Goal: Information Seeking & Learning: Find specific fact

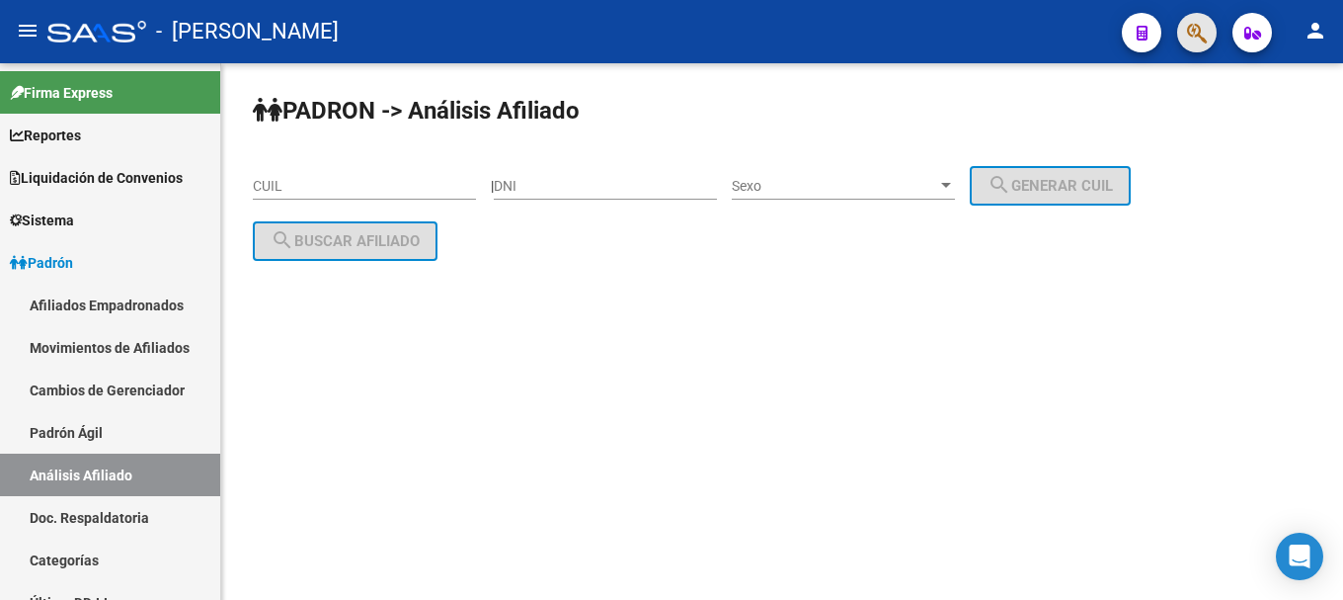
click at [1189, 46] on span "button" at bounding box center [1197, 33] width 20 height 40
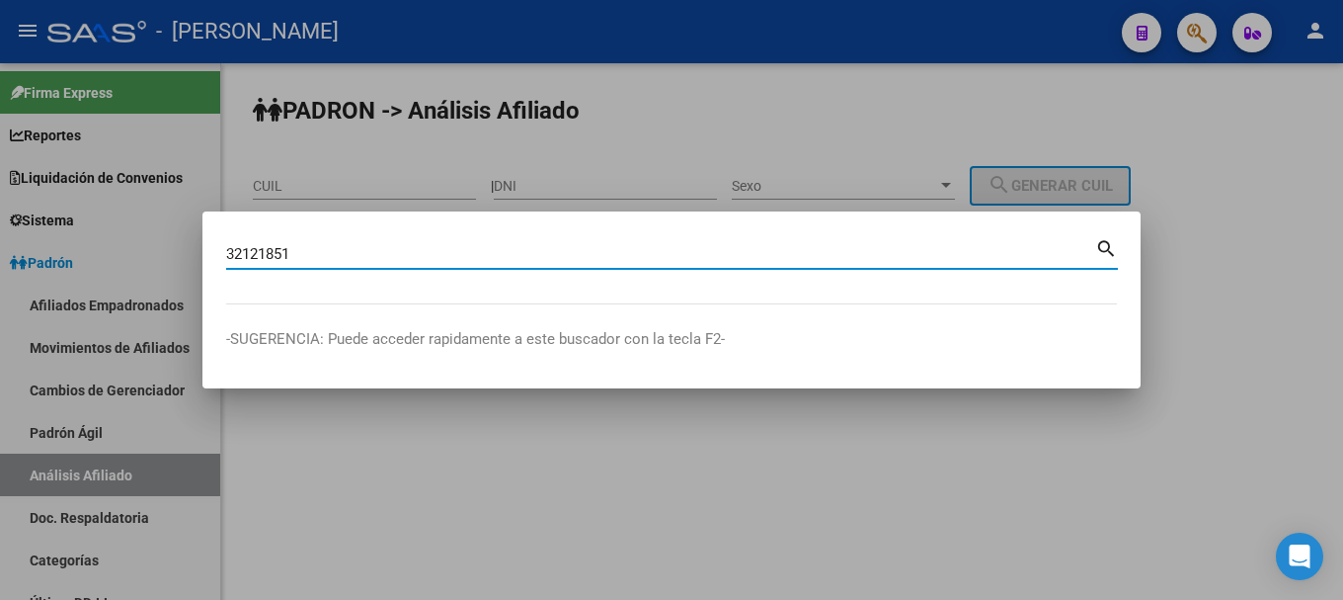
type input "32121851"
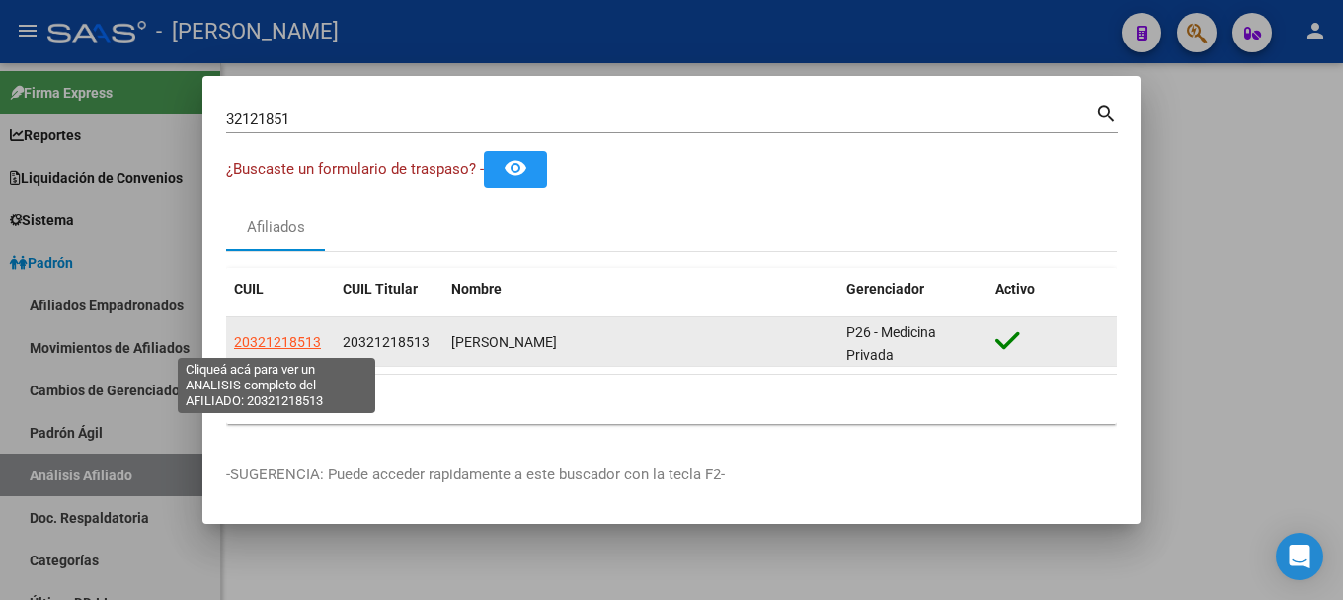
click at [315, 343] on span "20321218513" at bounding box center [277, 342] width 87 height 16
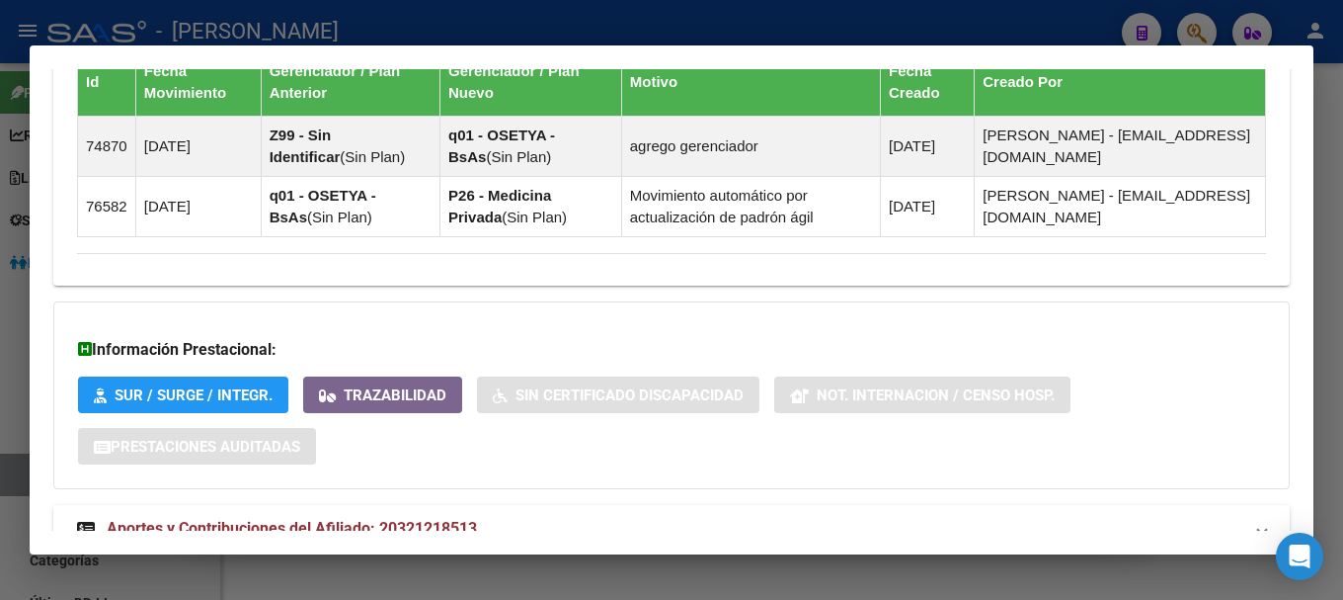
click at [579, 472] on div "Información Prestacional: SUR / SURGE / INTEGR. Trazabilidad Sin Certificado Di…" at bounding box center [671, 395] width 1237 height 188
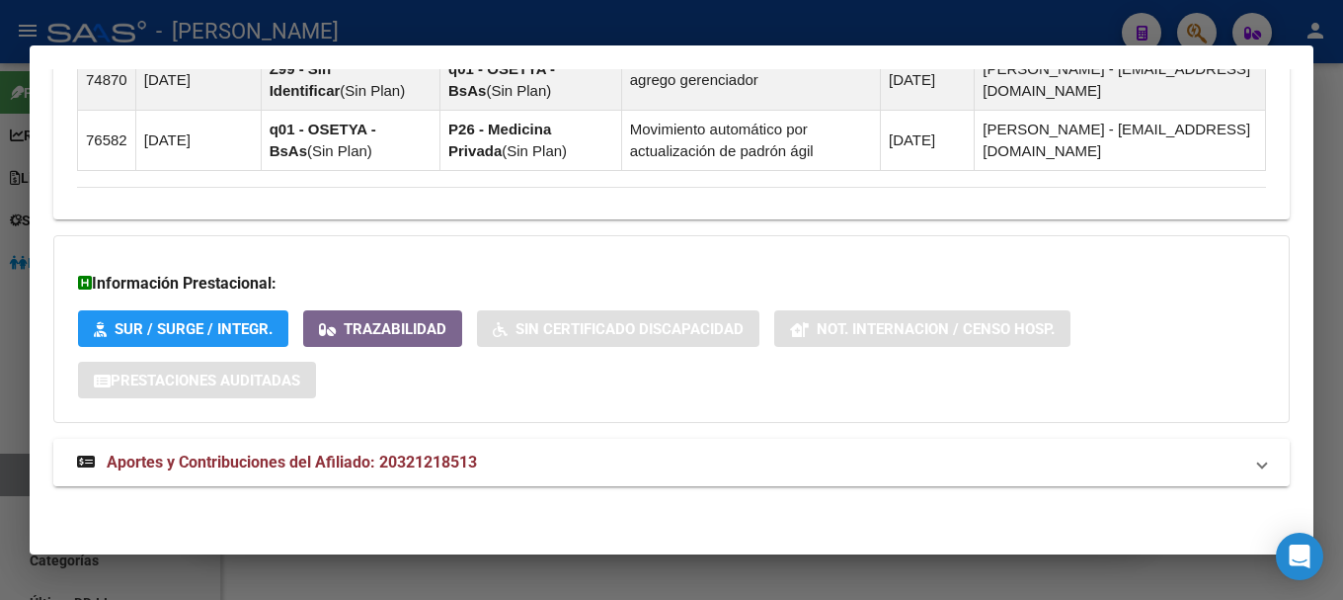
click at [595, 443] on mat-expansion-panel-header "Aportes y Contribuciones del Afiliado: 20321218513" at bounding box center [671, 462] width 1237 height 47
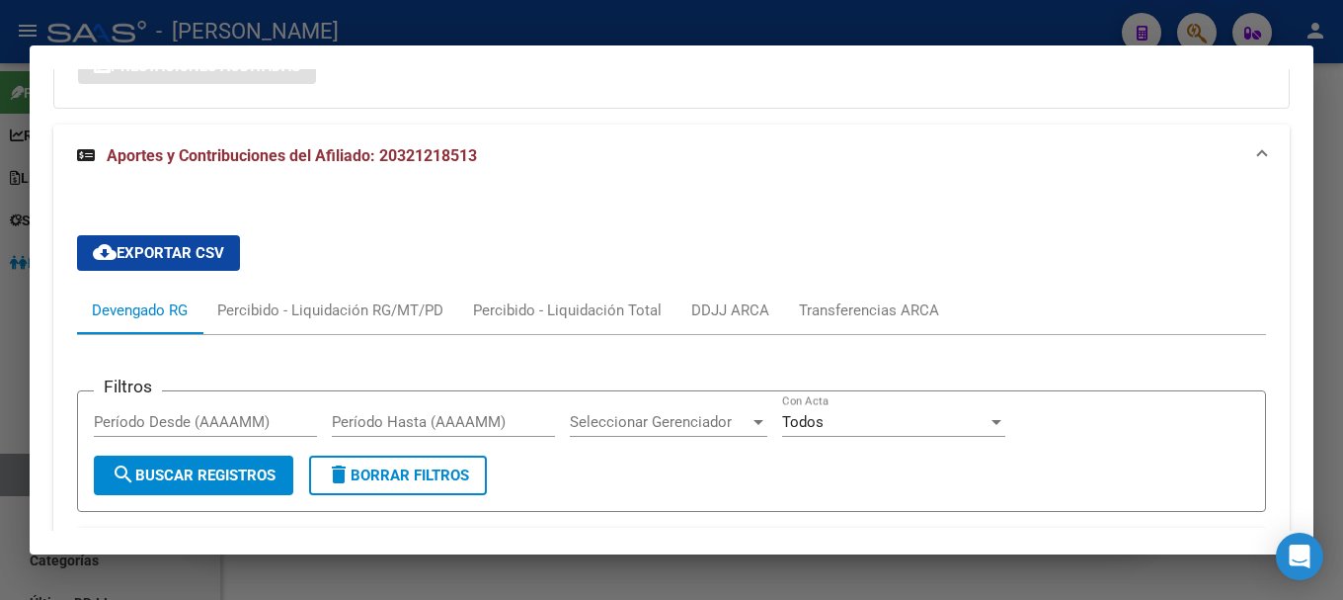
scroll to position [1719, 0]
click at [809, 147] on mat-panel-title "Aportes y Contribuciones del Afiliado: 20321218513" at bounding box center [660, 157] width 1166 height 24
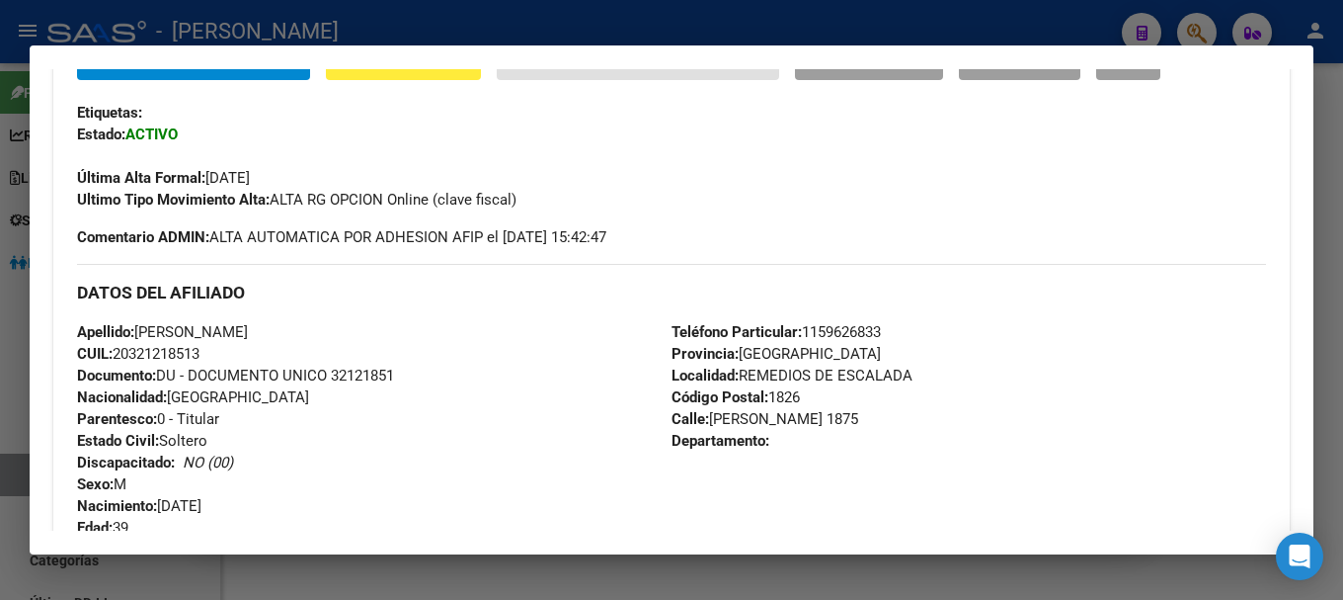
scroll to position [0, 0]
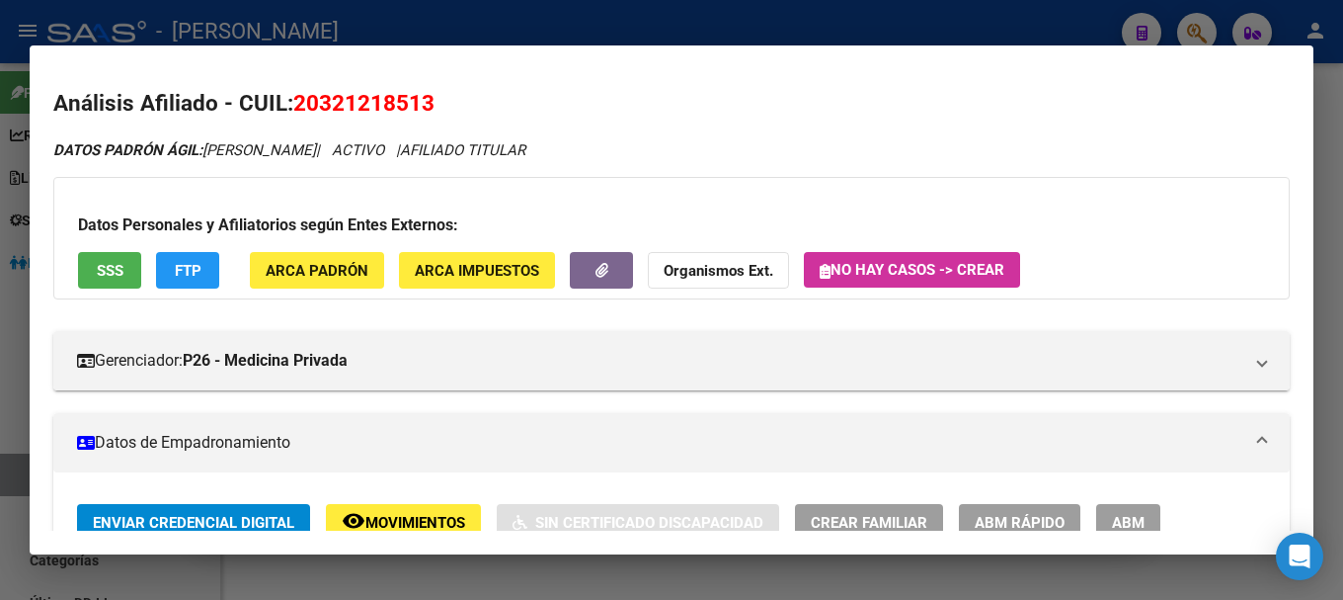
click at [803, 23] on div at bounding box center [671, 300] width 1343 height 600
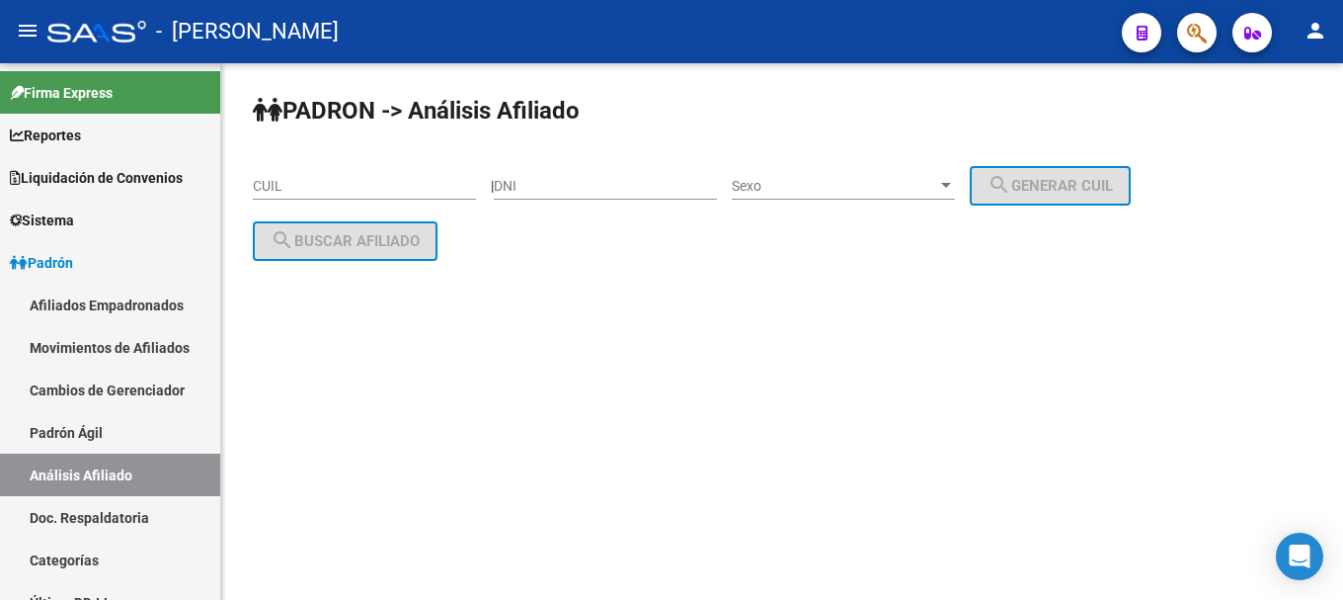
click at [1182, 41] on button "button" at bounding box center [1197, 33] width 40 height 40
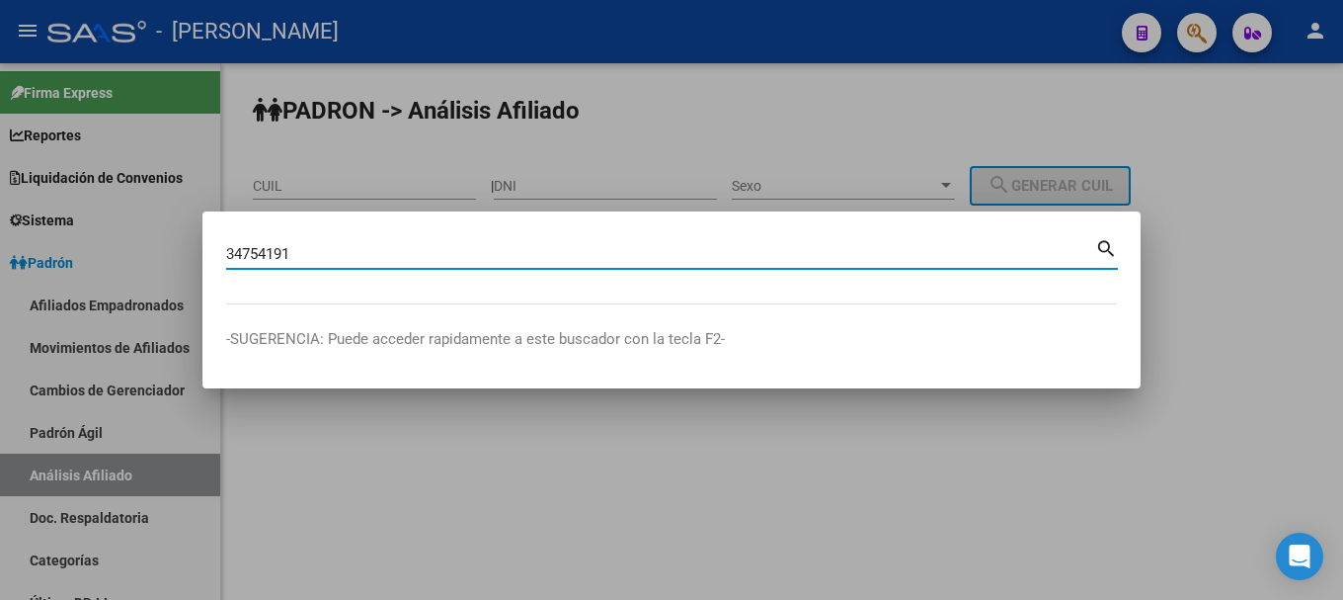
type input "34754191"
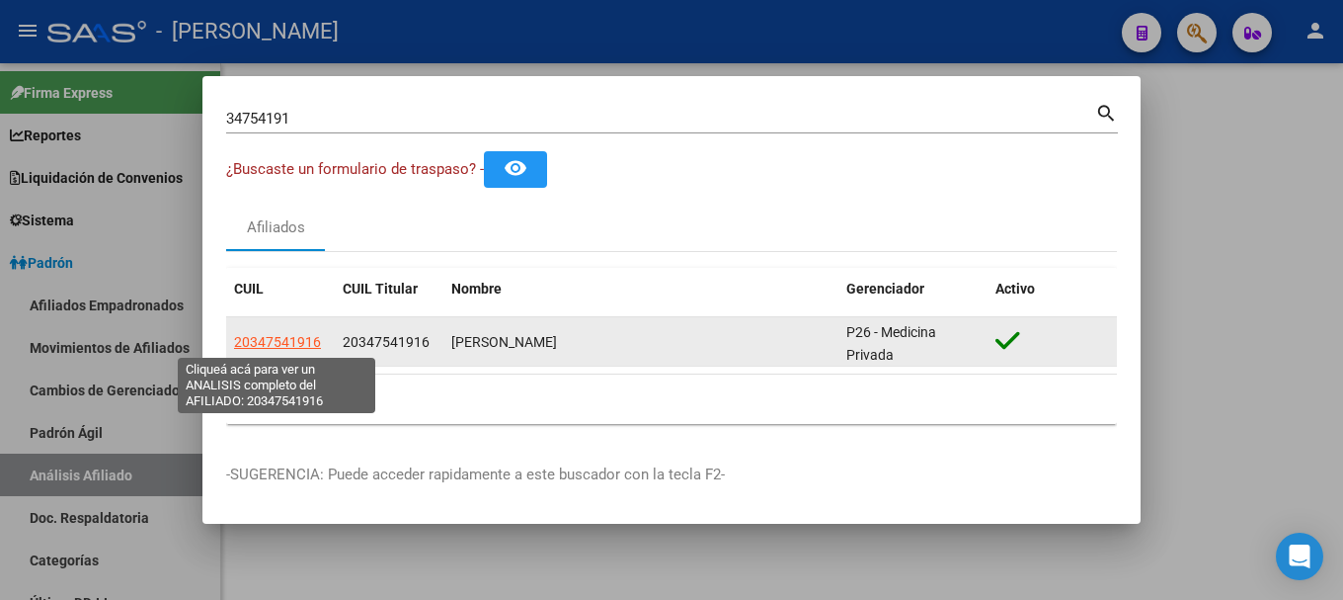
click at [293, 336] on span "20347541916" at bounding box center [277, 342] width 87 height 16
type textarea "20347541916"
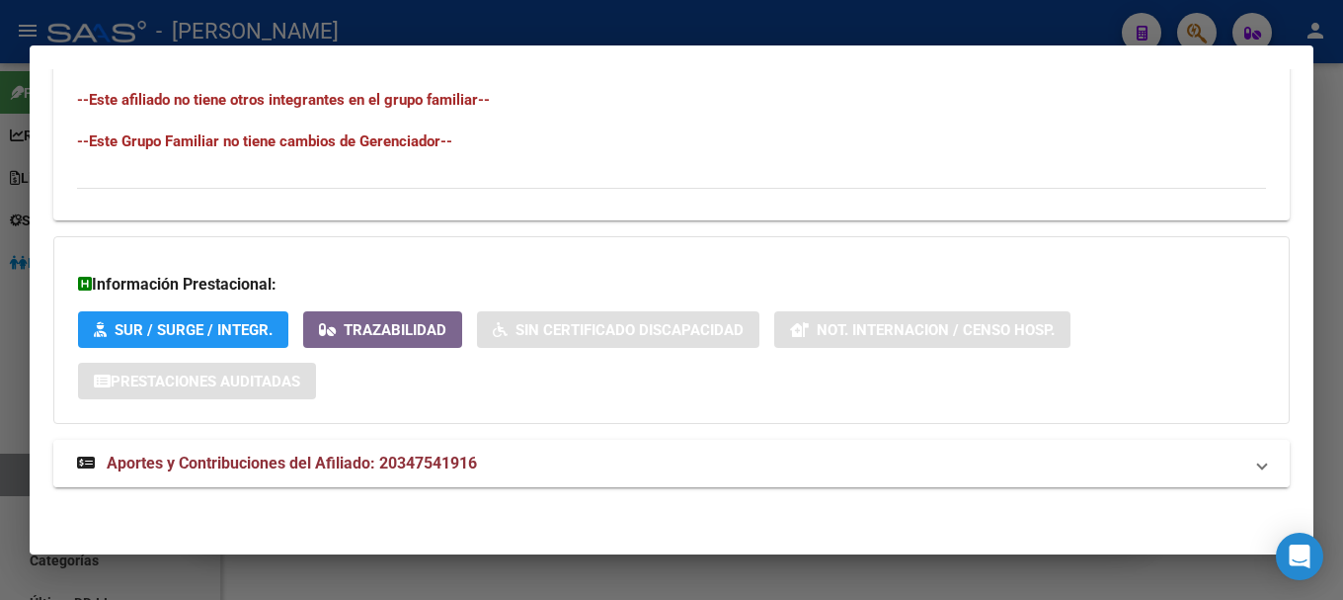
click at [551, 469] on mat-panel-title "Aportes y Contribuciones del Afiliado: 20347541916" at bounding box center [660, 463] width 1166 height 24
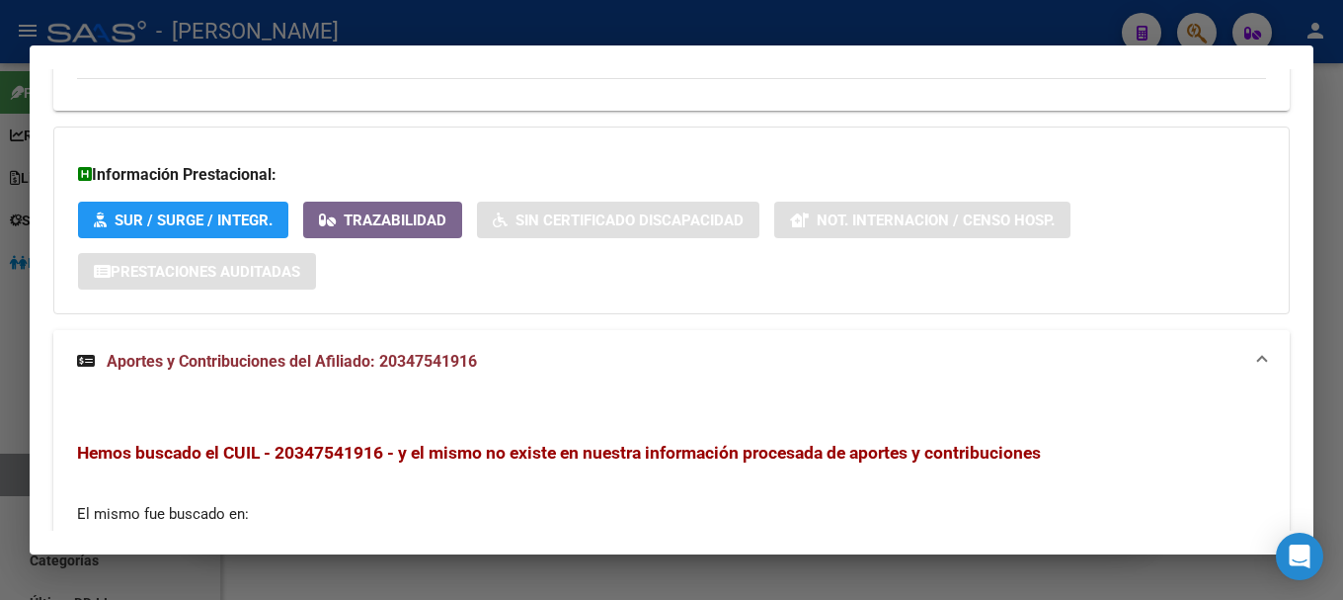
click at [657, 349] on mat-expansion-panel-header "Aportes y Contribuciones del Afiliado: 20347541916" at bounding box center [671, 361] width 1237 height 63
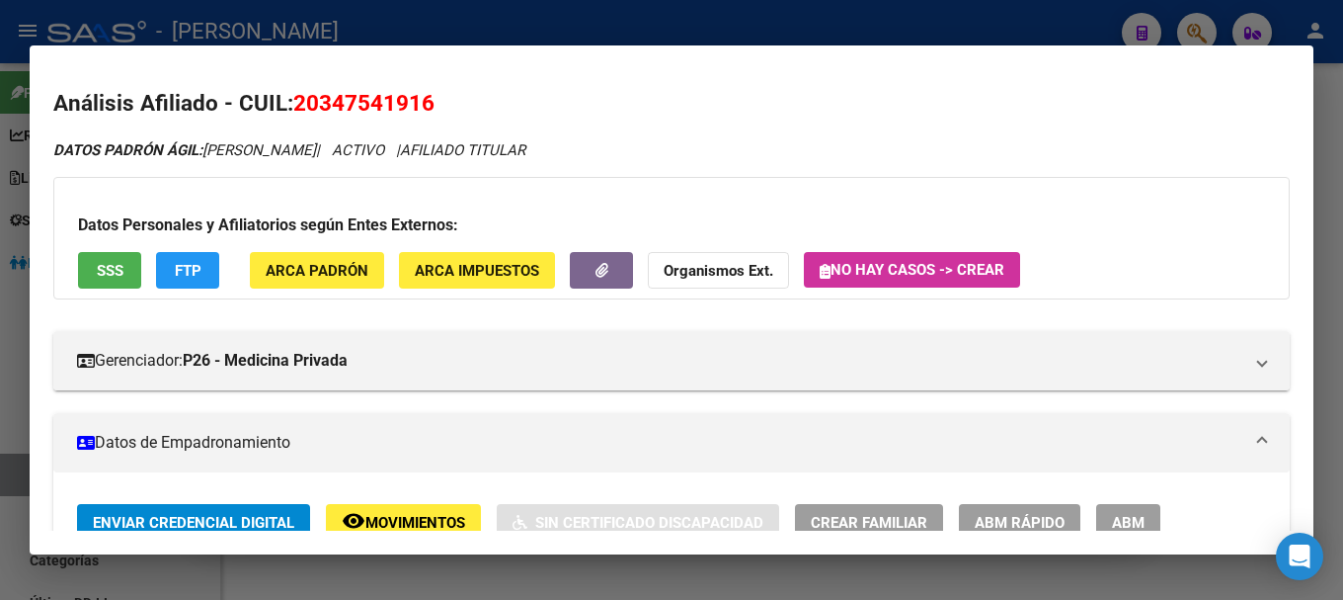
click at [587, 39] on div at bounding box center [671, 300] width 1343 height 600
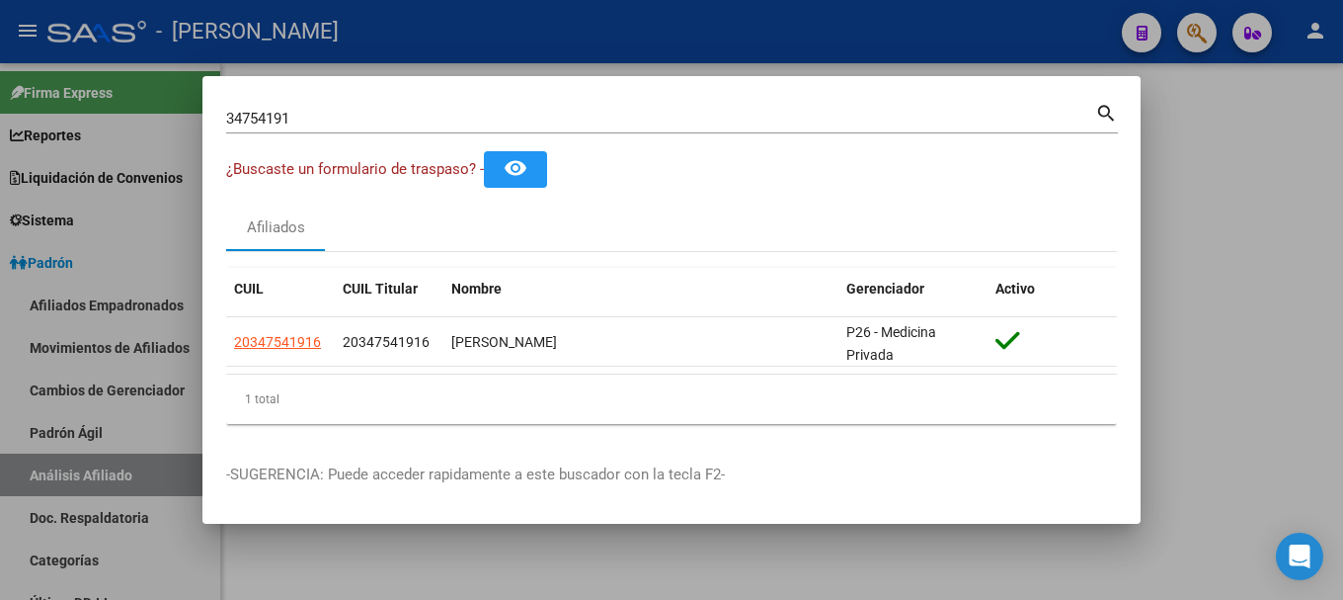
click at [587, 39] on div at bounding box center [671, 300] width 1343 height 600
click at [587, 39] on div "- [PERSON_NAME]" at bounding box center [576, 31] width 1059 height 43
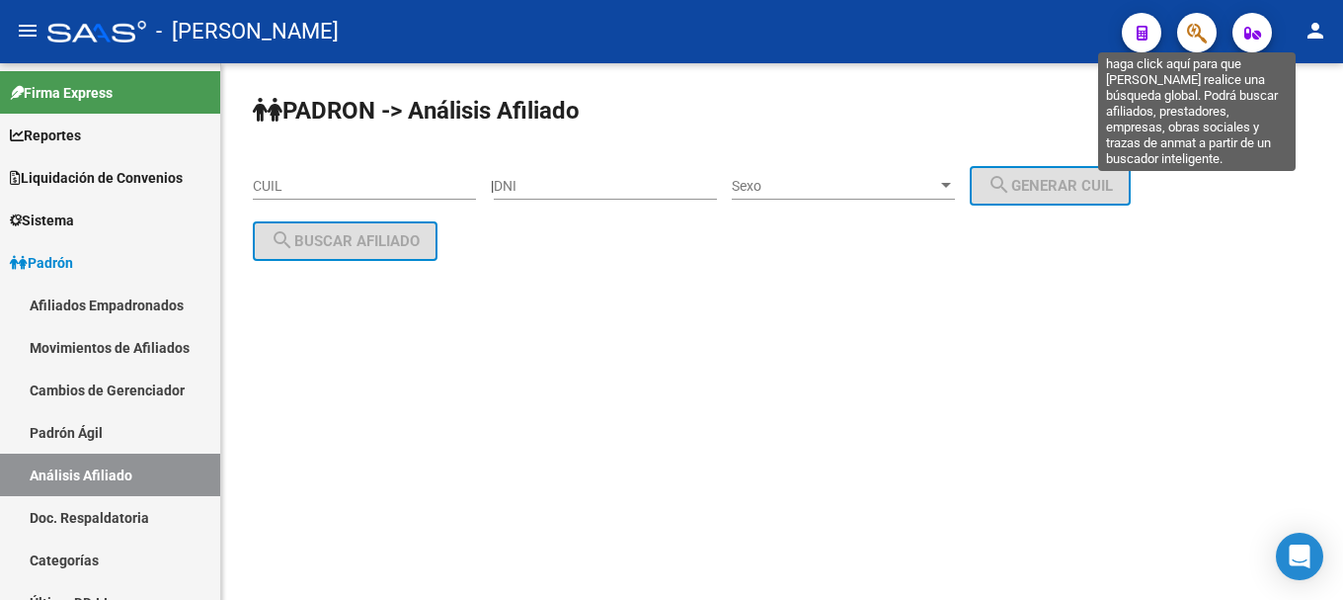
click at [1194, 39] on icon "button" at bounding box center [1197, 33] width 20 height 23
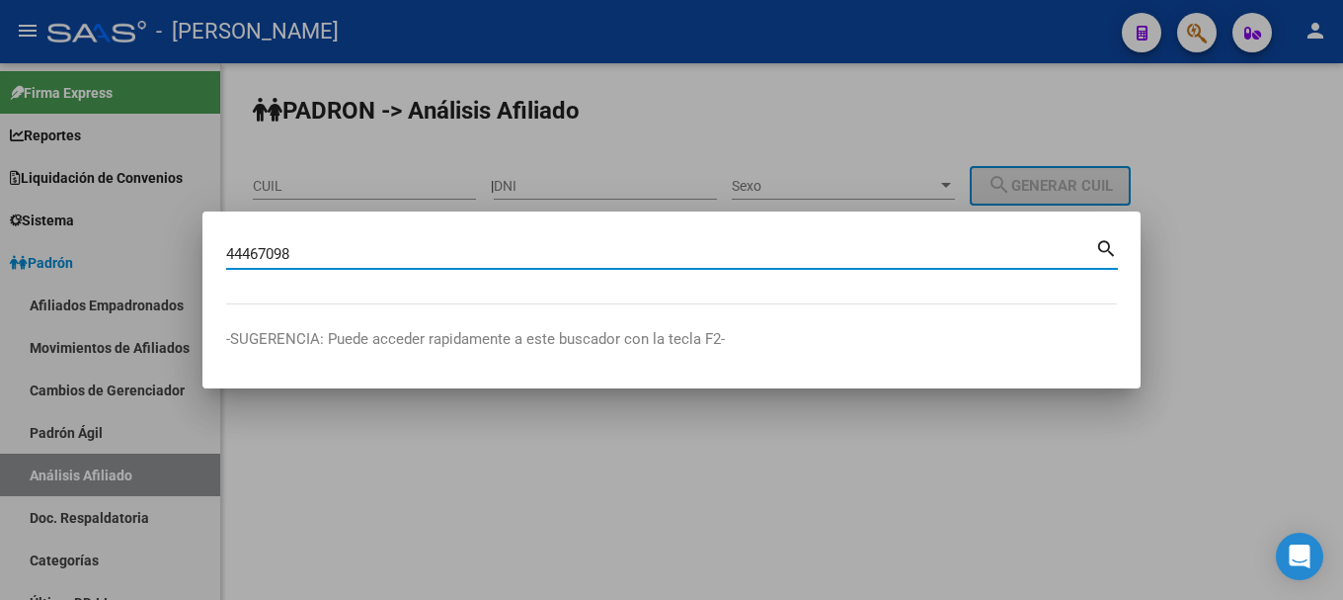
type input "44467098"
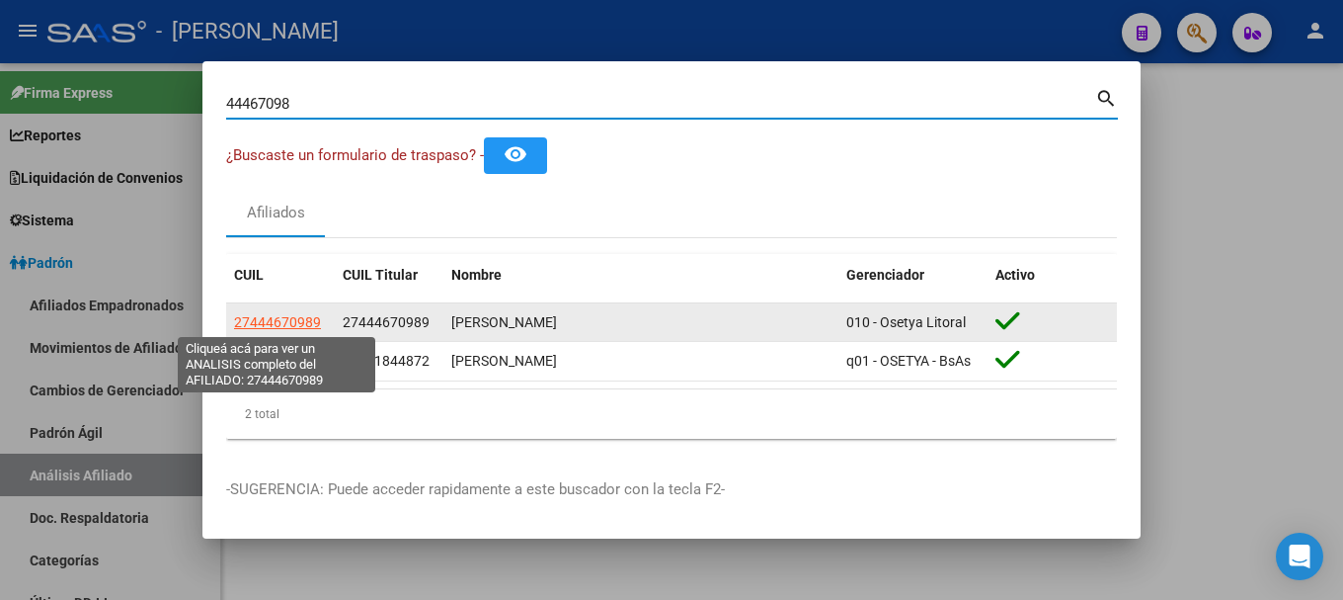
click at [287, 317] on span "27444670989" at bounding box center [277, 322] width 87 height 16
type textarea "27444670989"
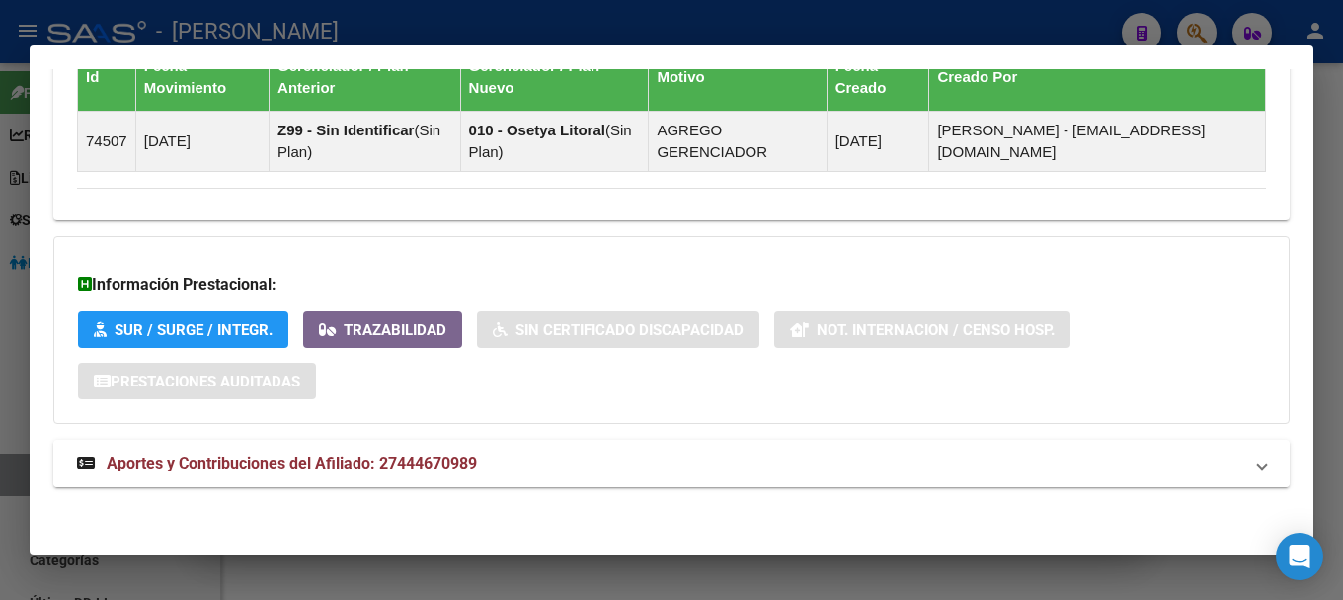
click at [440, 460] on span "Aportes y Contribuciones del Afiliado: 27444670989" at bounding box center [292, 462] width 370 height 19
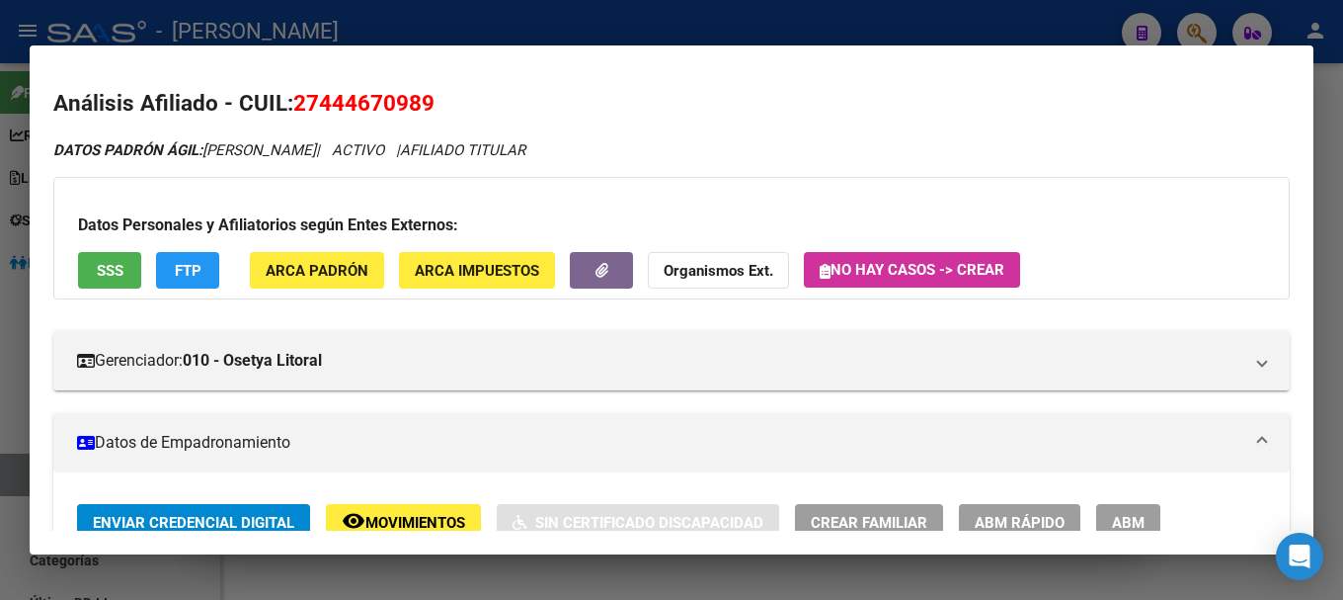
click at [339, 108] on span "27444670989" at bounding box center [363, 103] width 141 height 26
copy span "27444670989"
click at [508, 96] on h2 "Análisis Afiliado - CUIL: 27444670989" at bounding box center [671, 104] width 1237 height 34
click at [350, 26] on div at bounding box center [671, 300] width 1343 height 600
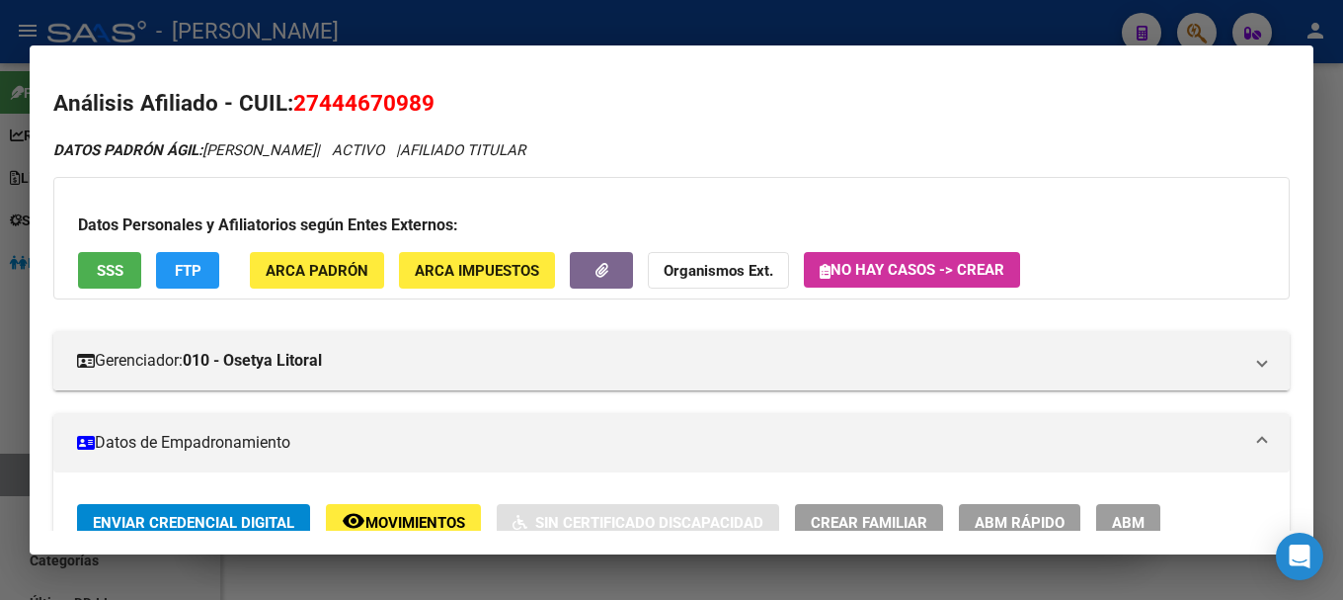
click at [350, 26] on div at bounding box center [671, 300] width 1343 height 600
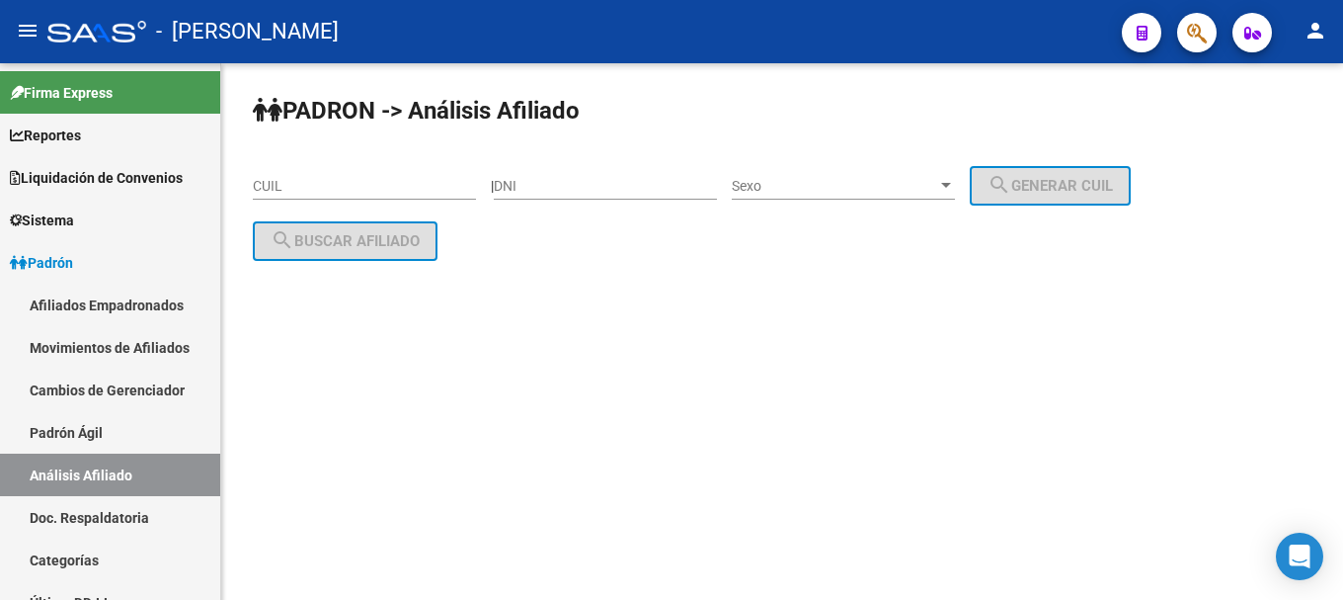
click at [411, 592] on mat-sidenav-content "PADRON -> Análisis Afiliado CUIL | DNI Sexo Sexo search Generar CUIL search Bus…" at bounding box center [782, 331] width 1122 height 536
click at [1184, 37] on button "button" at bounding box center [1197, 33] width 40 height 40
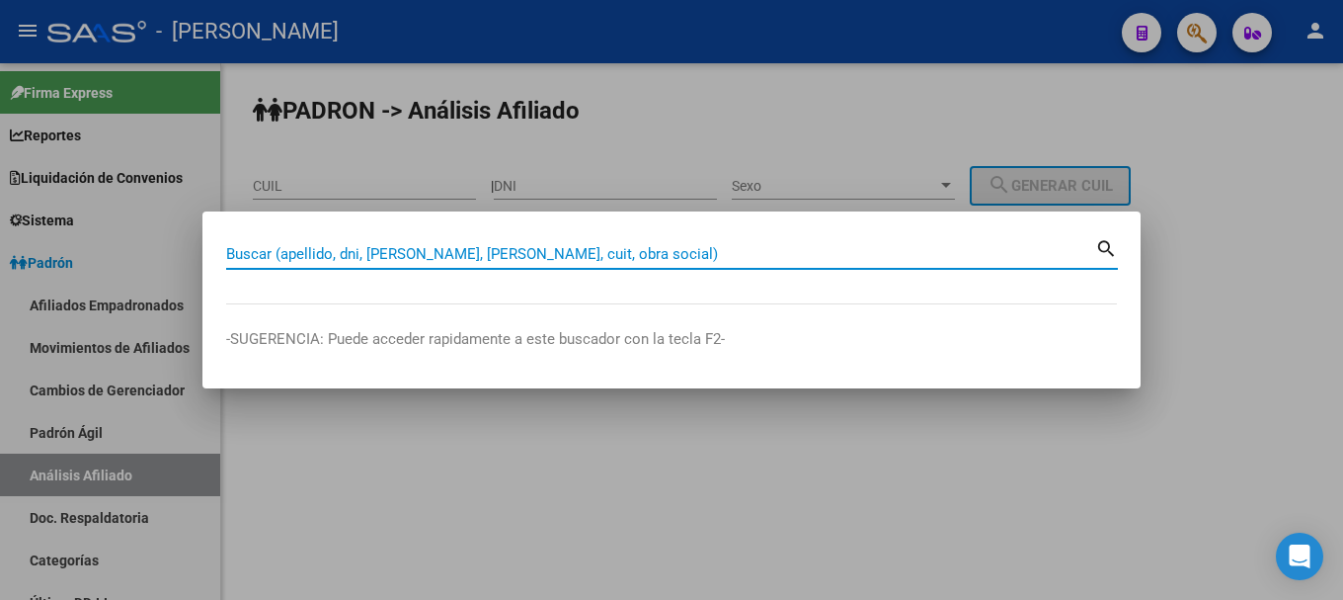
paste input "20418797240"
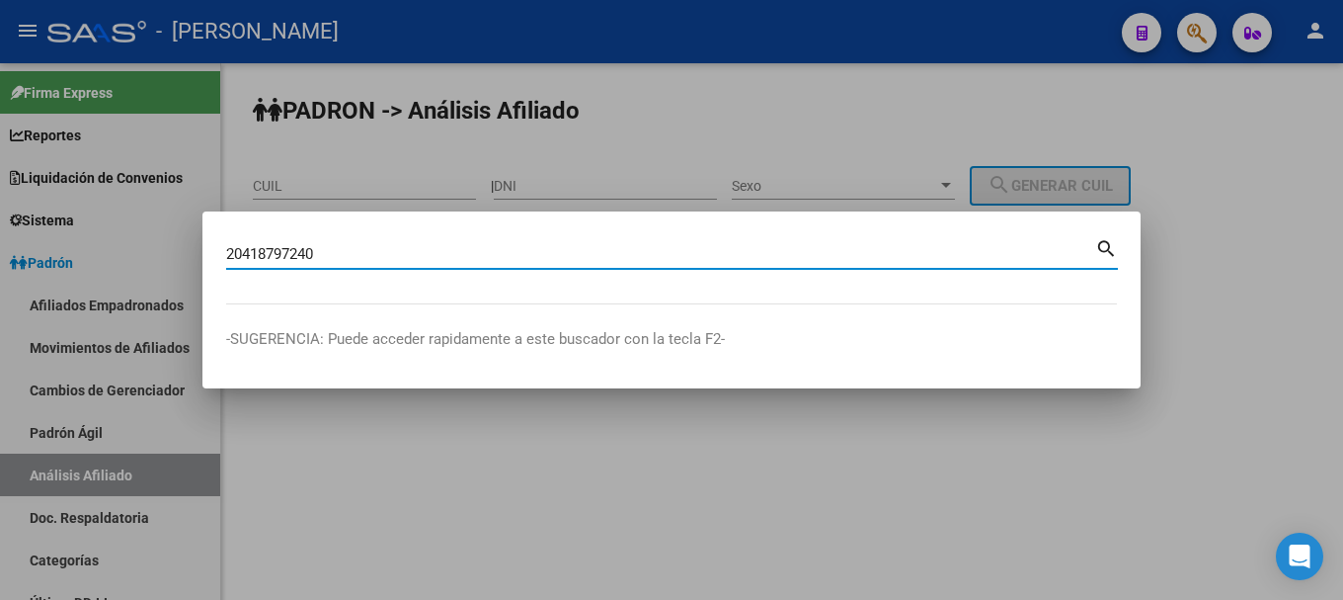
type input "20418797240"
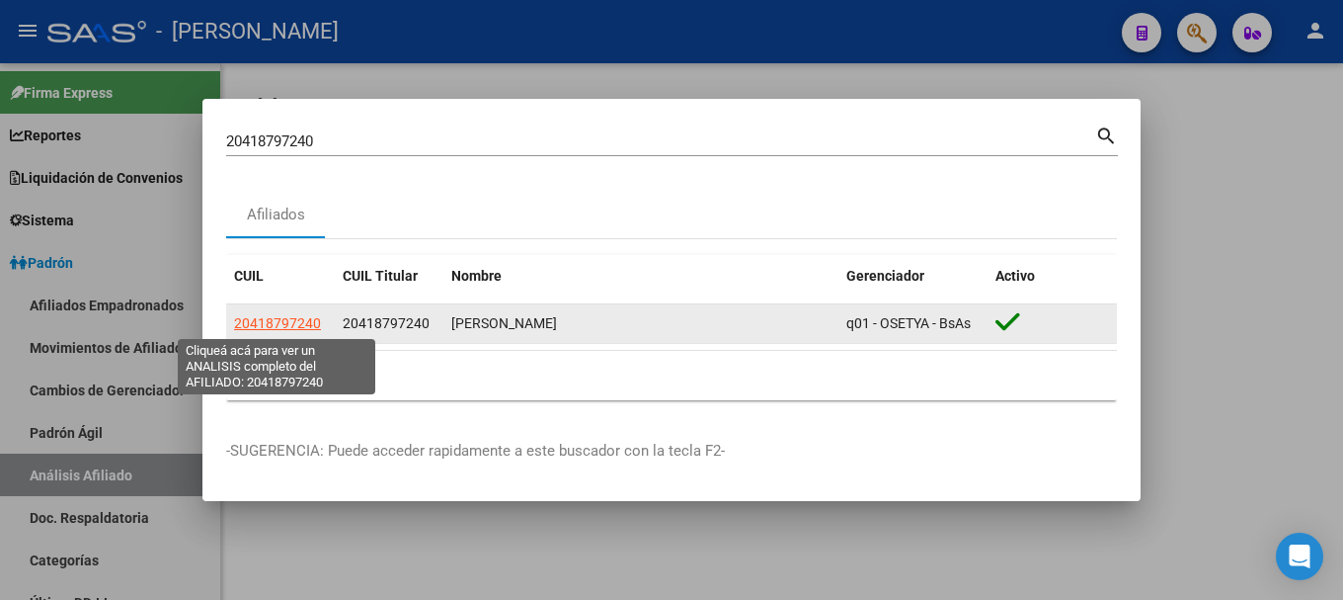
click at [295, 323] on span "20418797240" at bounding box center [277, 323] width 87 height 16
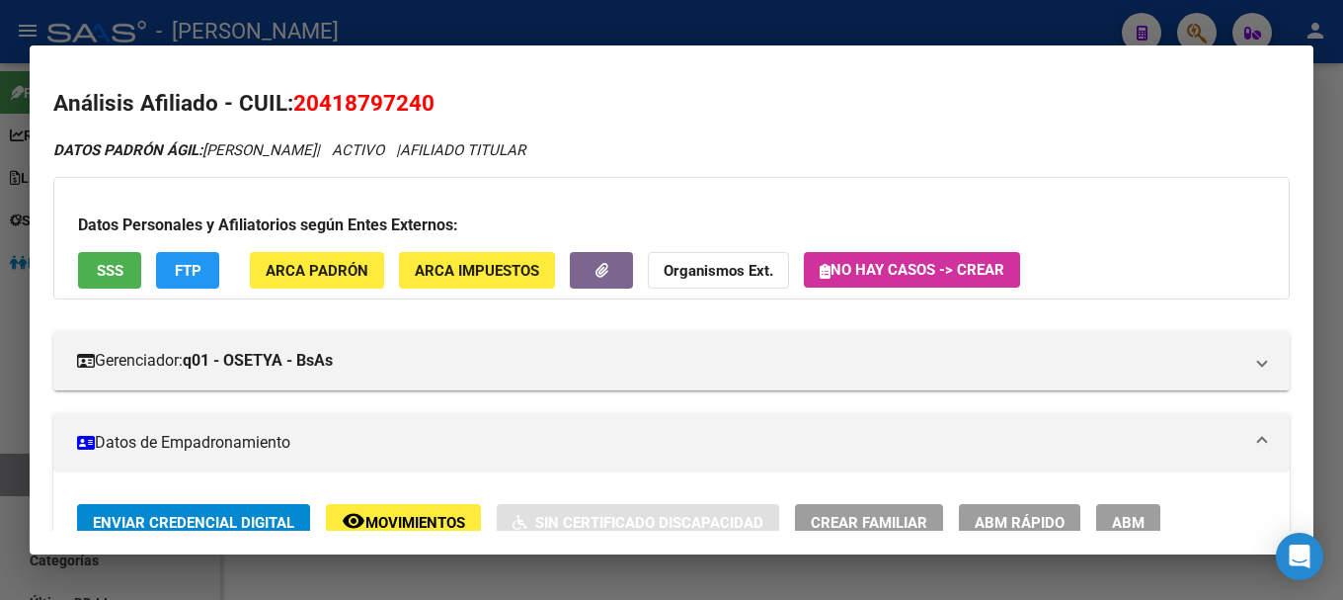
click at [373, 104] on span "20418797240" at bounding box center [363, 103] width 141 height 26
copy span "20418797240"
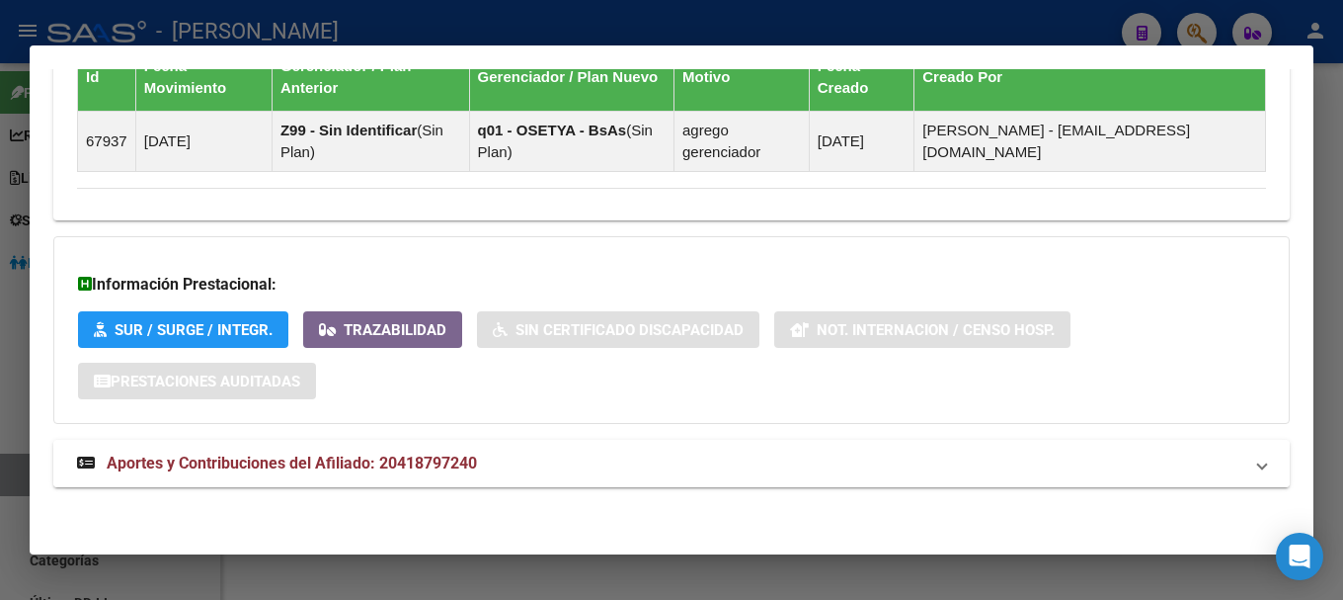
click at [632, 460] on mat-panel-title "Aportes y Contribuciones del Afiliado: 20418797240" at bounding box center [660, 463] width 1166 height 24
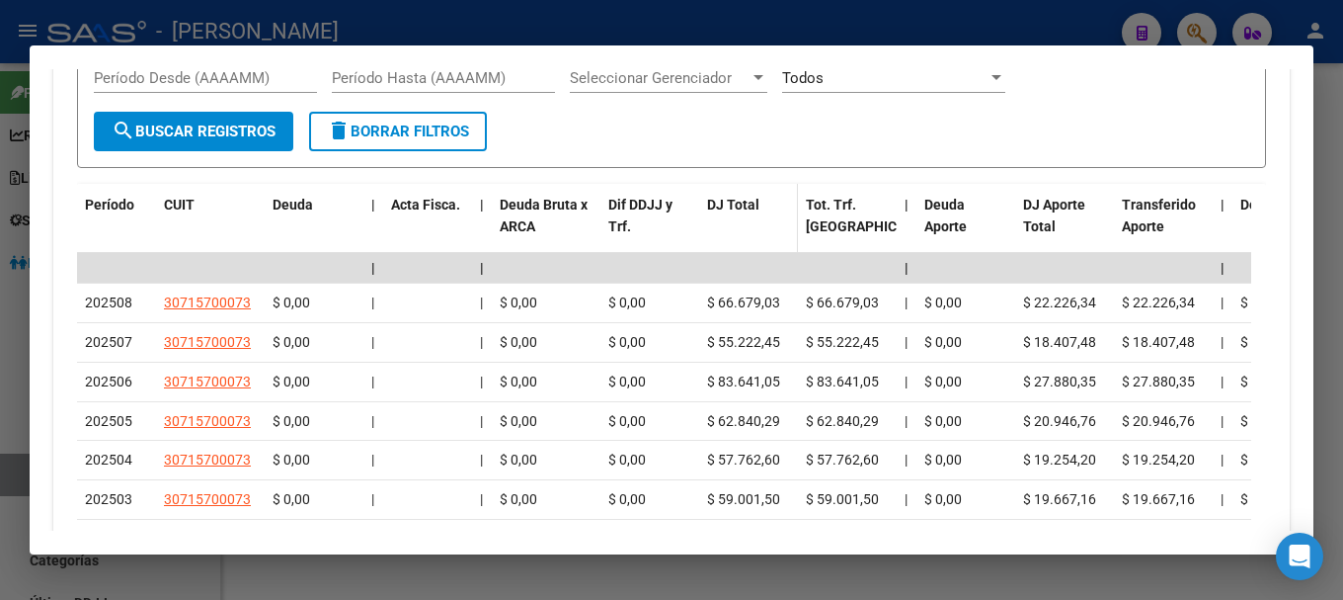
scroll to position [1784, 0]
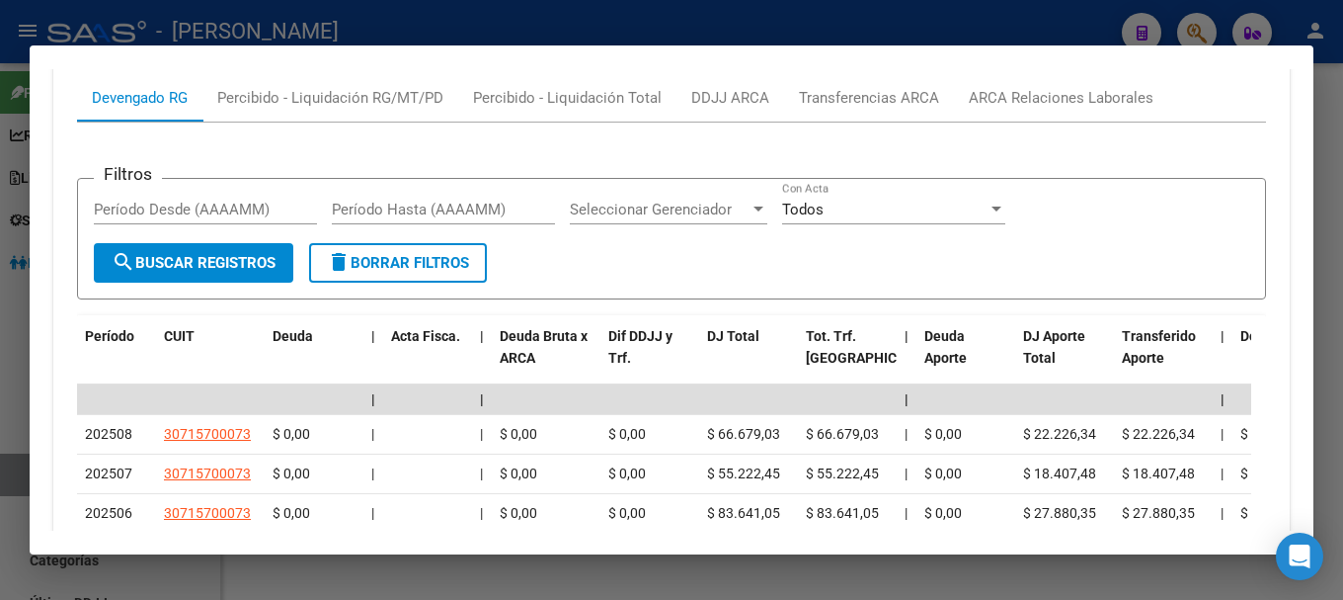
drag, startPoint x: 1063, startPoint y: 126, endPoint x: 1069, endPoint y: 96, distance: 31.2
click at [1067, 109] on mat-tab-group "Devengado RG Percibido - Liquidación RG/MT/PD Percibido - Liquidación Total DDJ…" at bounding box center [671, 477] width 1189 height 806
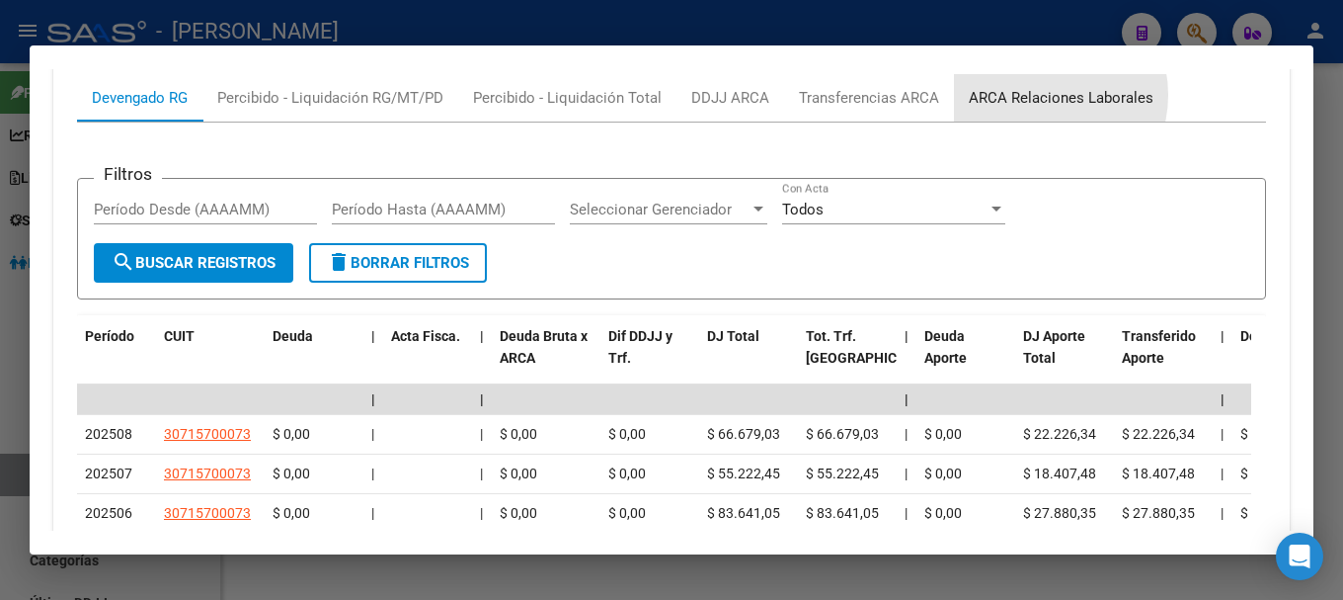
click at [1040, 95] on div "ARCA Relaciones Laborales" at bounding box center [1061, 98] width 185 height 22
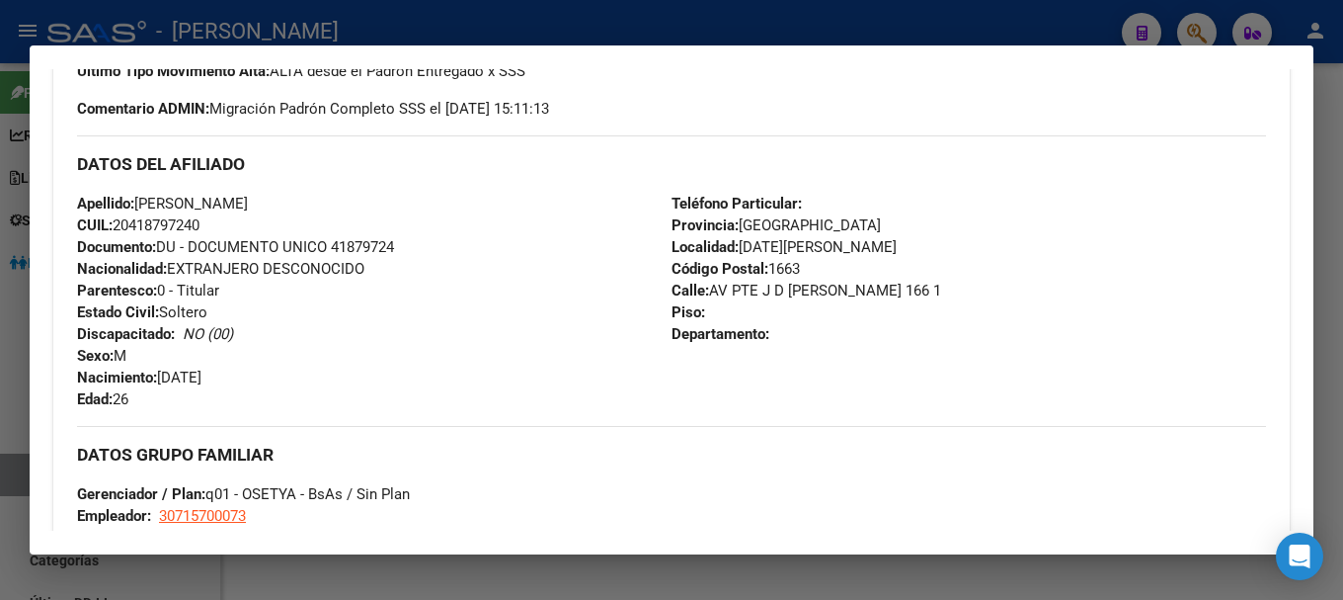
scroll to position [593, 0]
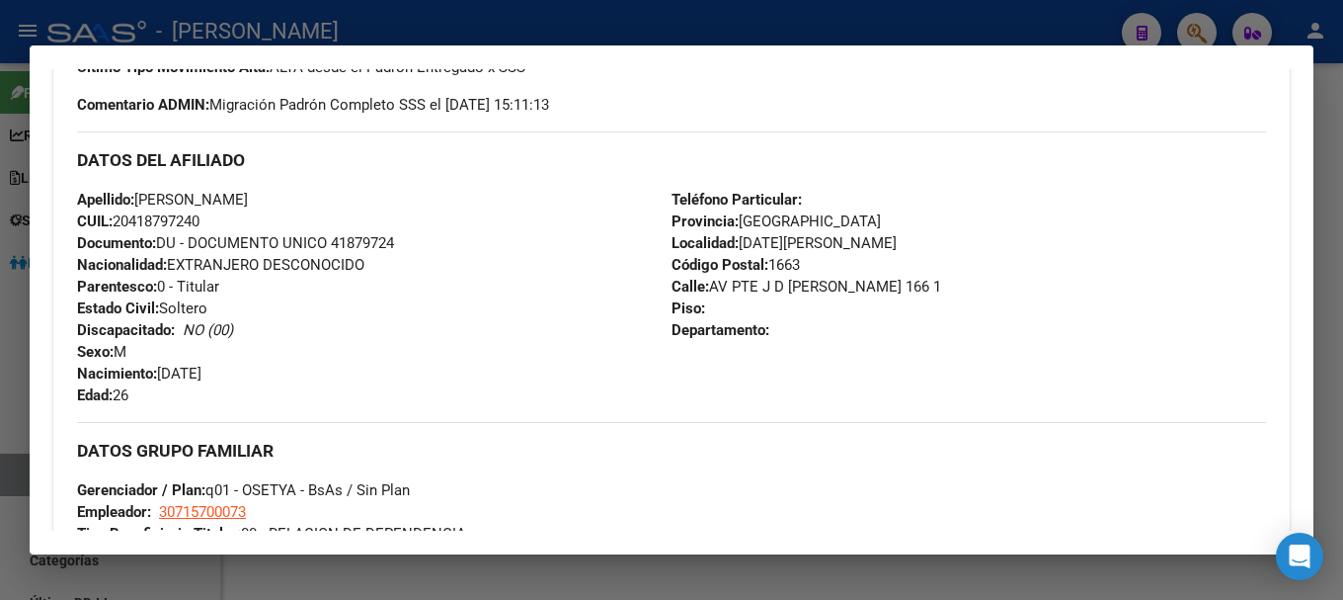
drag, startPoint x: 134, startPoint y: 218, endPoint x: 198, endPoint y: 218, distance: 63.2
click at [198, 218] on span "CUIL: 20418797240" at bounding box center [138, 221] width 122 height 18
copy span "41879724"
drag, startPoint x: 707, startPoint y: 283, endPoint x: 825, endPoint y: 282, distance: 117.5
click at [825, 282] on span "Calle: AV PTE J D [PERSON_NAME] 166 1" at bounding box center [807, 287] width 270 height 18
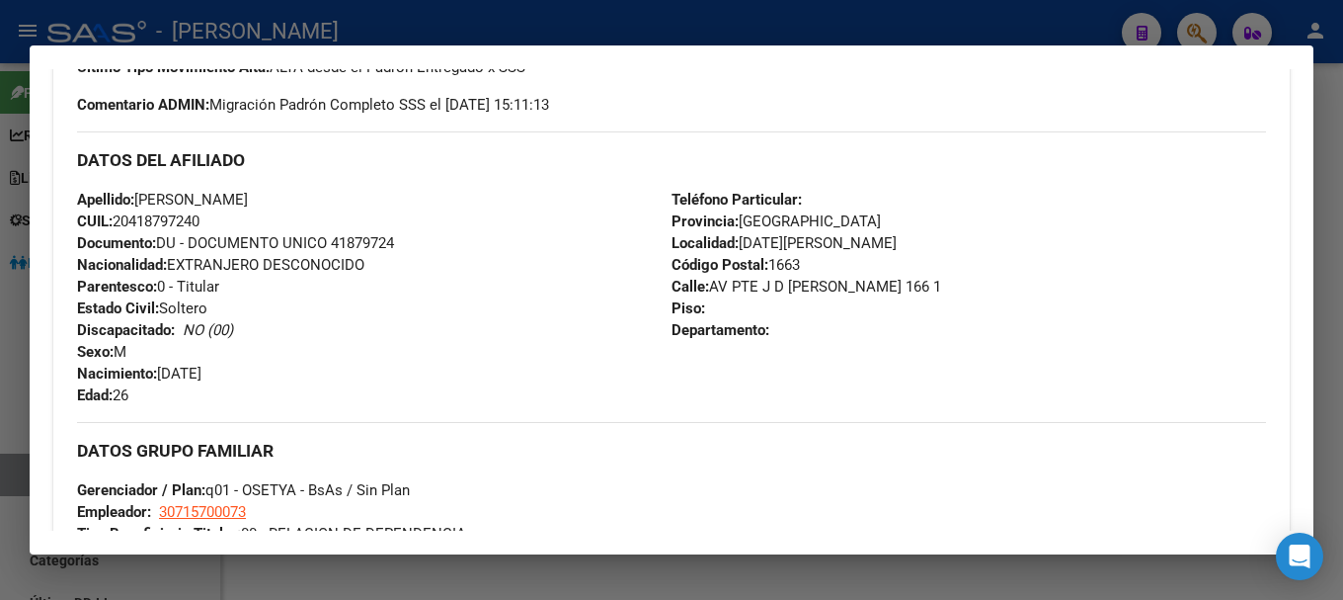
click at [829, 282] on span "Calle: AV PTE J D [PERSON_NAME] 166 1" at bounding box center [807, 287] width 270 height 18
drag, startPoint x: 704, startPoint y: 286, endPoint x: 777, endPoint y: 283, distance: 73.2
click at [705, 285] on span "Calle: AV PTE J D [PERSON_NAME] 166 1" at bounding box center [807, 287] width 270 height 18
drag, startPoint x: 777, startPoint y: 283, endPoint x: 814, endPoint y: 283, distance: 36.5
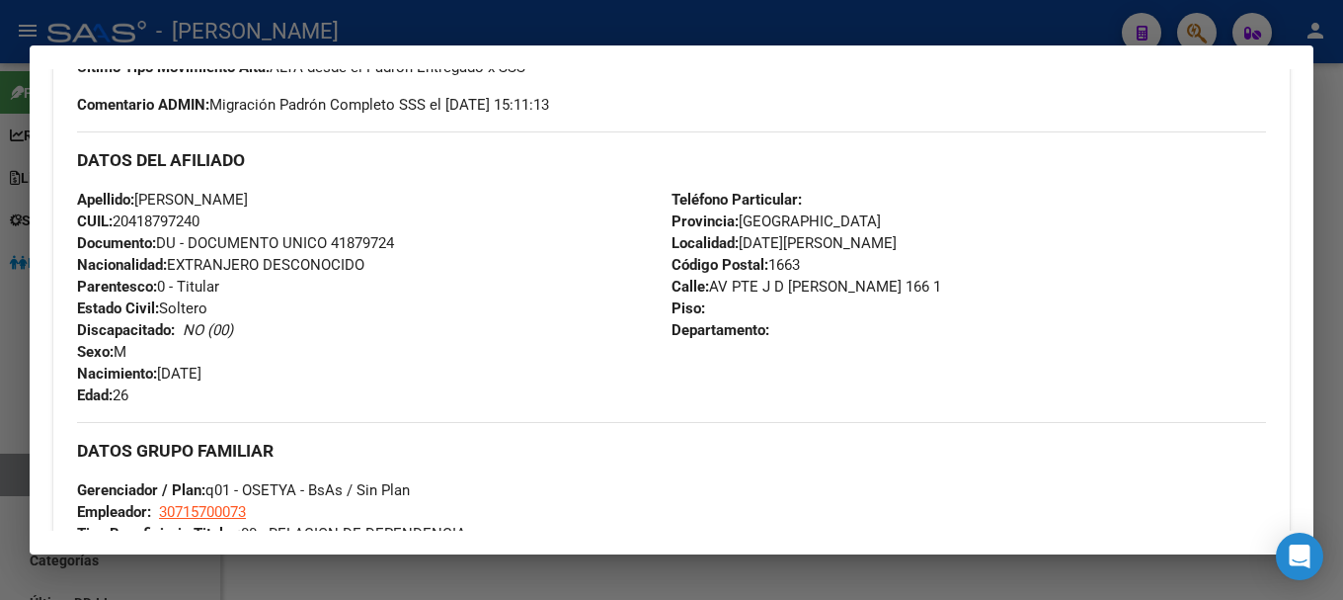
click at [814, 283] on span "Calle: AV PTE J D [PERSON_NAME] 166 1" at bounding box center [807, 287] width 270 height 18
drag, startPoint x: 707, startPoint y: 283, endPoint x: 821, endPoint y: 290, distance: 113.8
click at [820, 290] on span "Calle: AV PTE J D [PERSON_NAME] 166 1" at bounding box center [807, 287] width 270 height 18
drag, startPoint x: 830, startPoint y: 286, endPoint x: 703, endPoint y: 287, distance: 126.4
click at [703, 287] on span "Calle: AV PTE J D [PERSON_NAME] 166 1" at bounding box center [807, 287] width 270 height 18
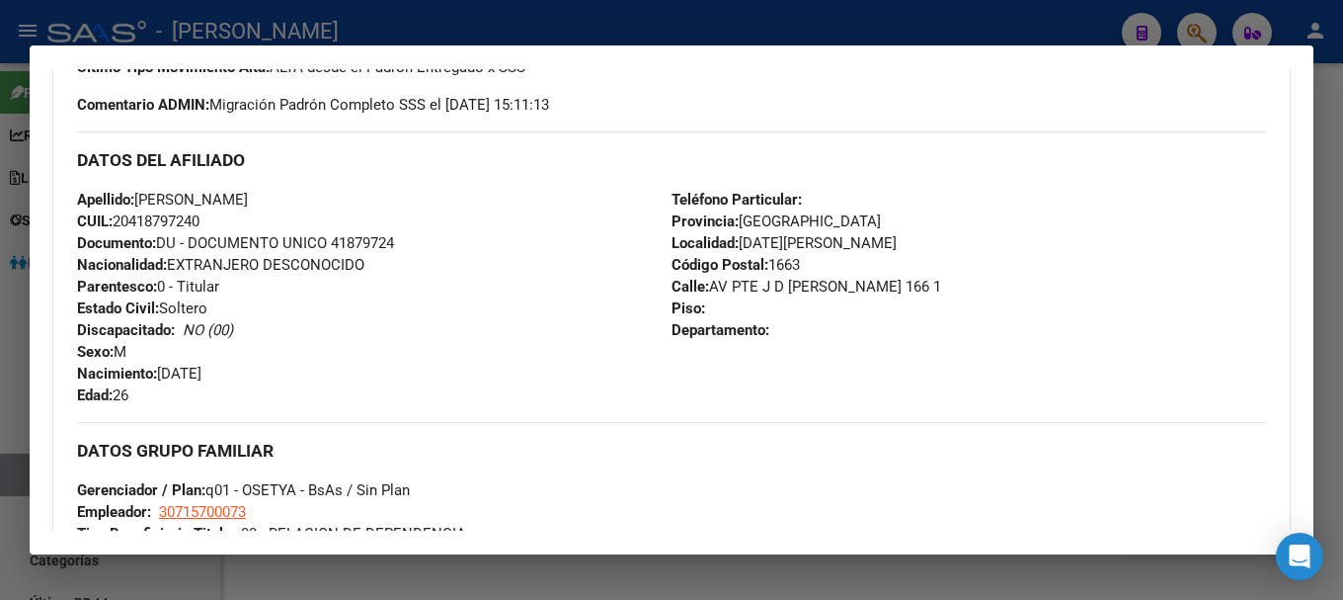
copy span "AV PTE [PERSON_NAME]"
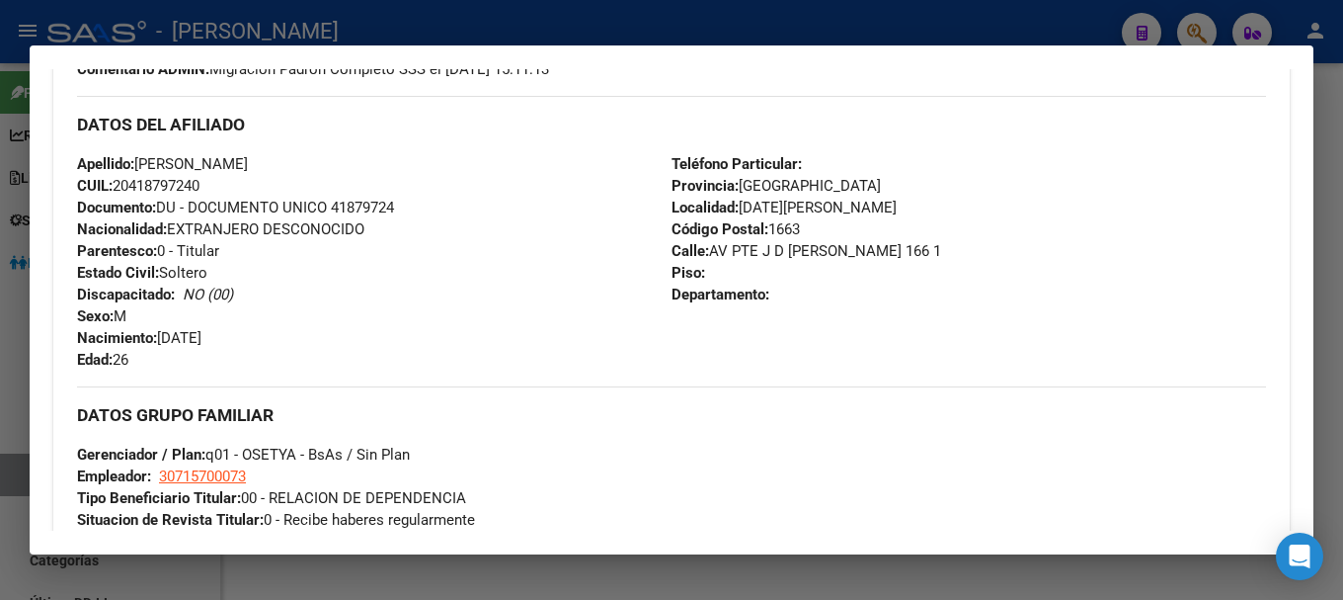
scroll to position [691, 0]
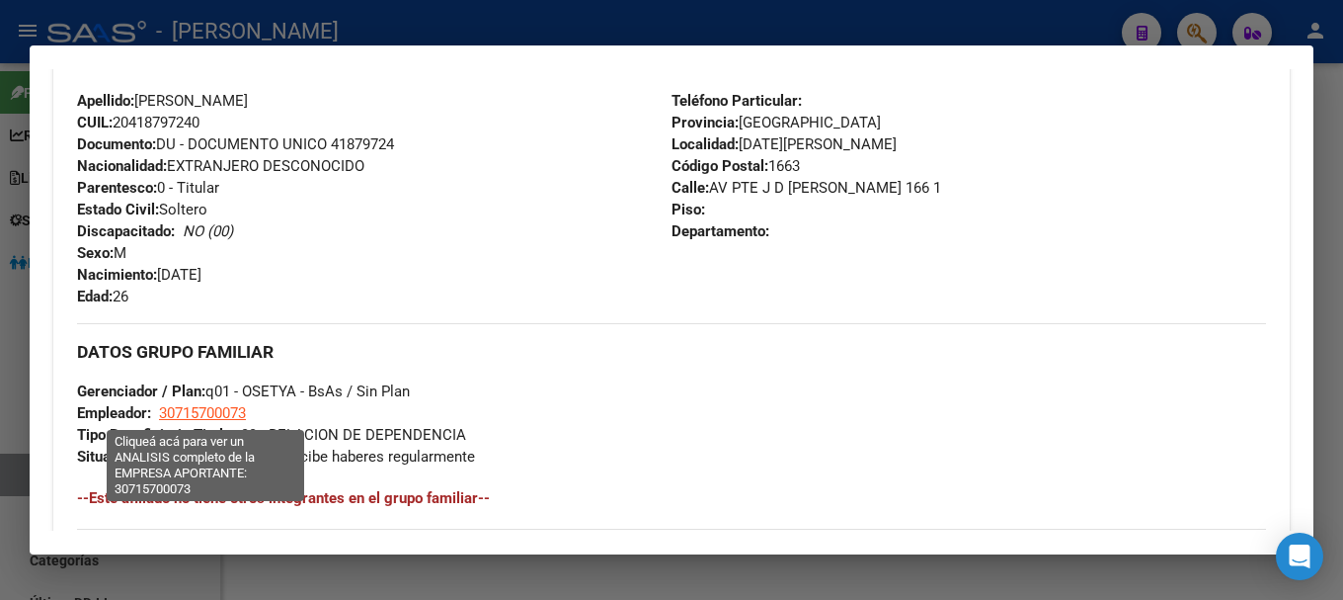
click at [240, 413] on span "30715700073" at bounding box center [202, 413] width 87 height 18
type textarea "30715700073"
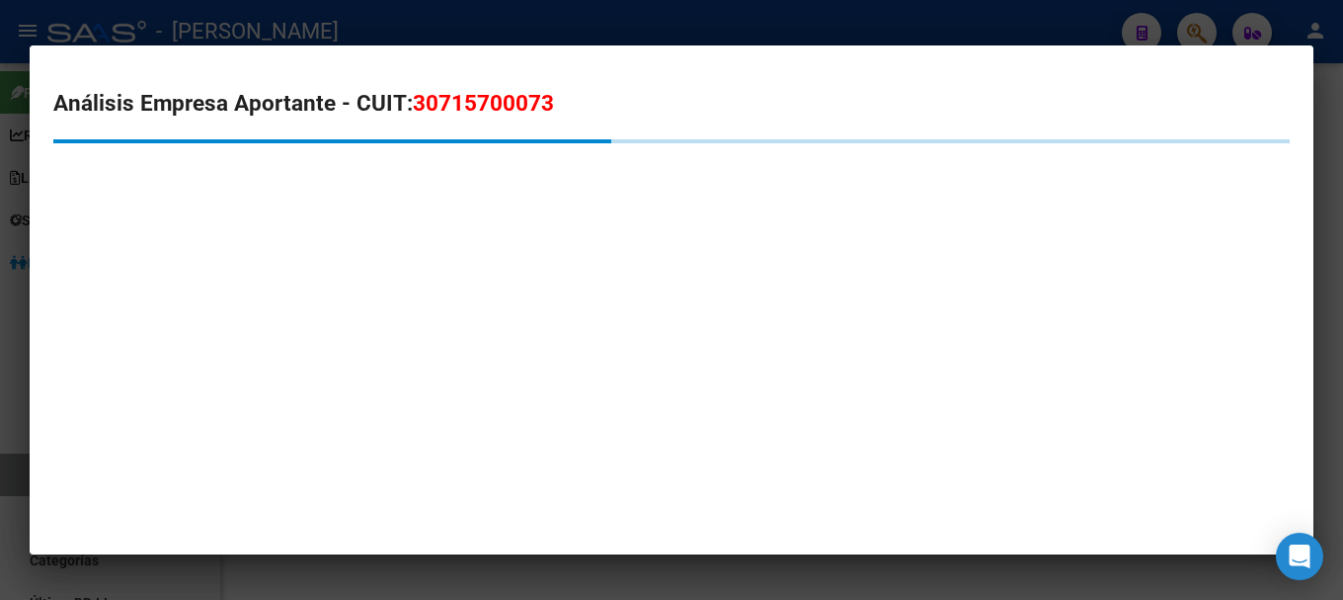
click at [504, 104] on span "30715700073" at bounding box center [483, 103] width 141 height 26
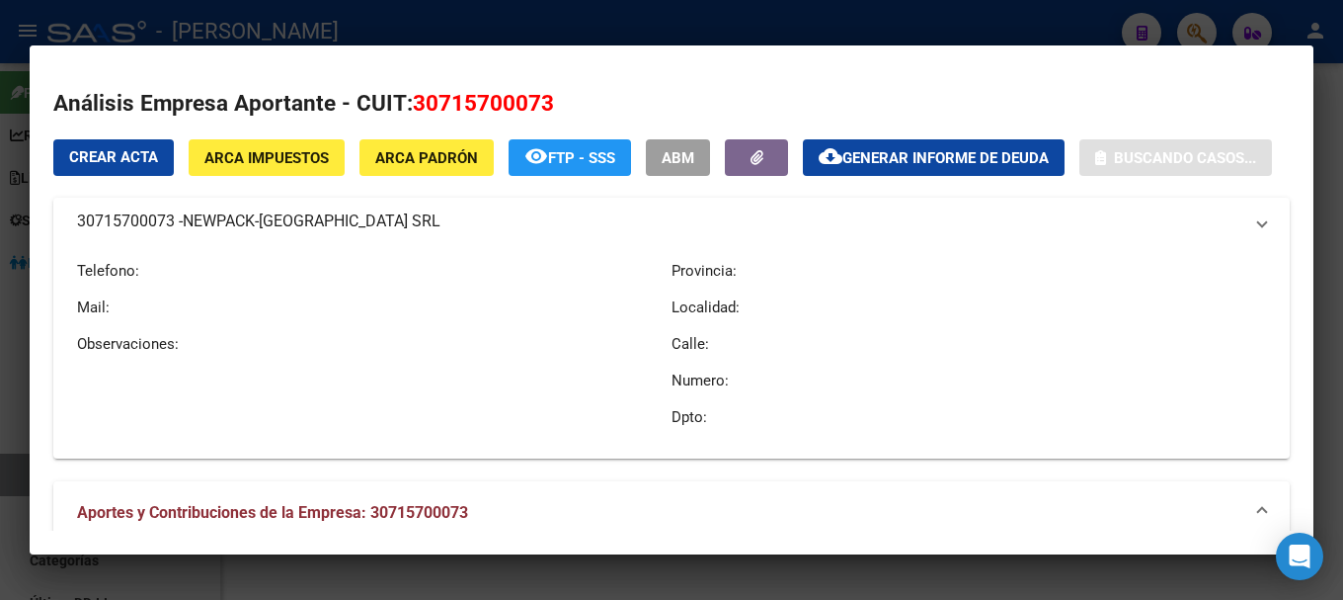
click at [504, 104] on span "30715700073" at bounding box center [483, 103] width 141 height 26
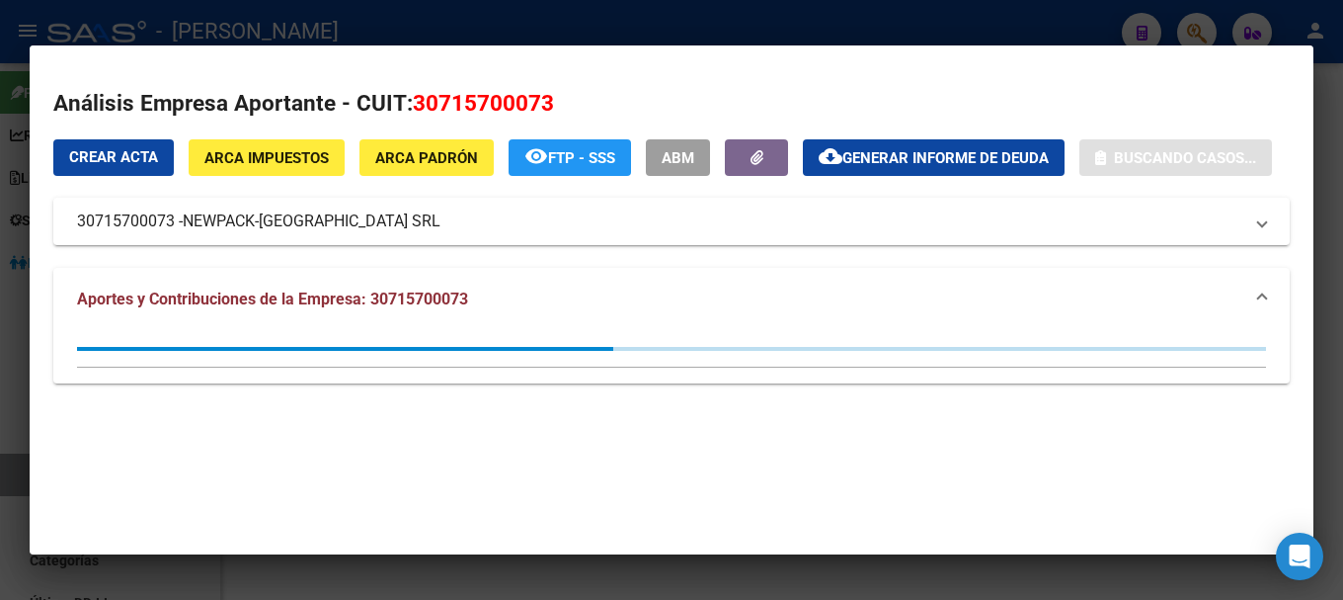
copy span "30715700073"
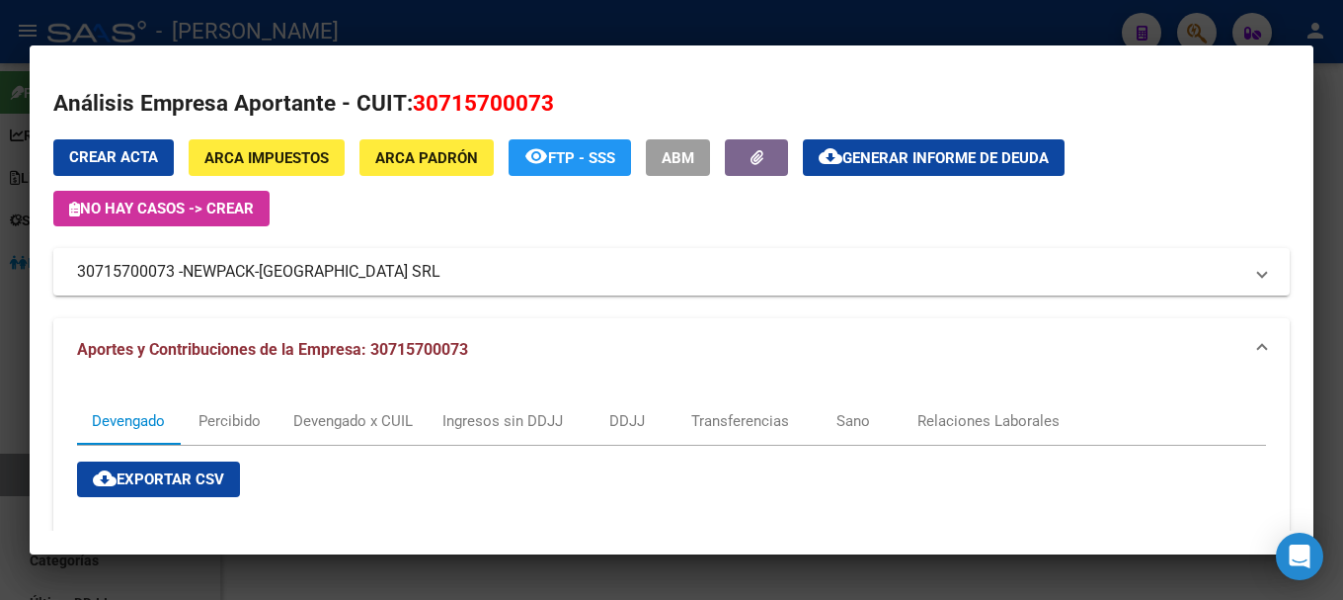
click at [360, 21] on div at bounding box center [671, 300] width 1343 height 600
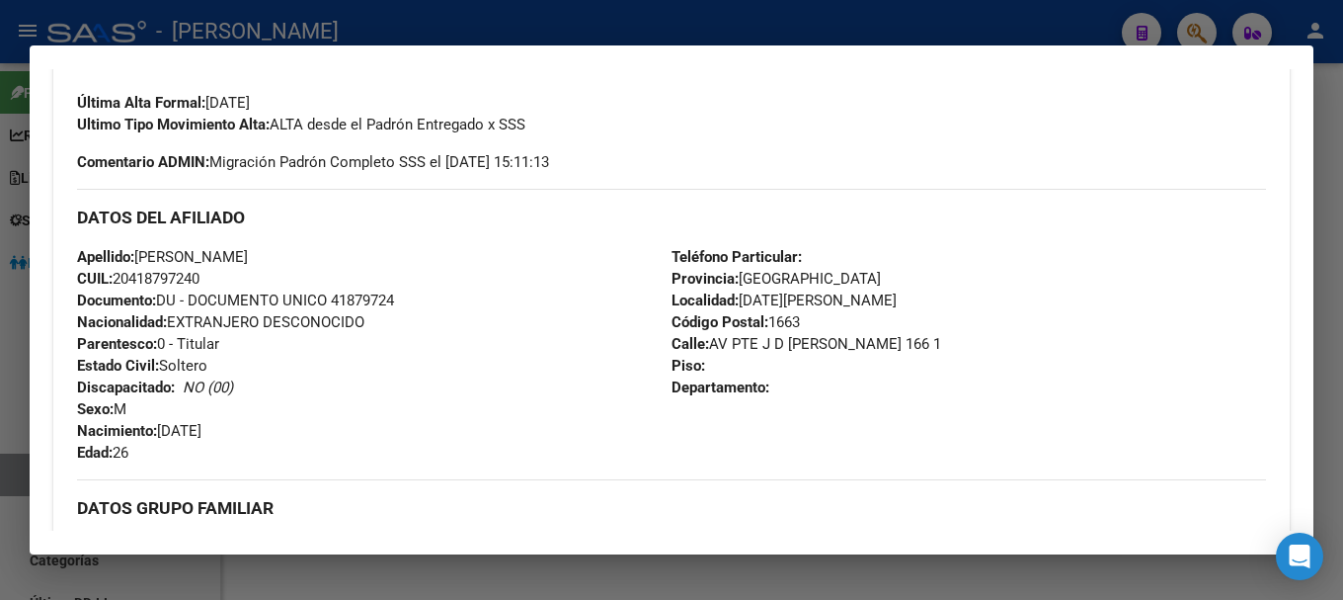
scroll to position [494, 0]
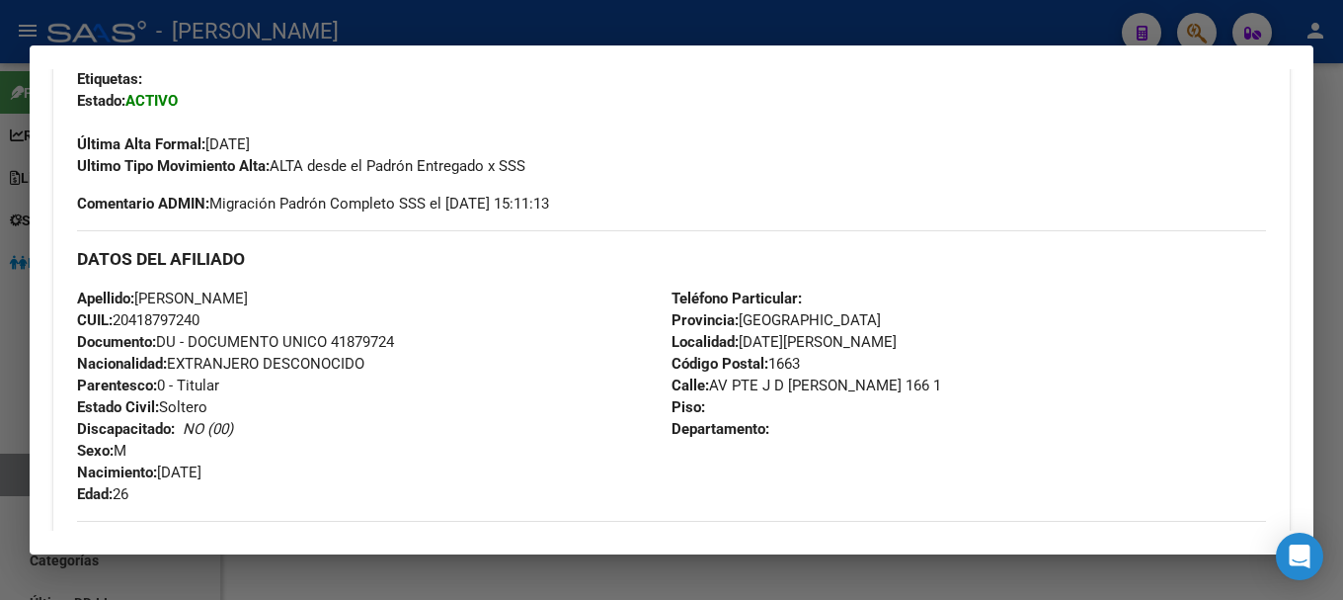
click at [608, 11] on div at bounding box center [671, 300] width 1343 height 600
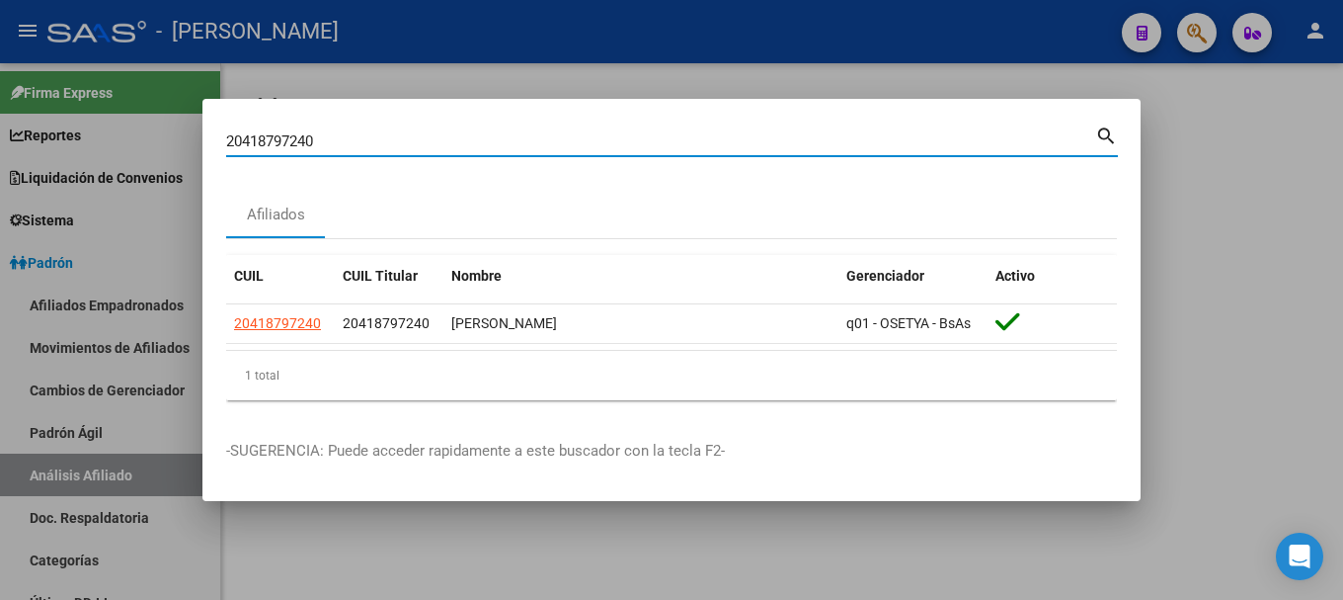
click at [667, 133] on input "20418797240" at bounding box center [660, 141] width 869 height 18
paste input "818027"
type input "20418818027"
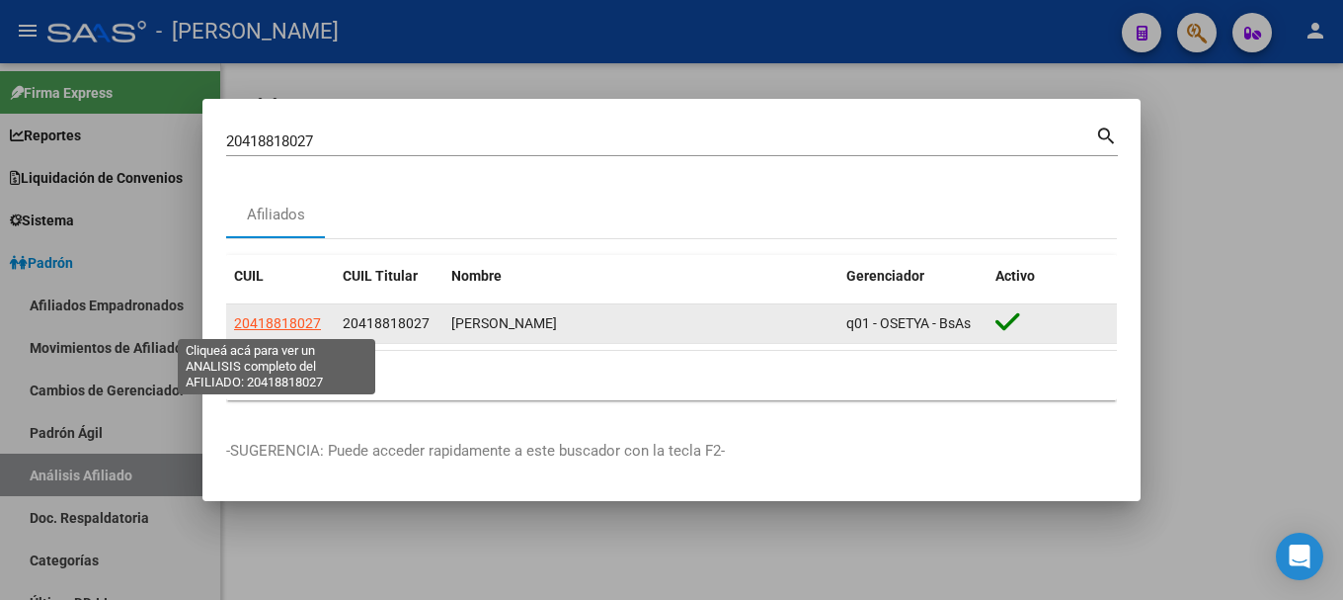
click at [283, 327] on span "20418818027" at bounding box center [277, 323] width 87 height 16
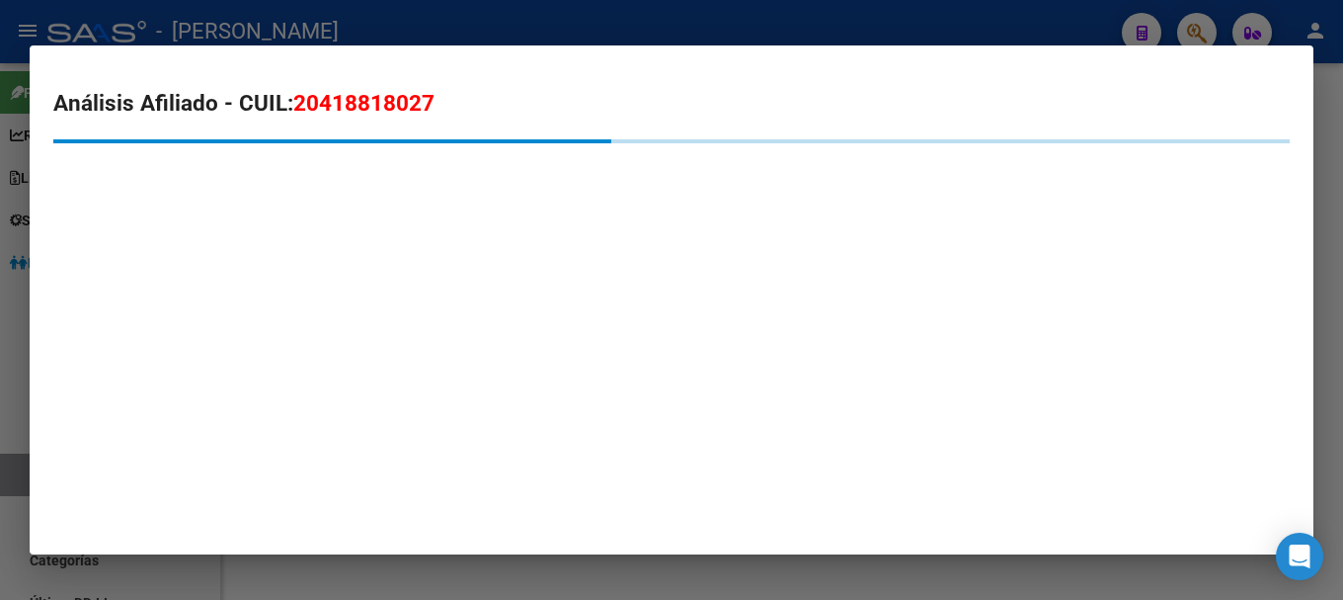
click at [422, 100] on span "20418818027" at bounding box center [363, 103] width 141 height 26
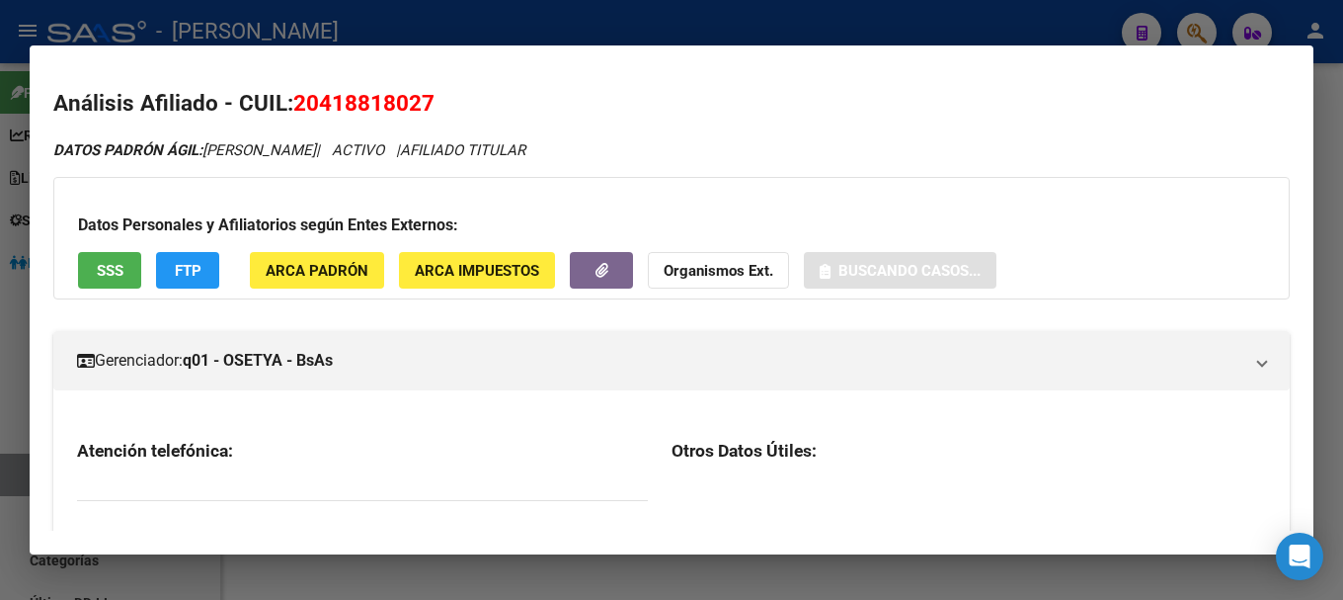
copy span "20418818027"
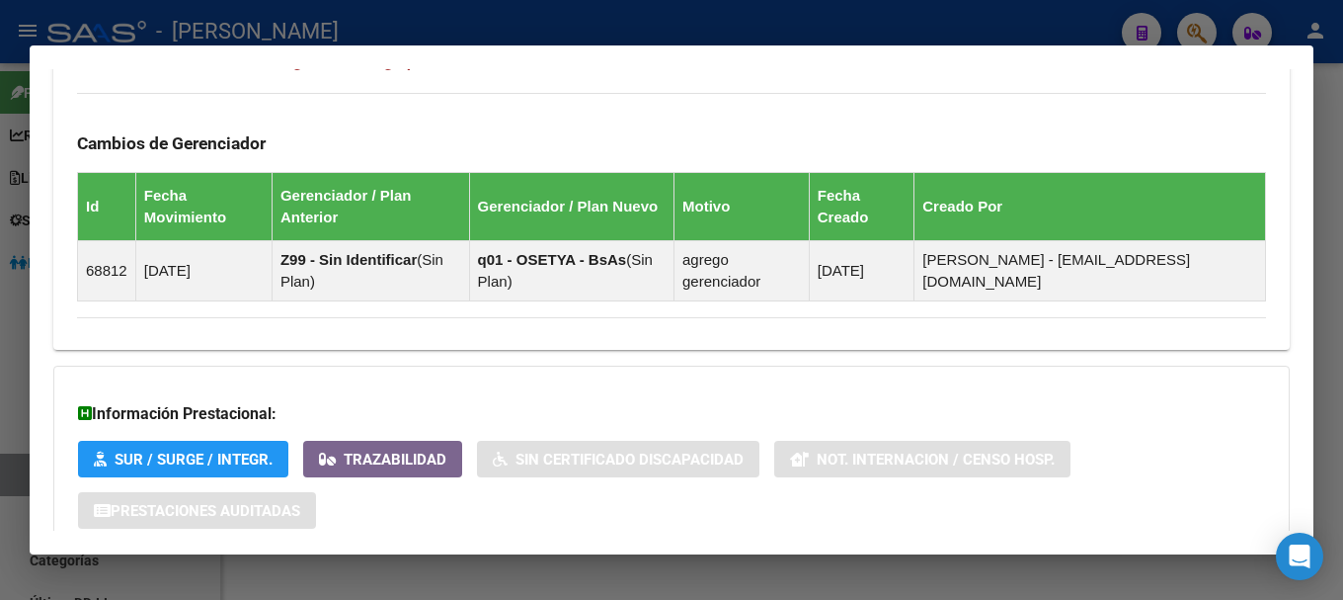
scroll to position [1256, 0]
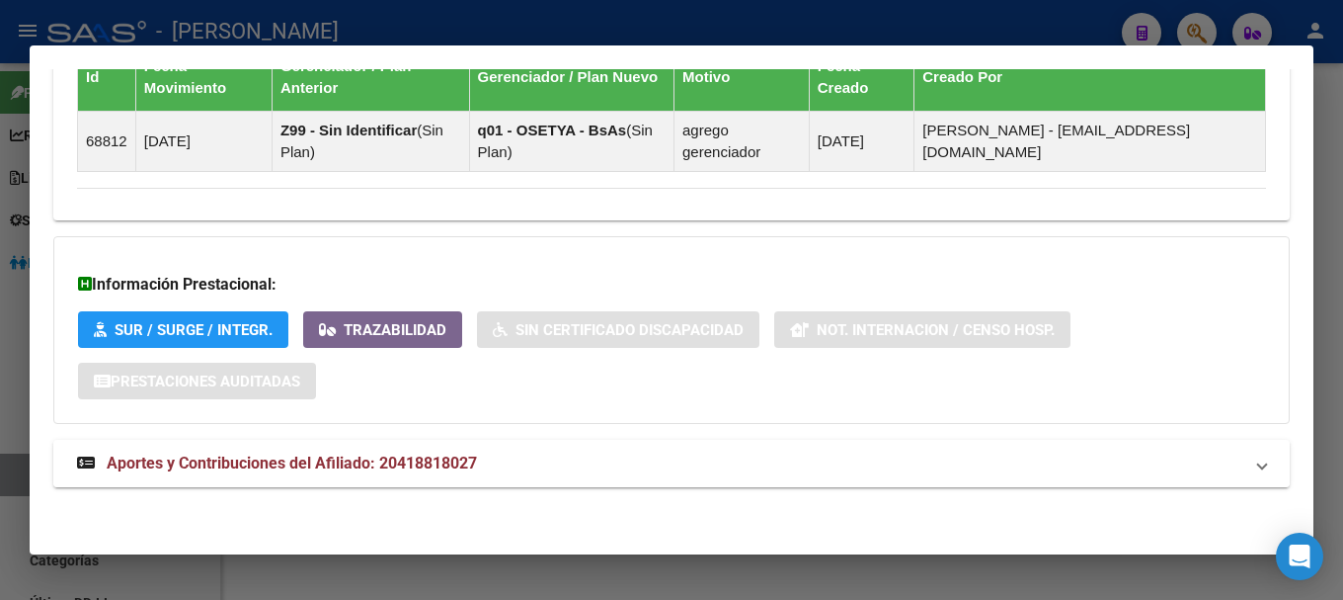
click at [599, 443] on mat-expansion-panel-header "Aportes y Contribuciones del Afiliado: 20418818027" at bounding box center [671, 463] width 1237 height 47
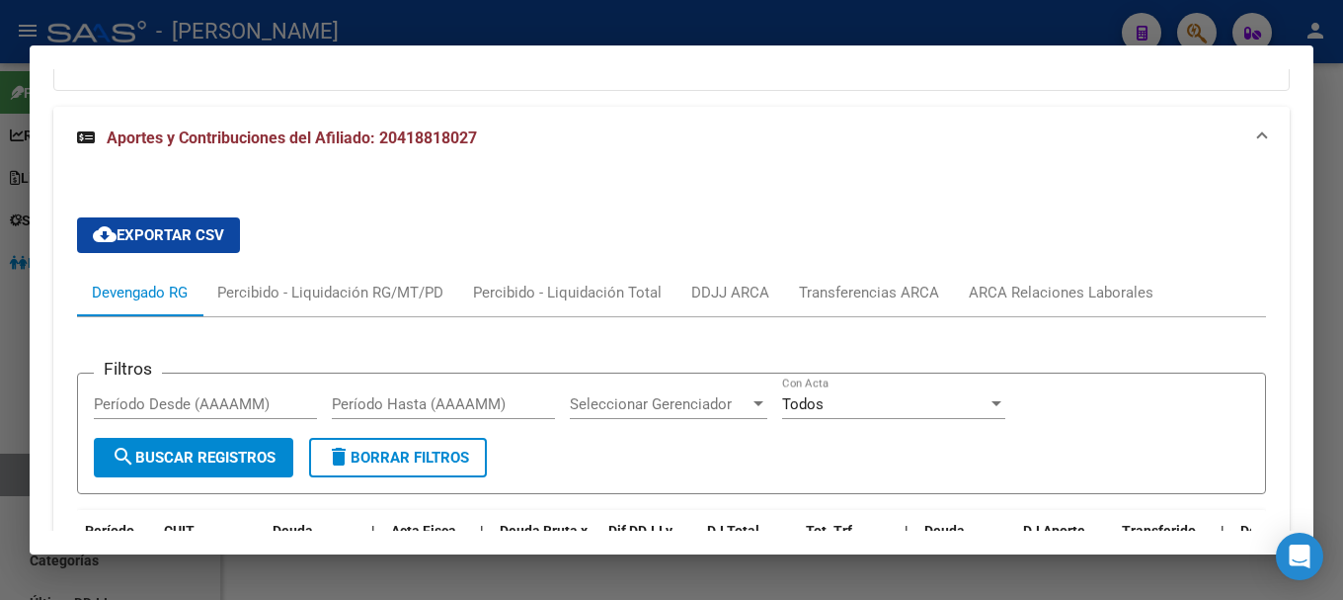
scroll to position [1556, 0]
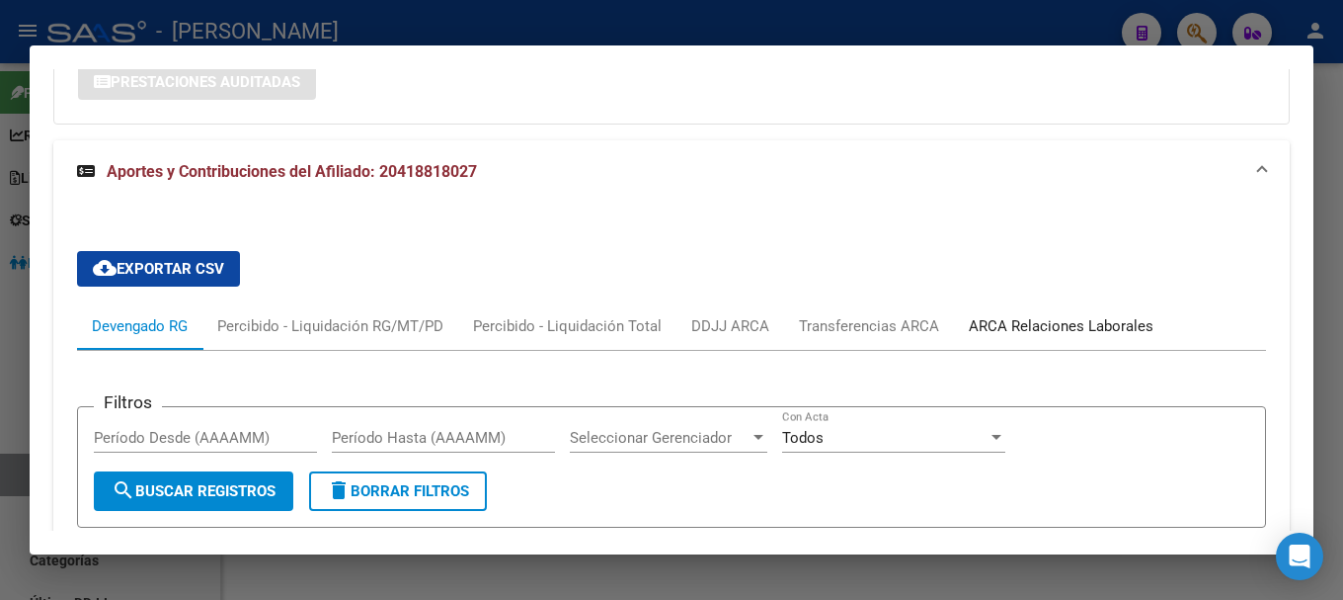
click at [1052, 337] on div "ARCA Relaciones Laborales" at bounding box center [1061, 325] width 214 height 47
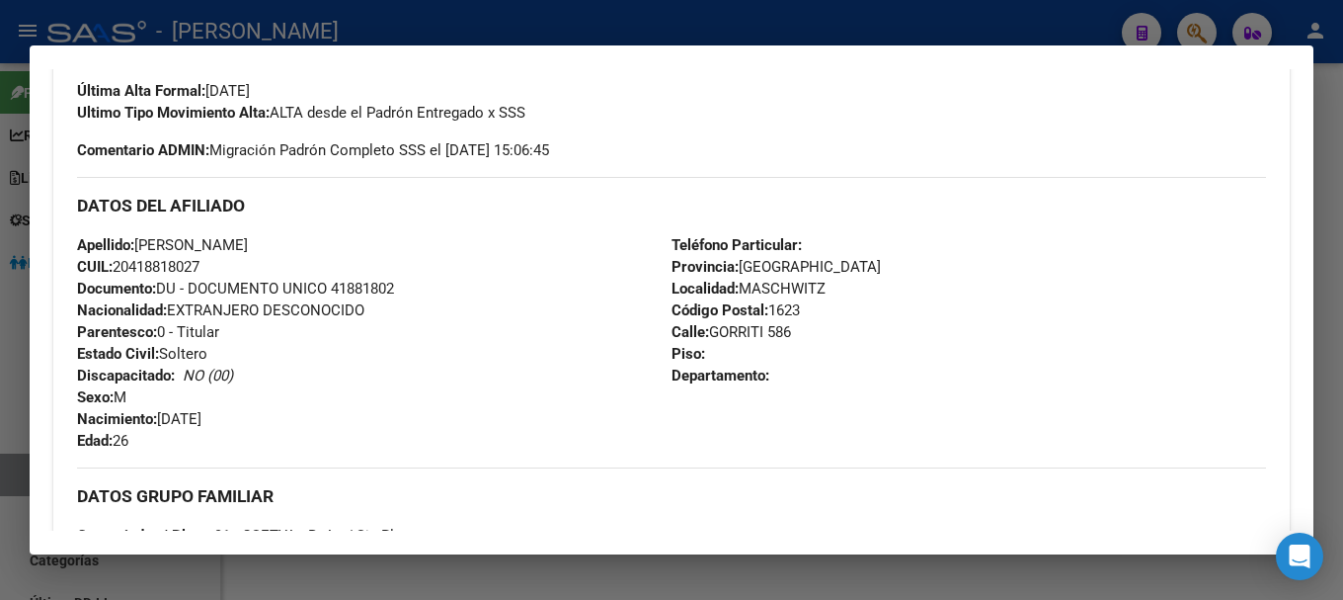
scroll to position [580, 0]
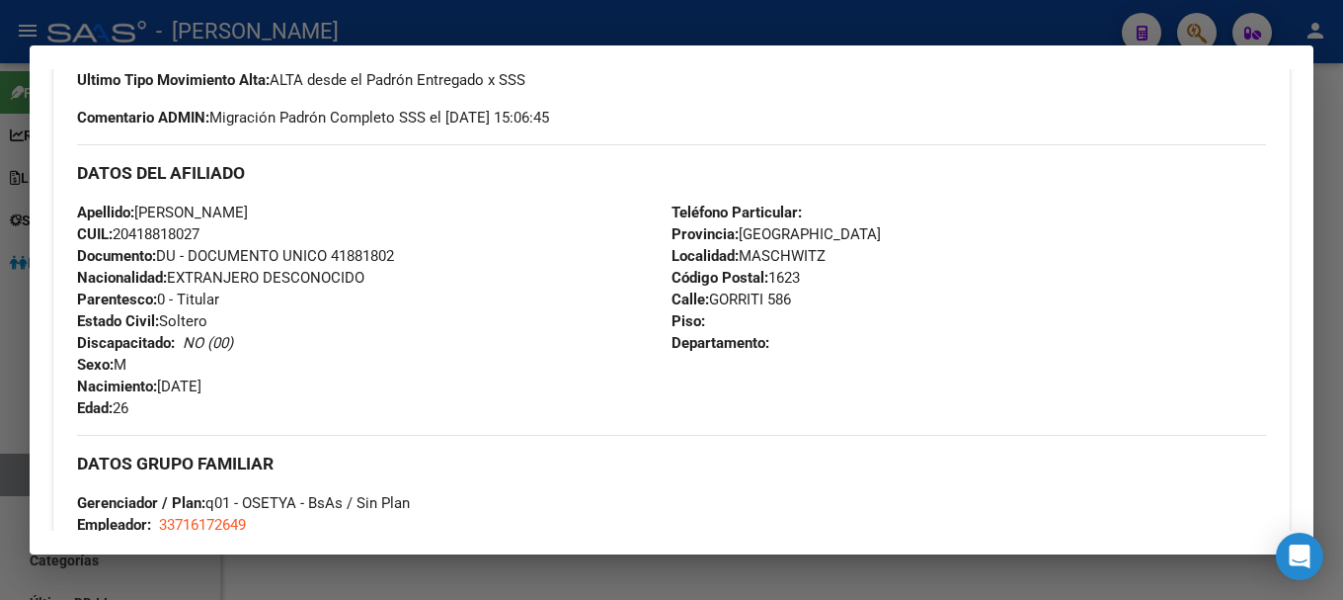
drag, startPoint x: 134, startPoint y: 231, endPoint x: 202, endPoint y: 231, distance: 67.2
click at [200, 231] on span "CUIL: 20418818027" at bounding box center [138, 234] width 122 height 18
drag, startPoint x: 134, startPoint y: 231, endPoint x: 199, endPoint y: 231, distance: 64.2
click at [199, 231] on span "CUIL: 20418818027" at bounding box center [138, 234] width 122 height 18
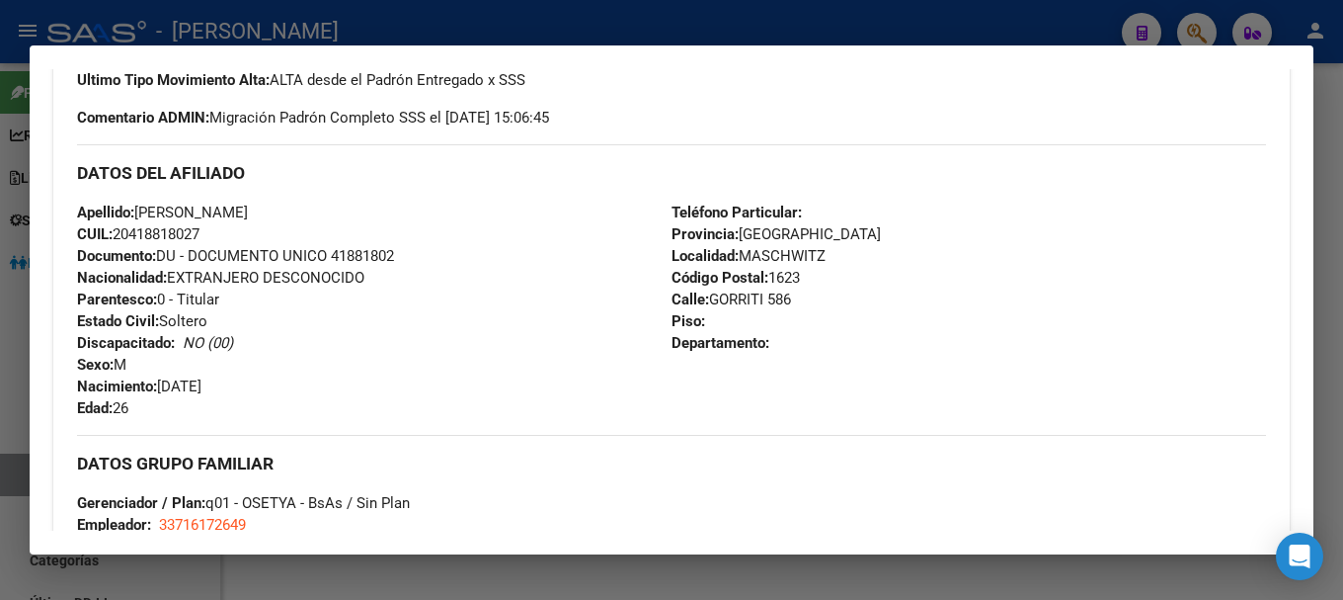
copy span "41881802"
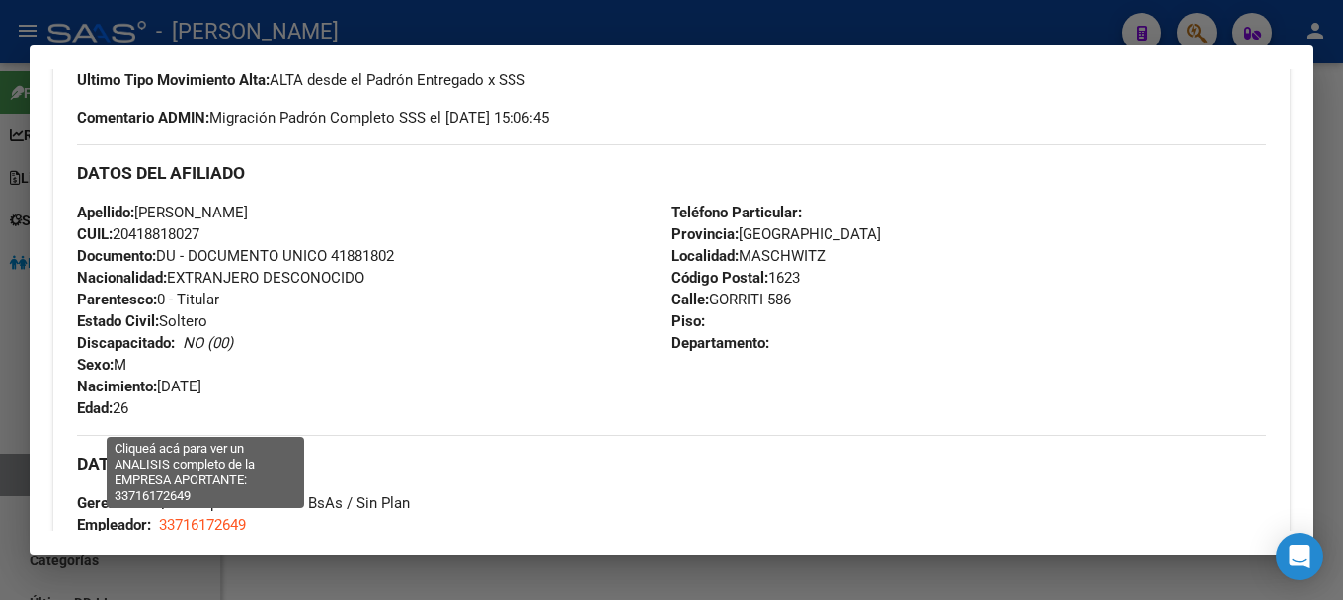
click at [238, 521] on span "33716172649" at bounding box center [202, 525] width 87 height 18
type textarea "33716172649"
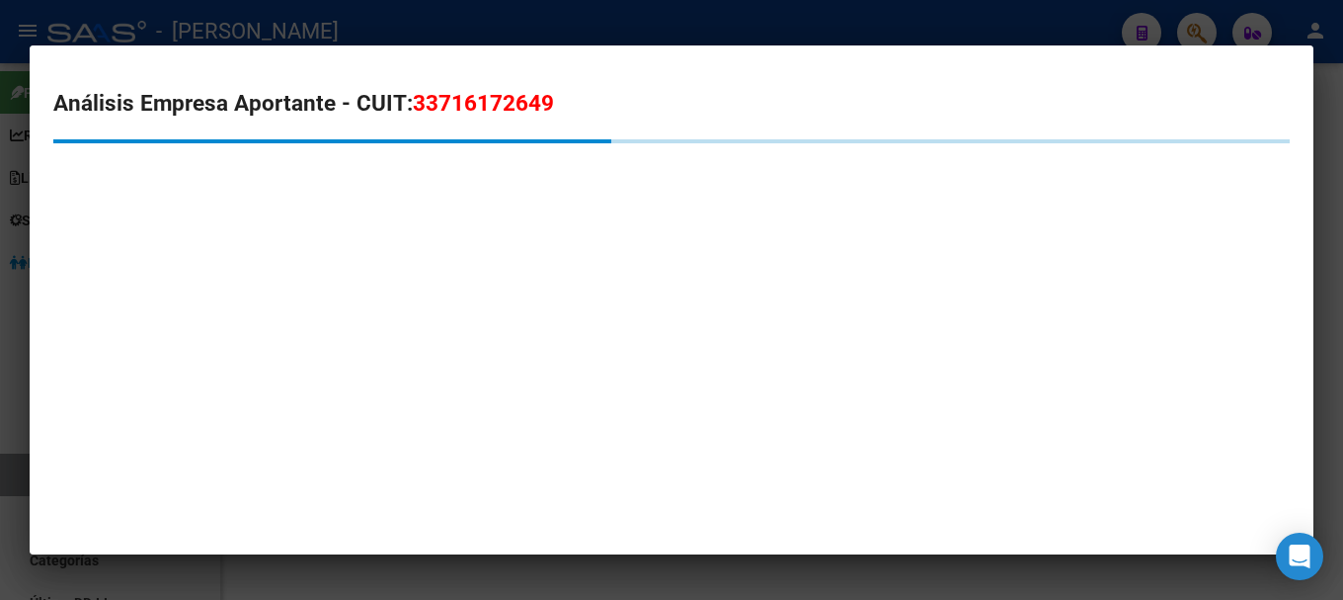
click at [464, 107] on span "33716172649" at bounding box center [483, 103] width 141 height 26
click at [464, 106] on span "33716172649" at bounding box center [483, 103] width 141 height 26
copy span "33716172649"
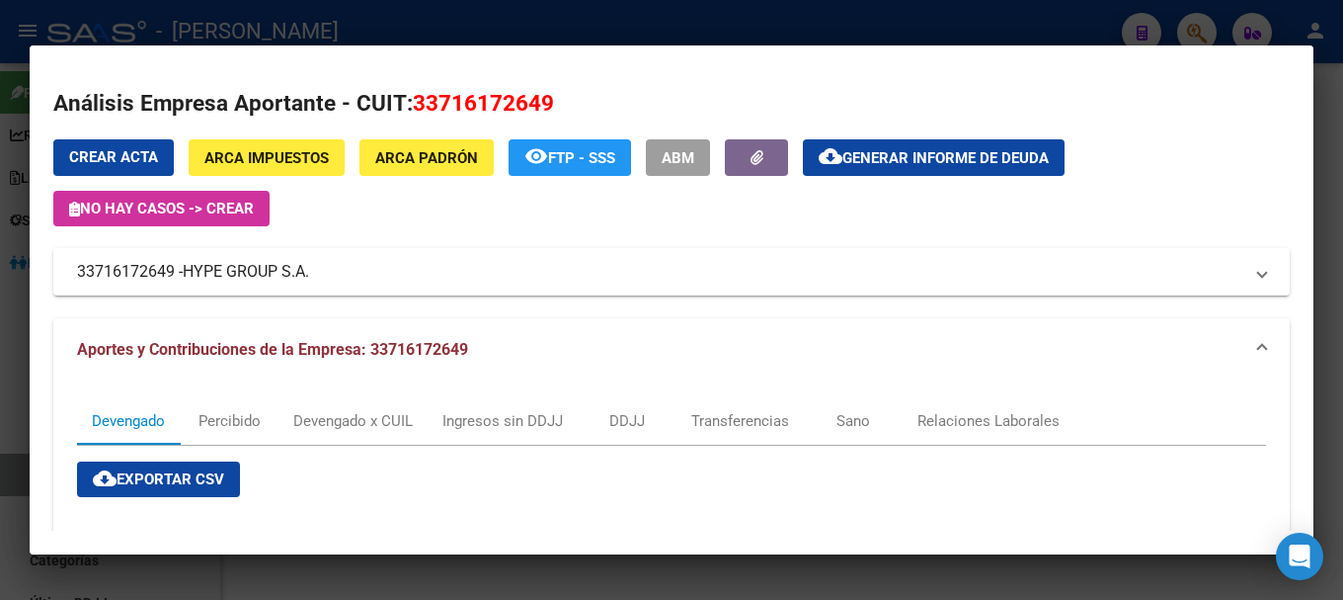
click at [368, 38] on div at bounding box center [671, 300] width 1343 height 600
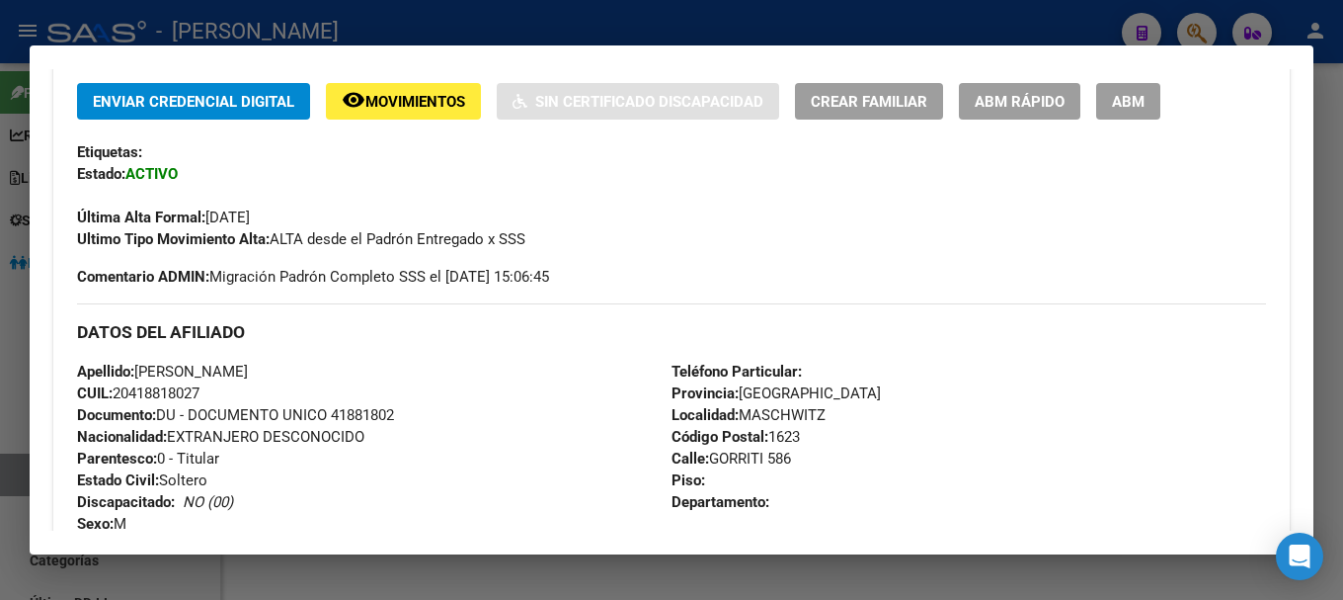
scroll to position [382, 0]
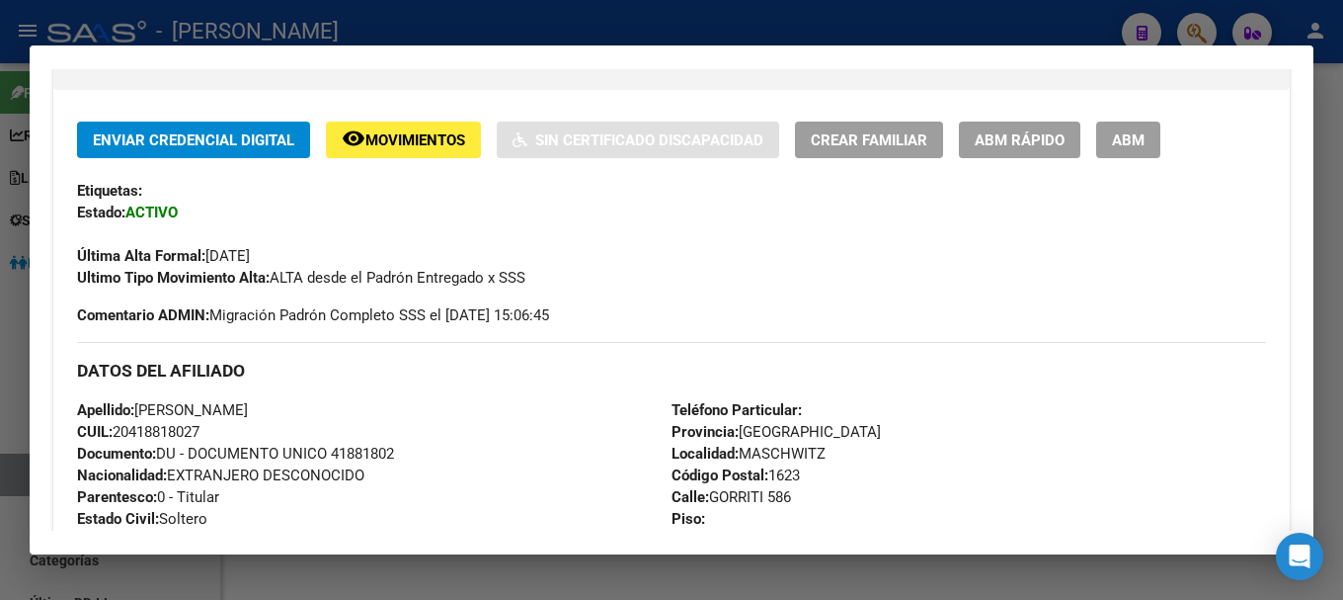
click at [626, 22] on div at bounding box center [671, 300] width 1343 height 600
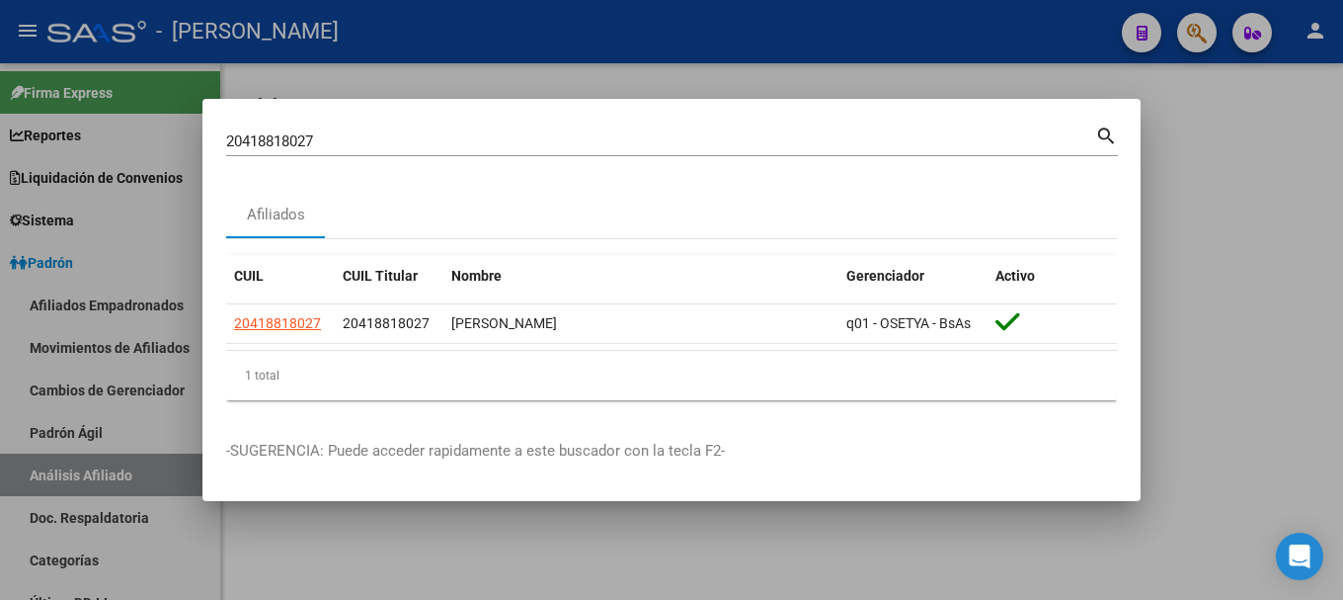
click at [675, 150] on div "20418818027 Buscar (apellido, dni, [PERSON_NAME], [PERSON_NAME], cuit, obra soc…" at bounding box center [660, 141] width 869 height 30
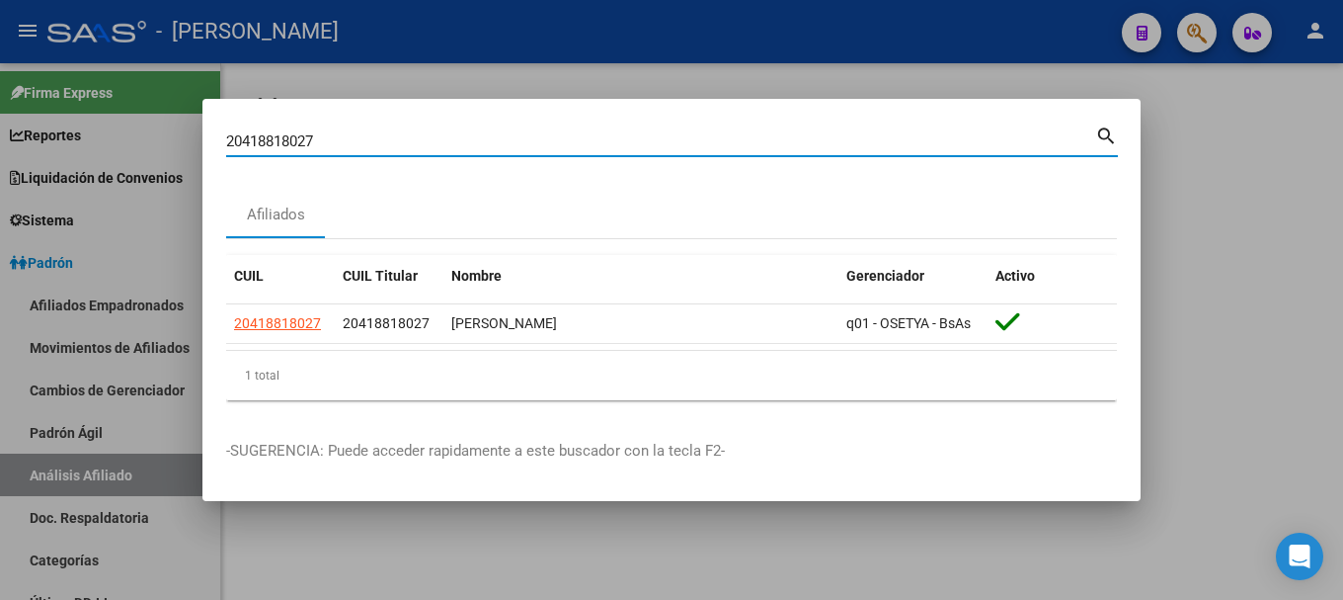
click at [675, 146] on input "20418818027" at bounding box center [660, 141] width 869 height 18
paste input "67931"
type input "20418867931"
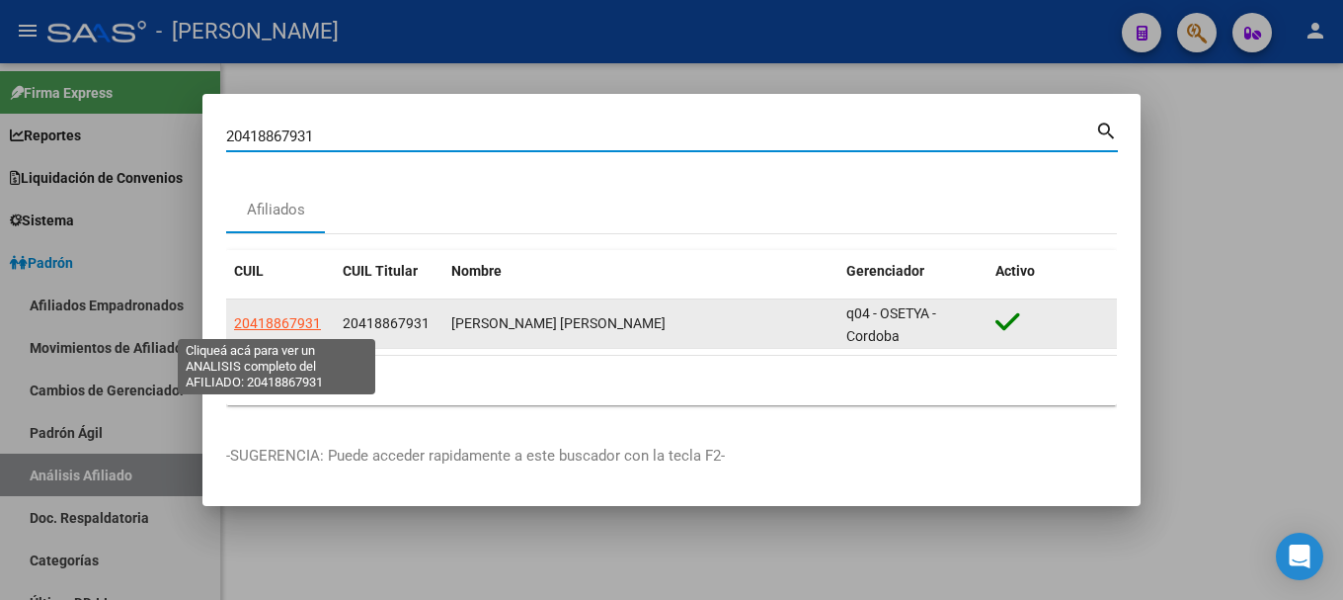
click at [298, 316] on span "20418867931" at bounding box center [277, 323] width 87 height 16
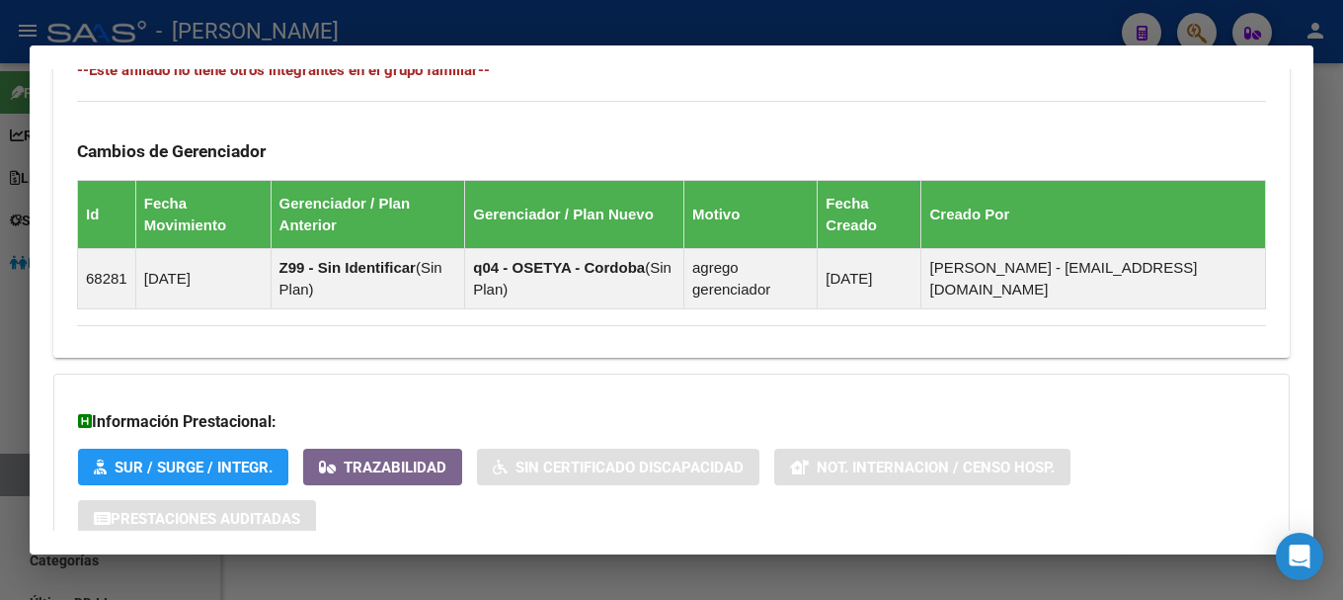
scroll to position [1256, 0]
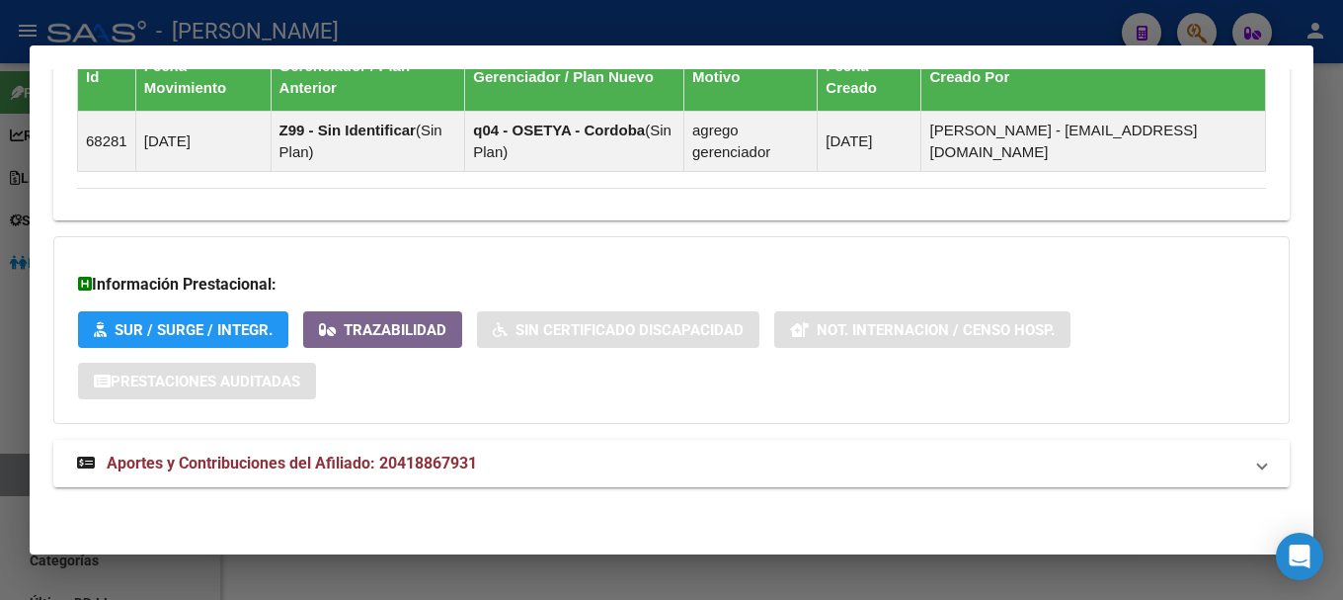
click at [627, 458] on mat-panel-title "Aportes y Contribuciones del Afiliado: 20418867931" at bounding box center [660, 463] width 1166 height 24
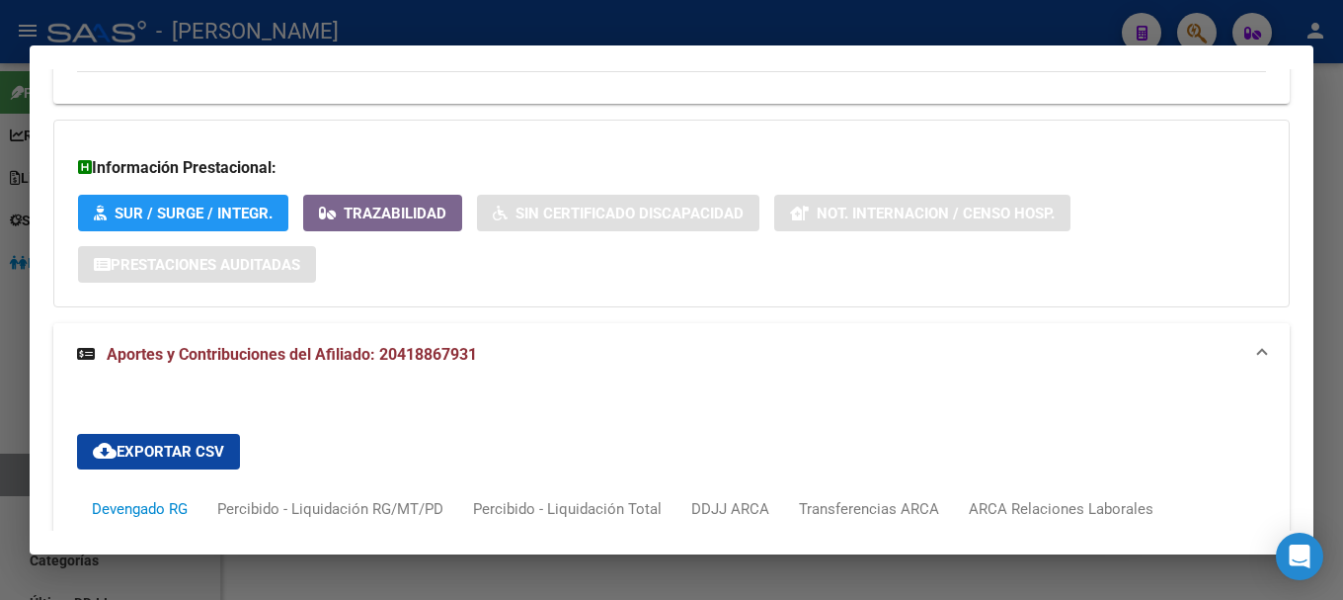
scroll to position [1753, 0]
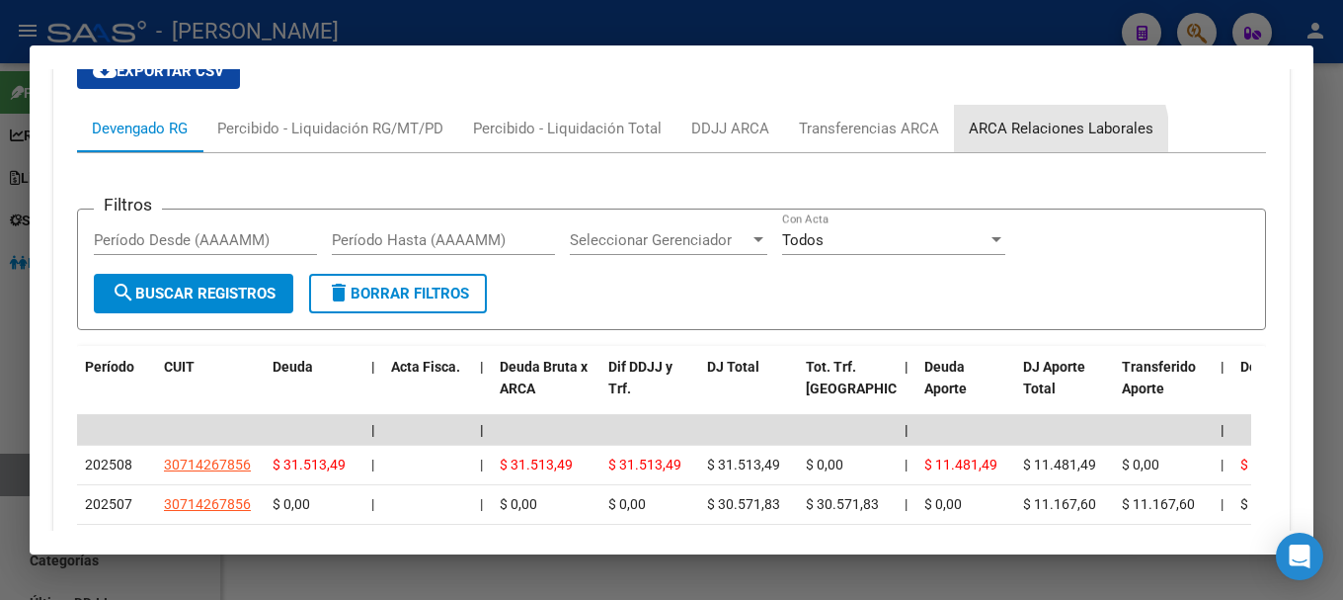
click at [1036, 139] on div "ARCA Relaciones Laborales" at bounding box center [1061, 128] width 214 height 47
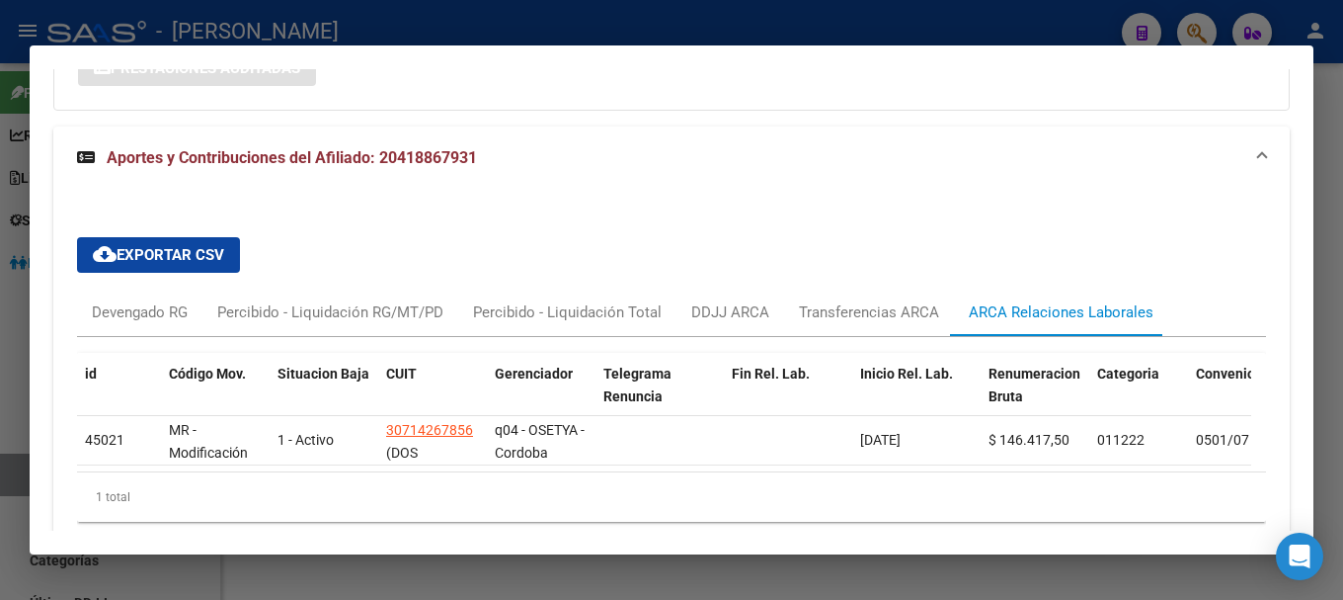
scroll to position [1660, 0]
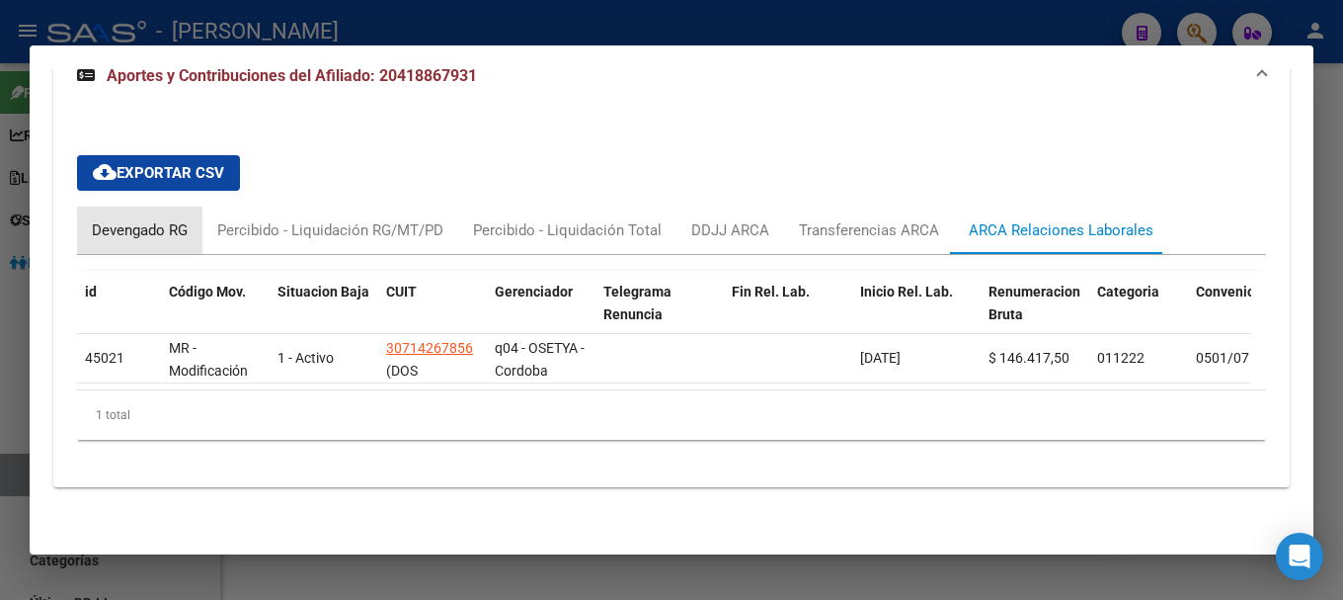
click at [144, 206] on div "Devengado RG" at bounding box center [139, 229] width 125 height 47
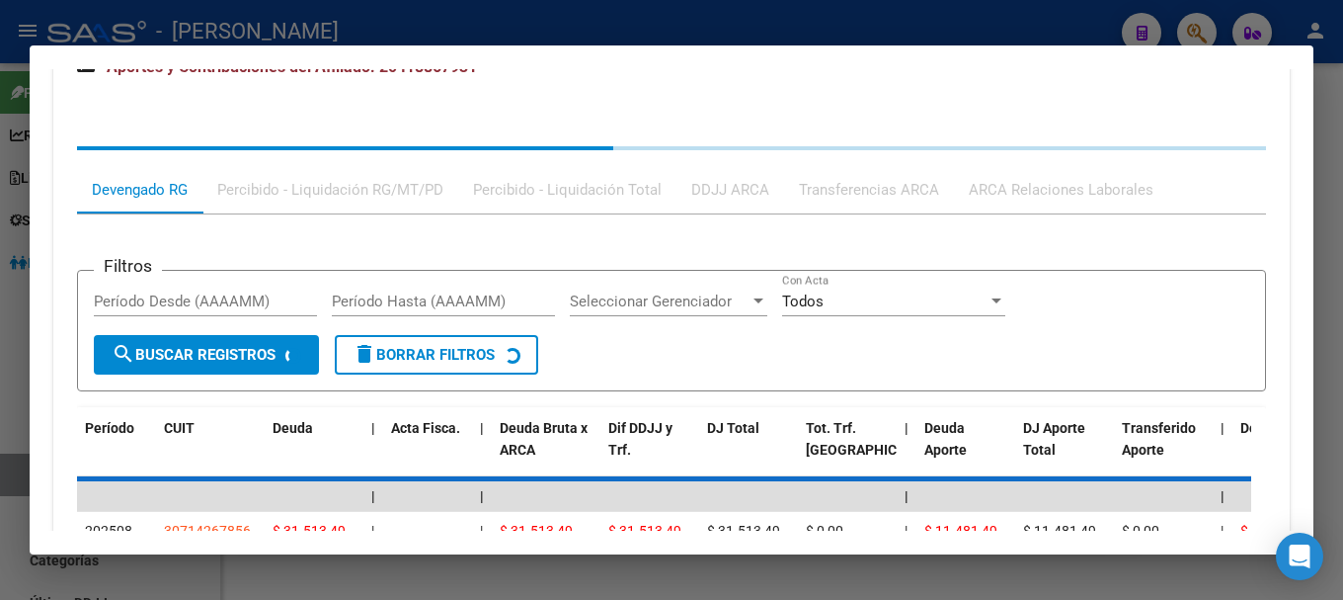
scroll to position [1364, 0]
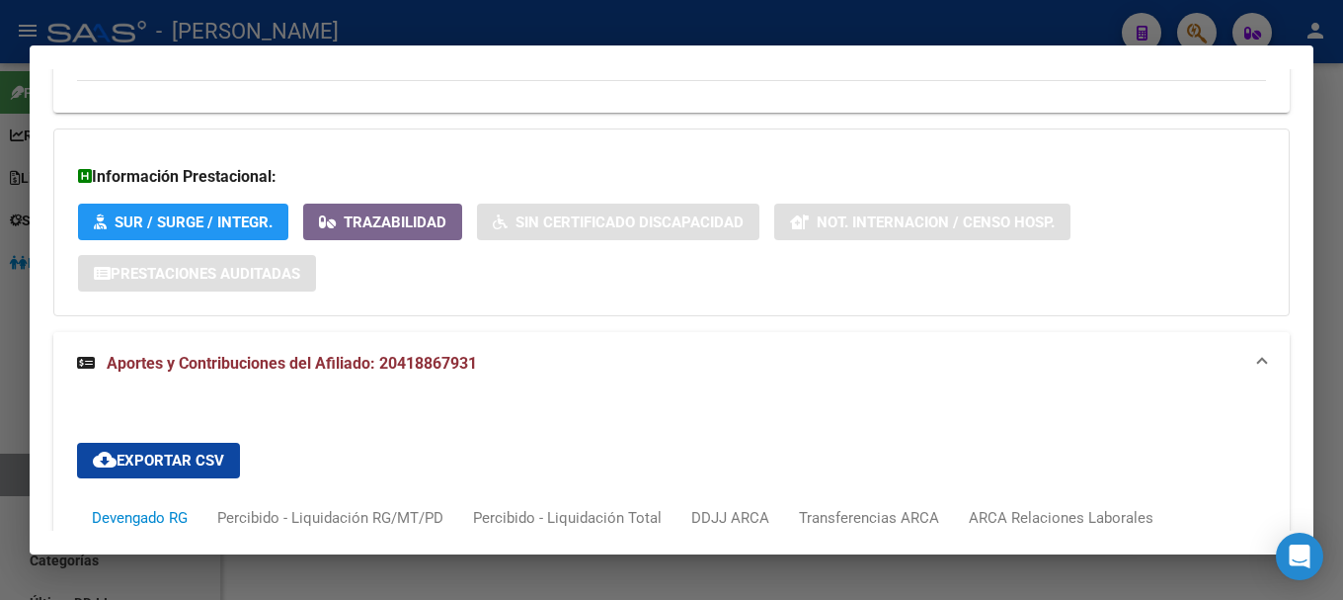
click at [429, 364] on span "Aportes y Contribuciones del Afiliado: 20418867931" at bounding box center [292, 363] width 370 height 19
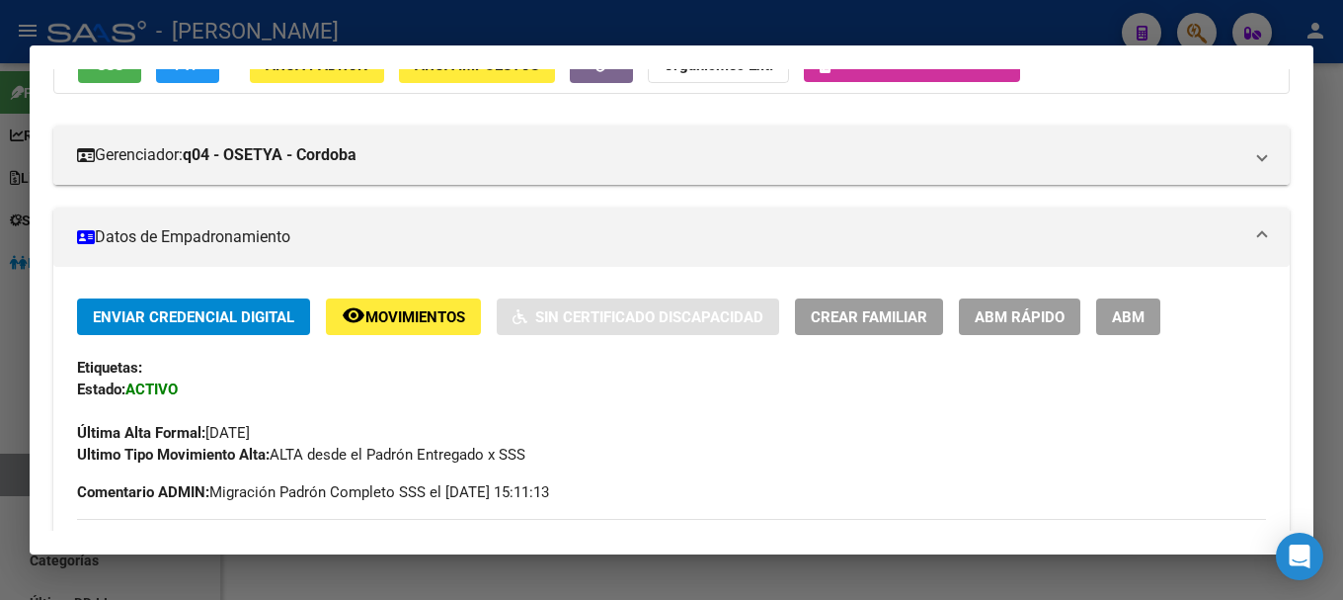
scroll to position [0, 0]
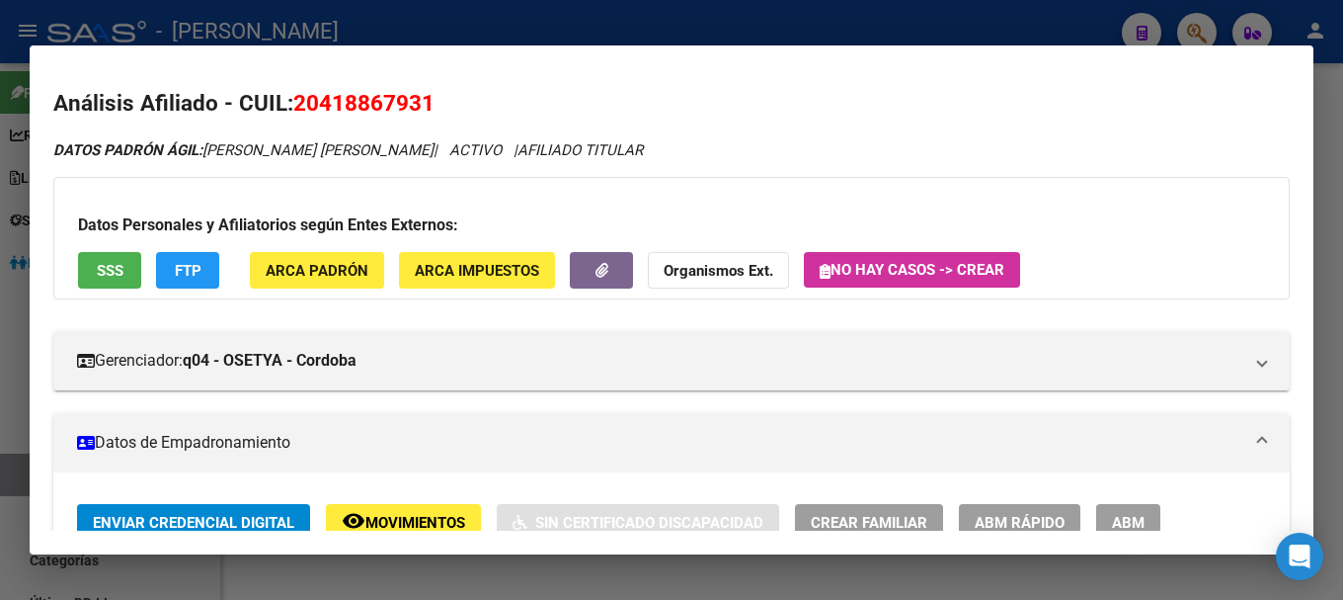
click at [395, 98] on span "20418867931" at bounding box center [363, 103] width 141 height 26
copy span "20418867931"
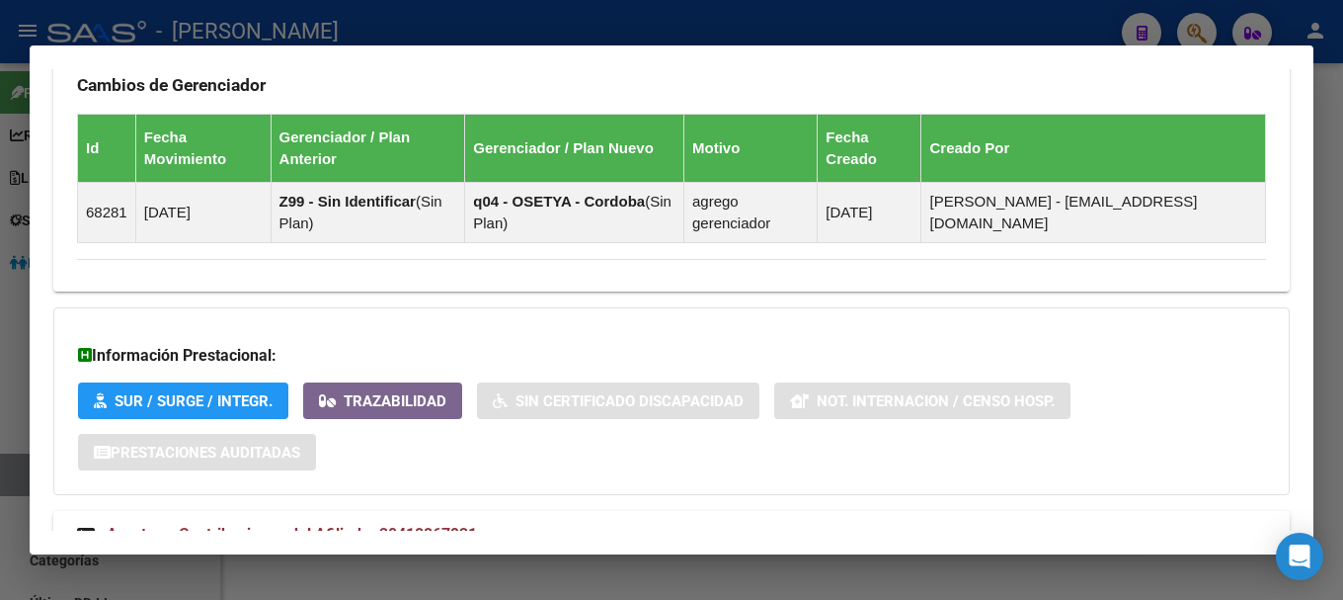
scroll to position [1256, 0]
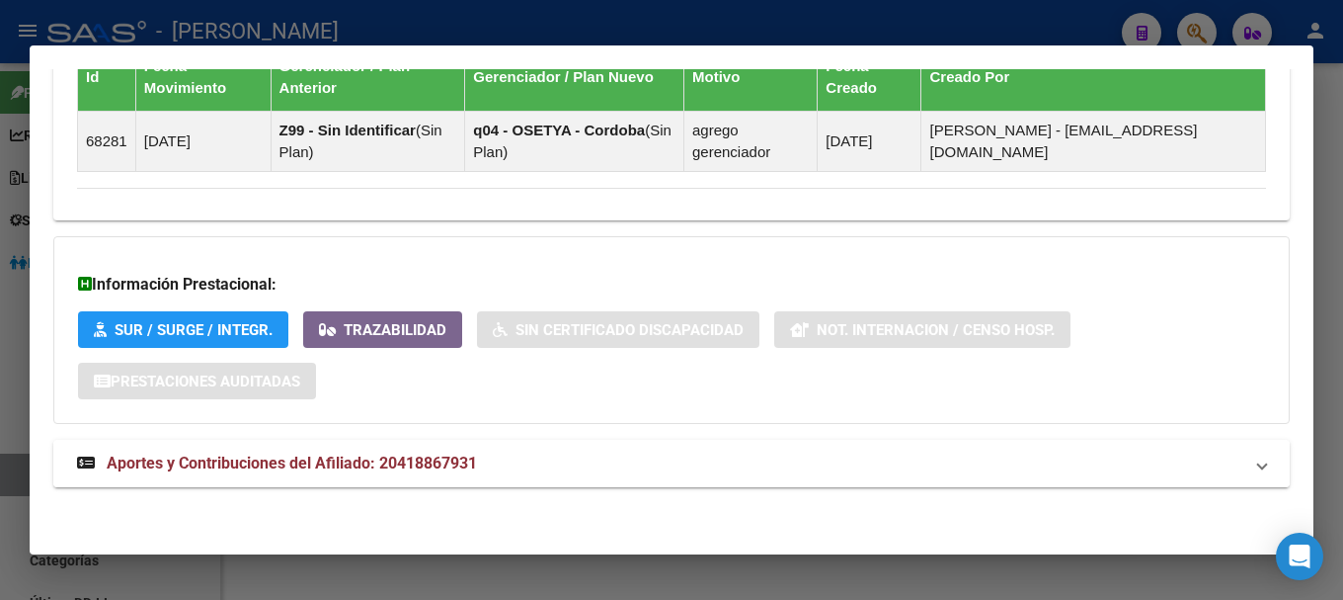
click at [534, 448] on mat-expansion-panel-header "Aportes y Contribuciones del Afiliado: 20418867931" at bounding box center [671, 463] width 1237 height 47
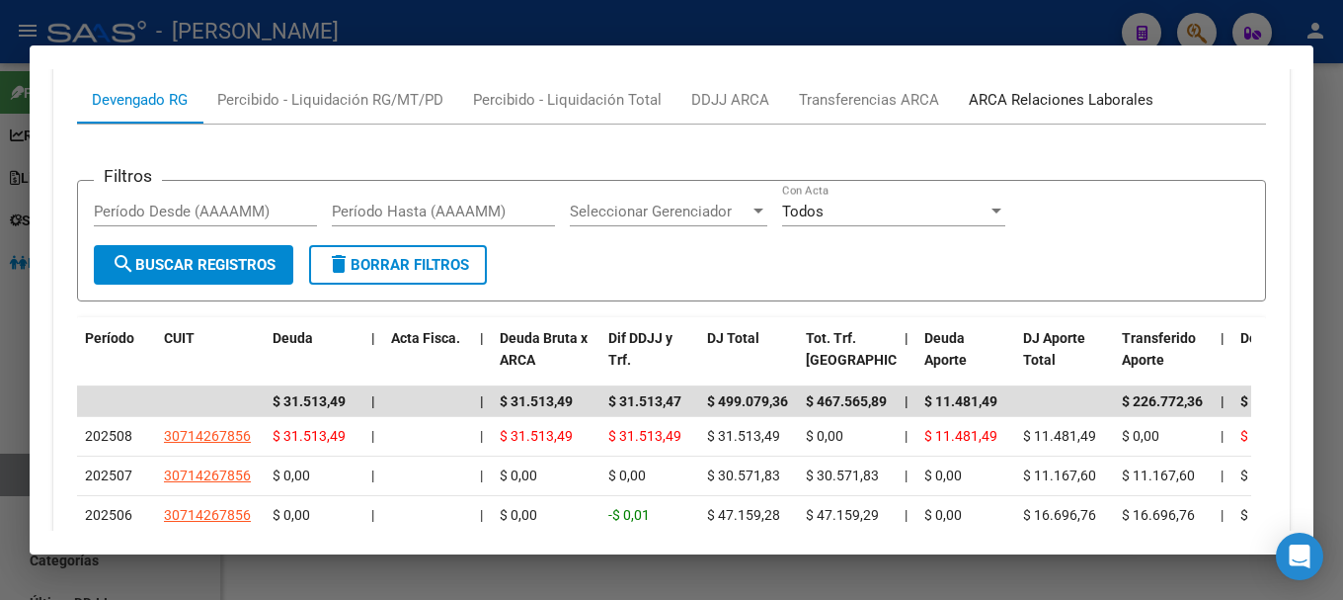
click at [1057, 94] on div "ARCA Relaciones Laborales" at bounding box center [1061, 100] width 185 height 22
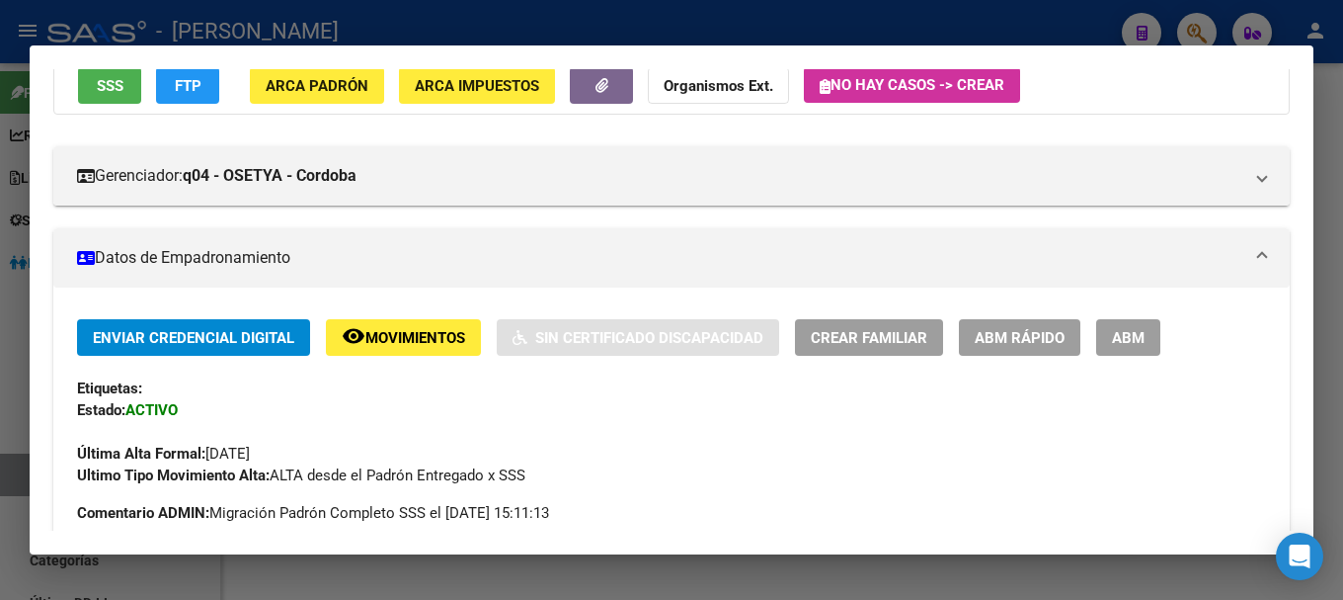
scroll to position [481, 0]
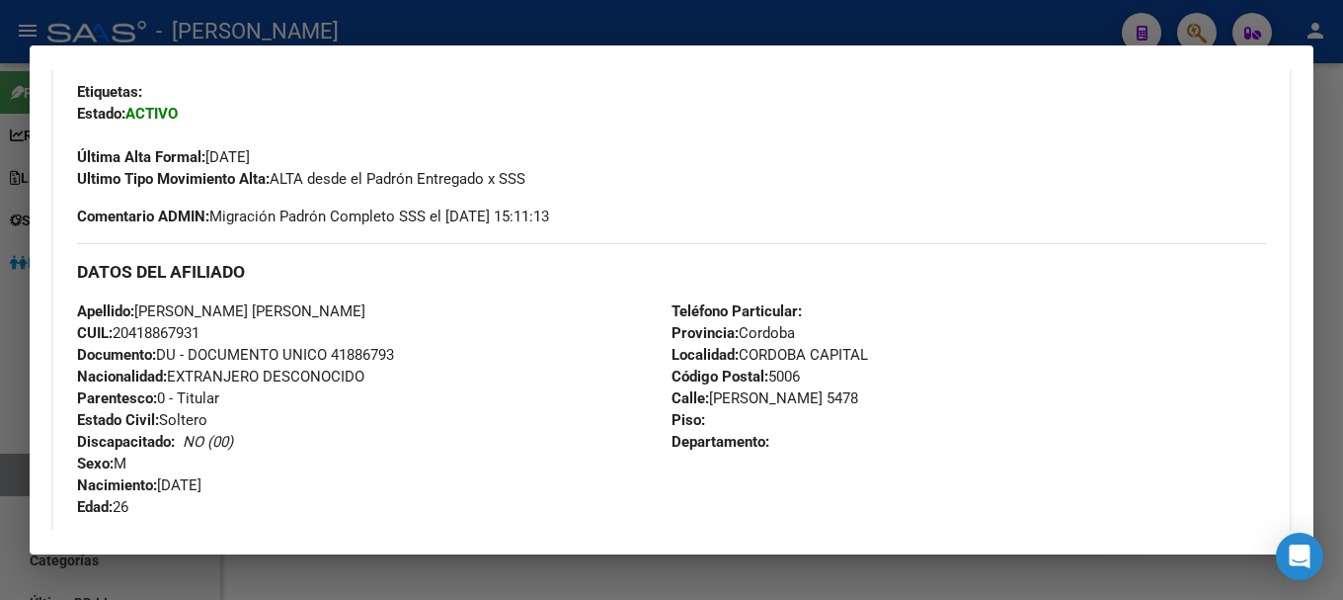
drag, startPoint x: 137, startPoint y: 334, endPoint x: 200, endPoint y: 332, distance: 62.3
click at [200, 332] on span "CUIL: 20418867931" at bounding box center [138, 333] width 122 height 18
copy span "41886793"
drag, startPoint x: 708, startPoint y: 396, endPoint x: 760, endPoint y: 396, distance: 51.4
click at [760, 396] on span "Calle: [PERSON_NAME] 5478" at bounding box center [765, 398] width 187 height 18
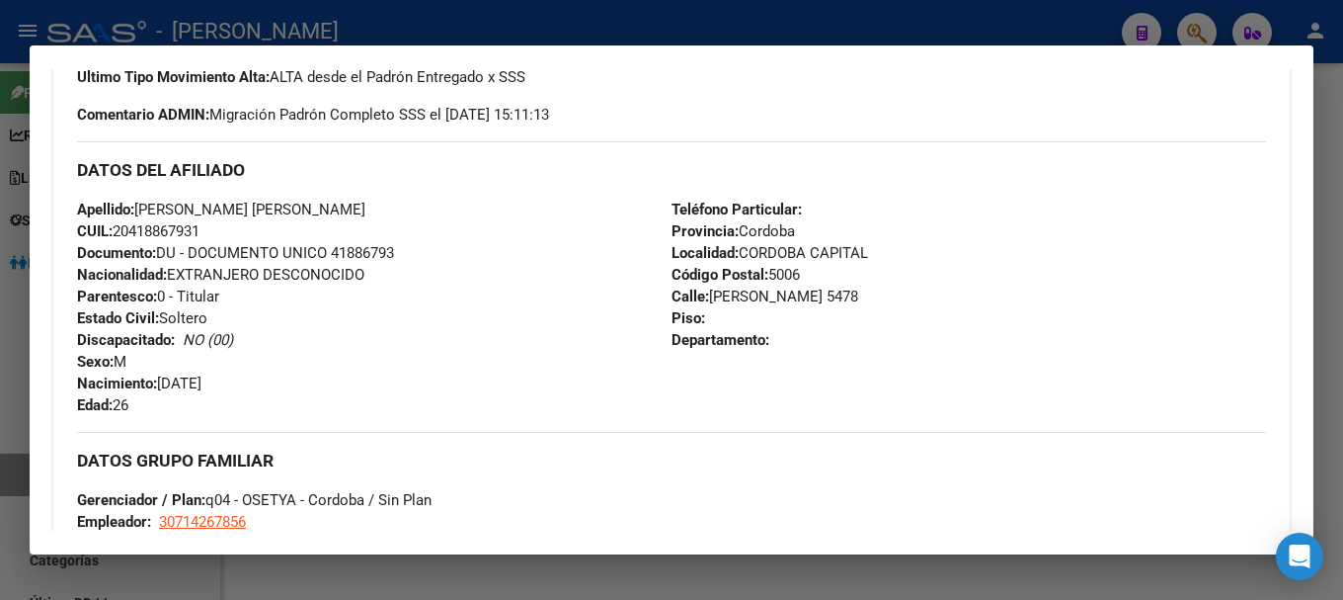
scroll to position [679, 0]
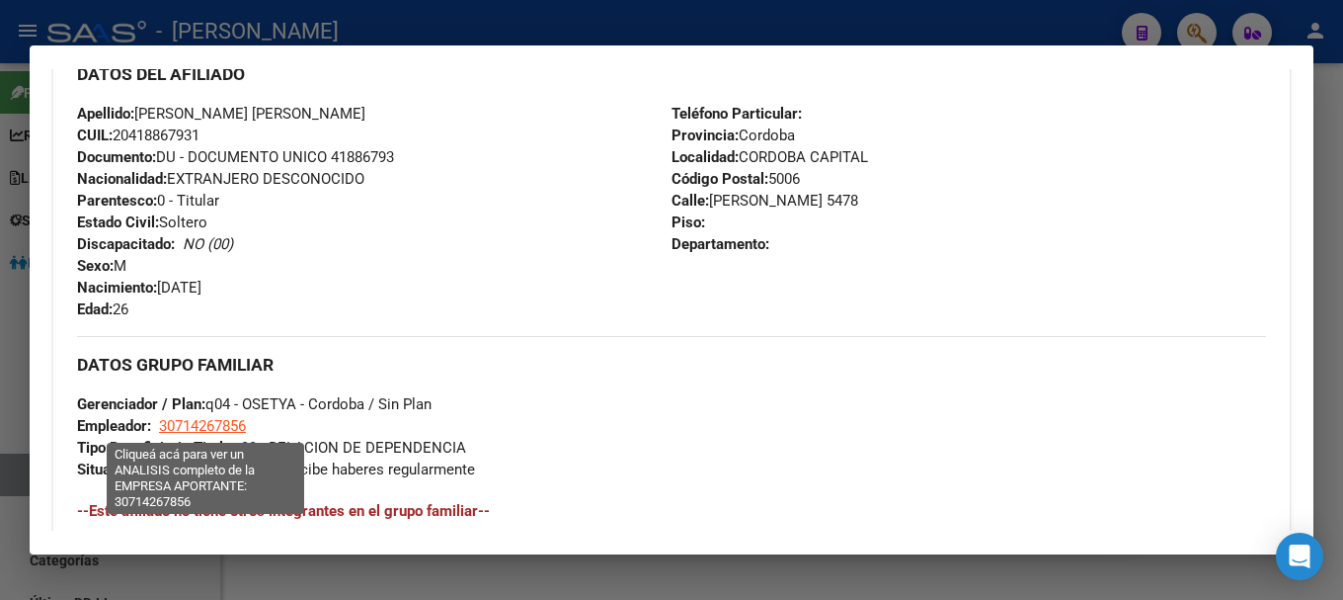
click at [202, 433] on span "30714267856" at bounding box center [202, 426] width 87 height 18
type textarea "30714267856"
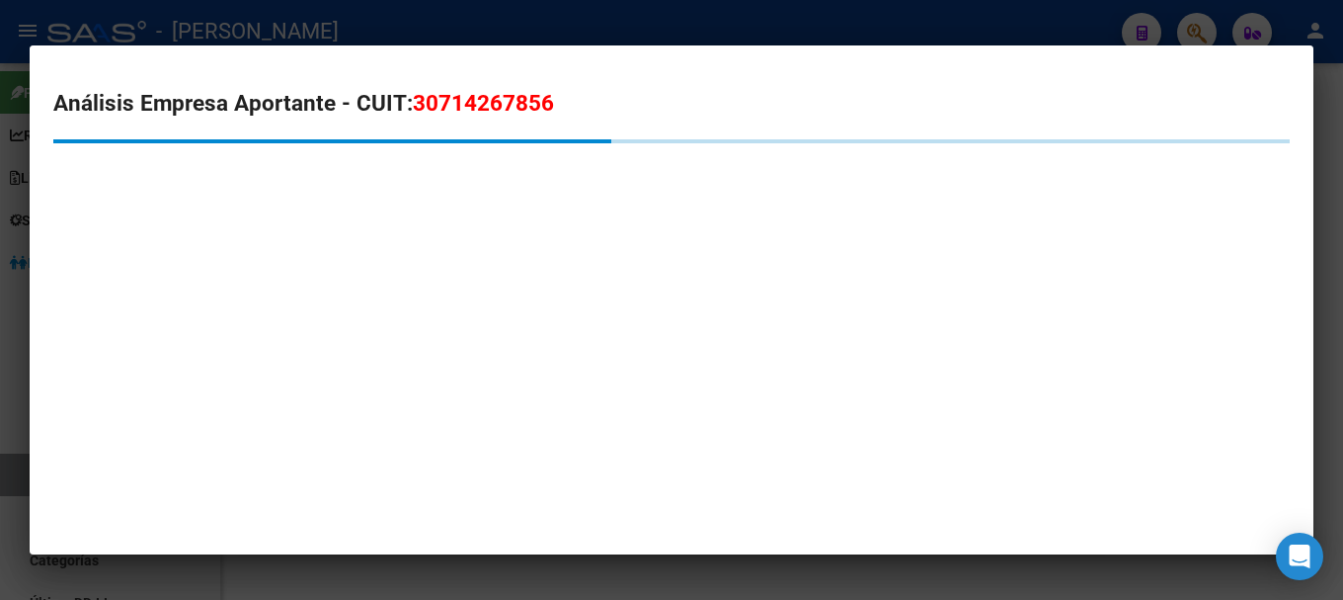
click at [463, 97] on span "30714267856" at bounding box center [483, 103] width 141 height 26
click at [463, 96] on span "30714267856" at bounding box center [483, 103] width 141 height 26
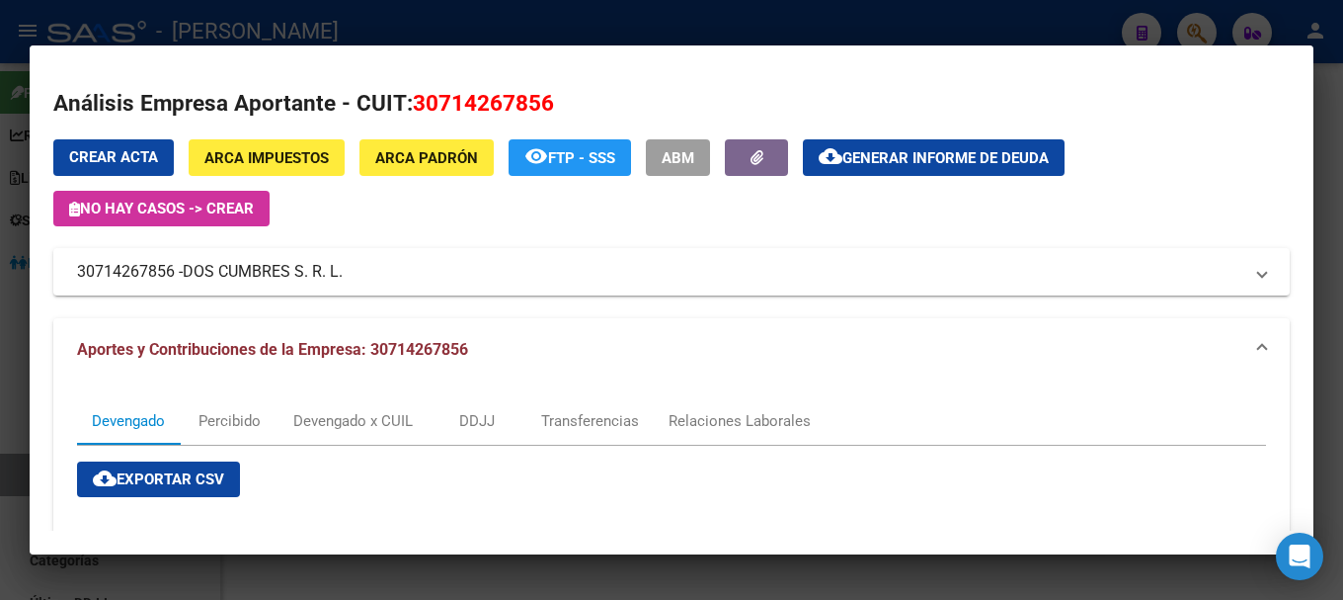
click at [421, 19] on div at bounding box center [671, 300] width 1343 height 600
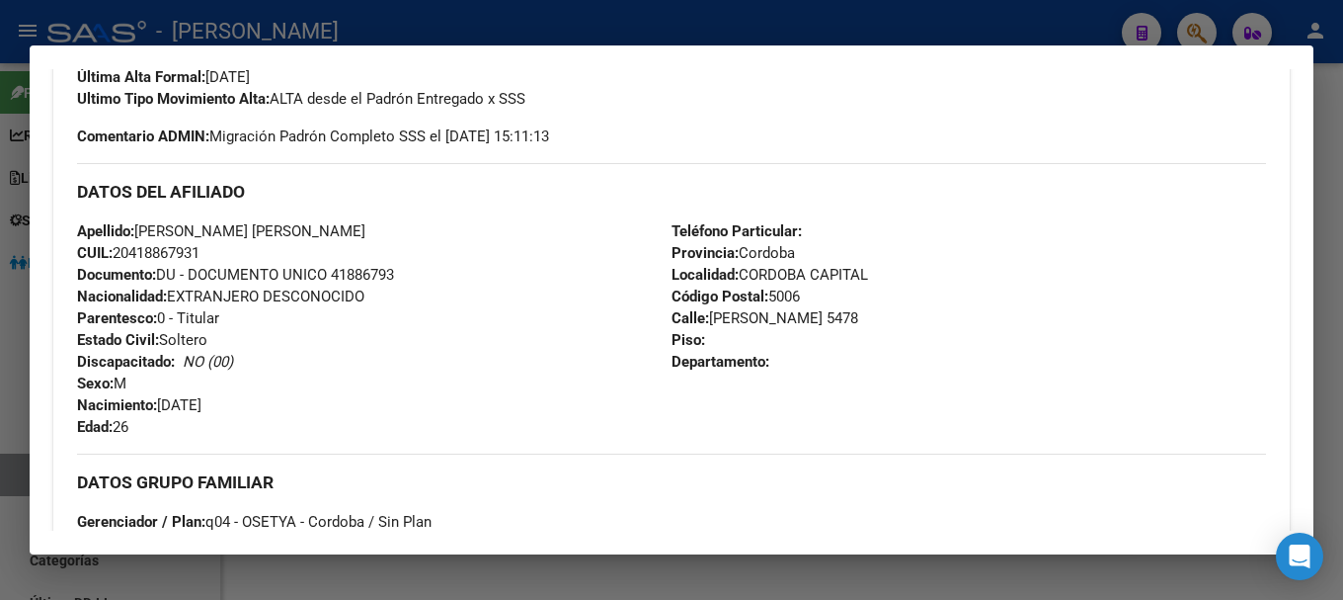
scroll to position [382, 0]
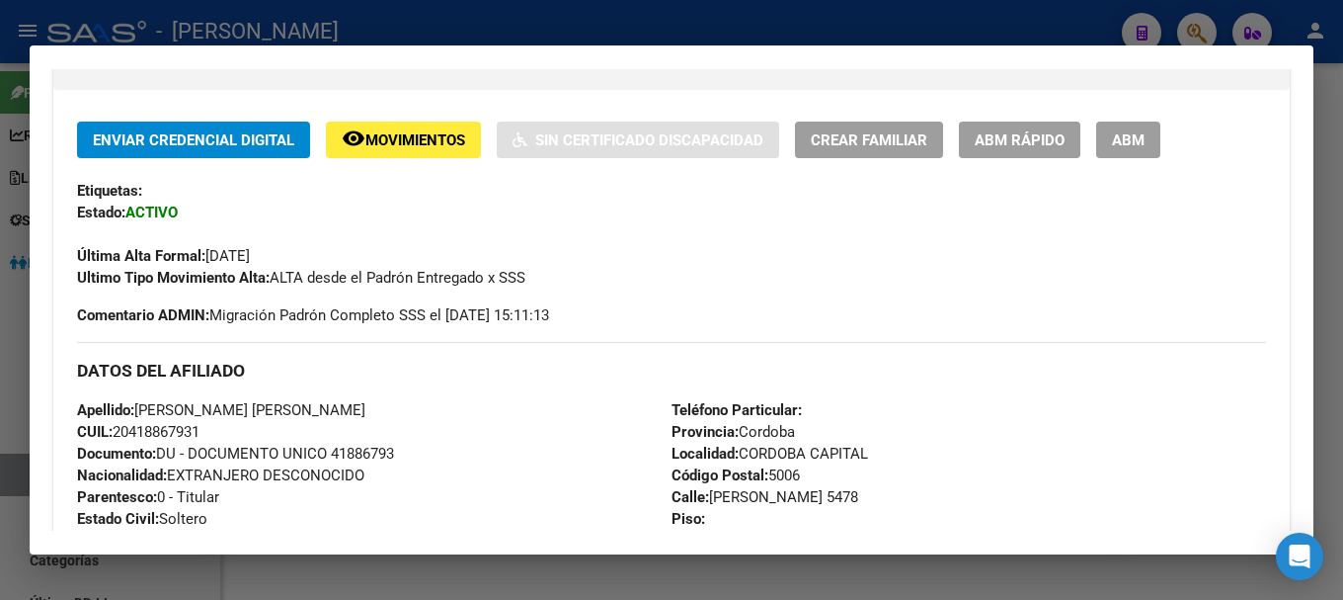
click at [573, 27] on div at bounding box center [671, 300] width 1343 height 600
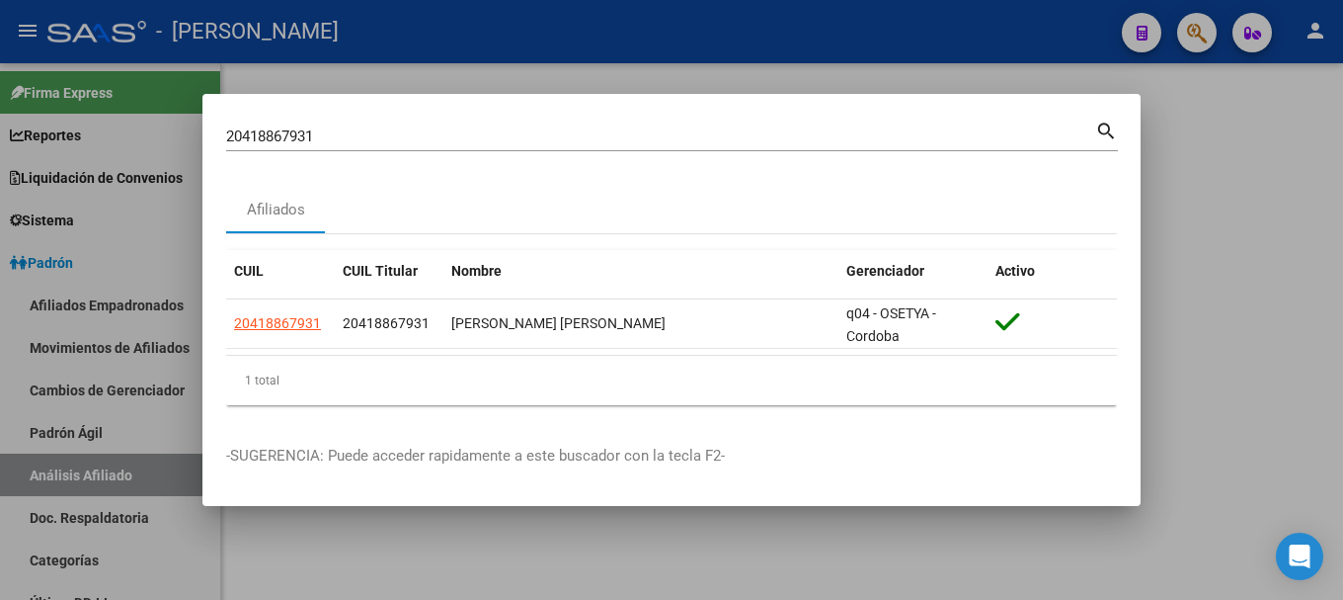
click at [676, 135] on input "20418867931" at bounding box center [660, 136] width 869 height 18
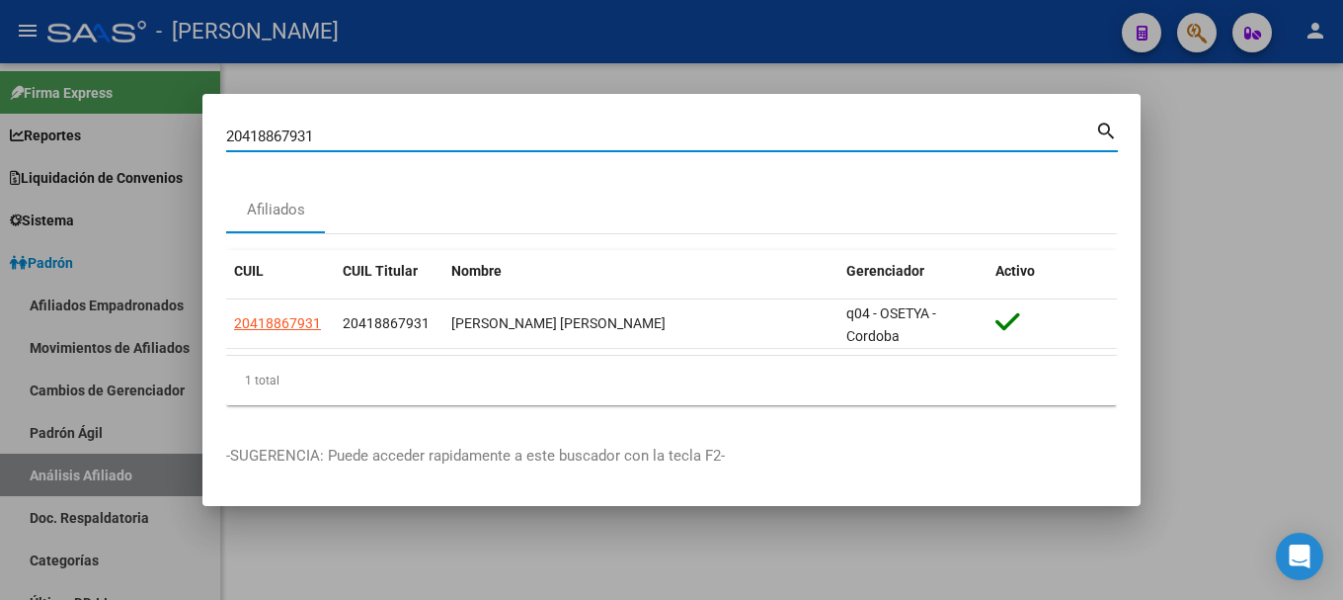
click at [676, 135] on input "20418867931" at bounding box center [660, 136] width 869 height 18
paste input "917629"
type input "20418917629"
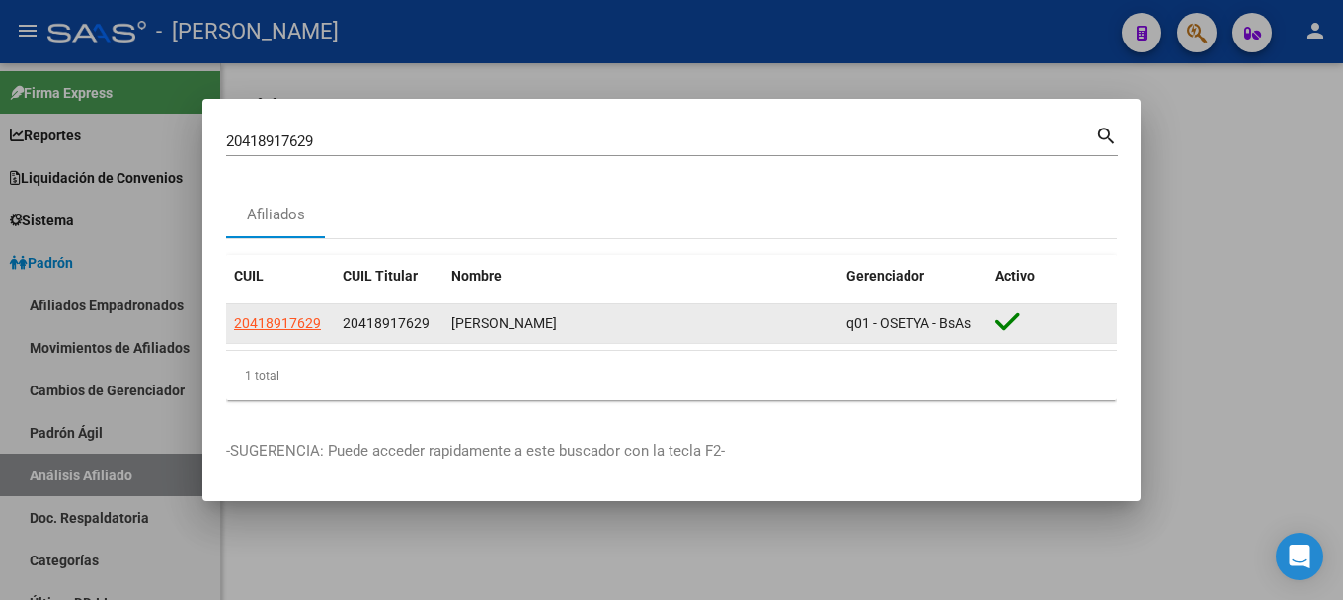
click at [293, 310] on datatable-body-cell "20418917629" at bounding box center [280, 323] width 109 height 39
click at [293, 312] on app-link-go-to "20418917629" at bounding box center [277, 323] width 87 height 23
click at [295, 319] on span "20418917629" at bounding box center [277, 323] width 87 height 16
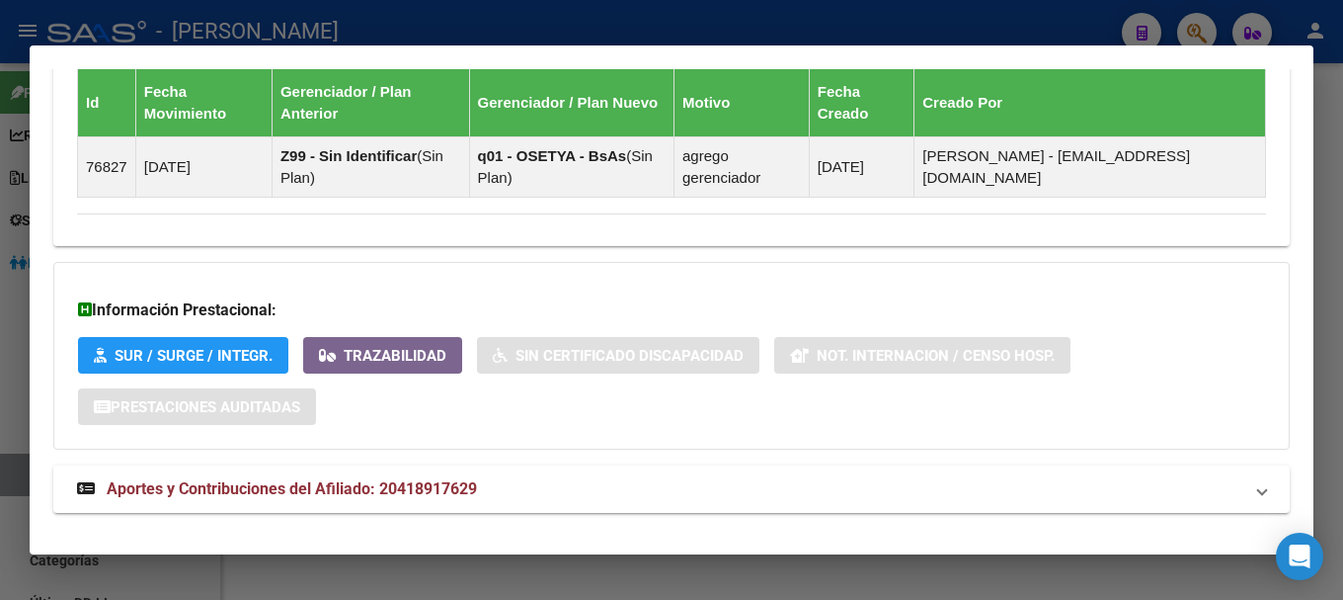
scroll to position [1256, 0]
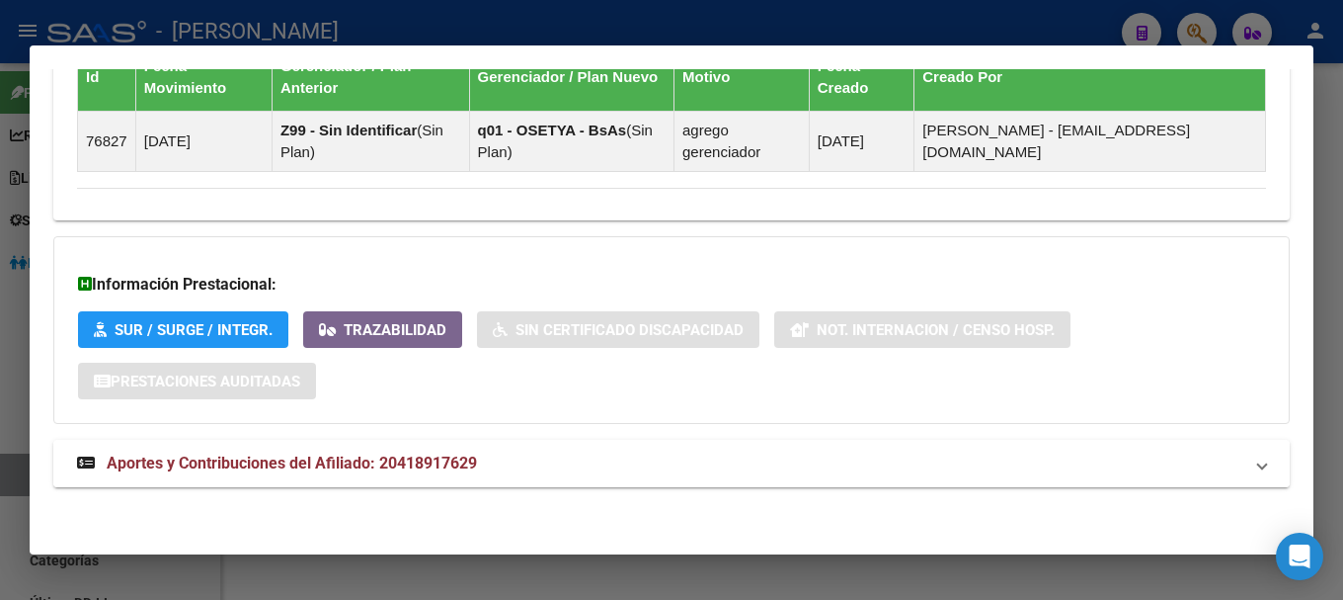
click at [670, 471] on mat-panel-title "Aportes y Contribuciones del Afiliado: 20418917629" at bounding box center [660, 463] width 1166 height 24
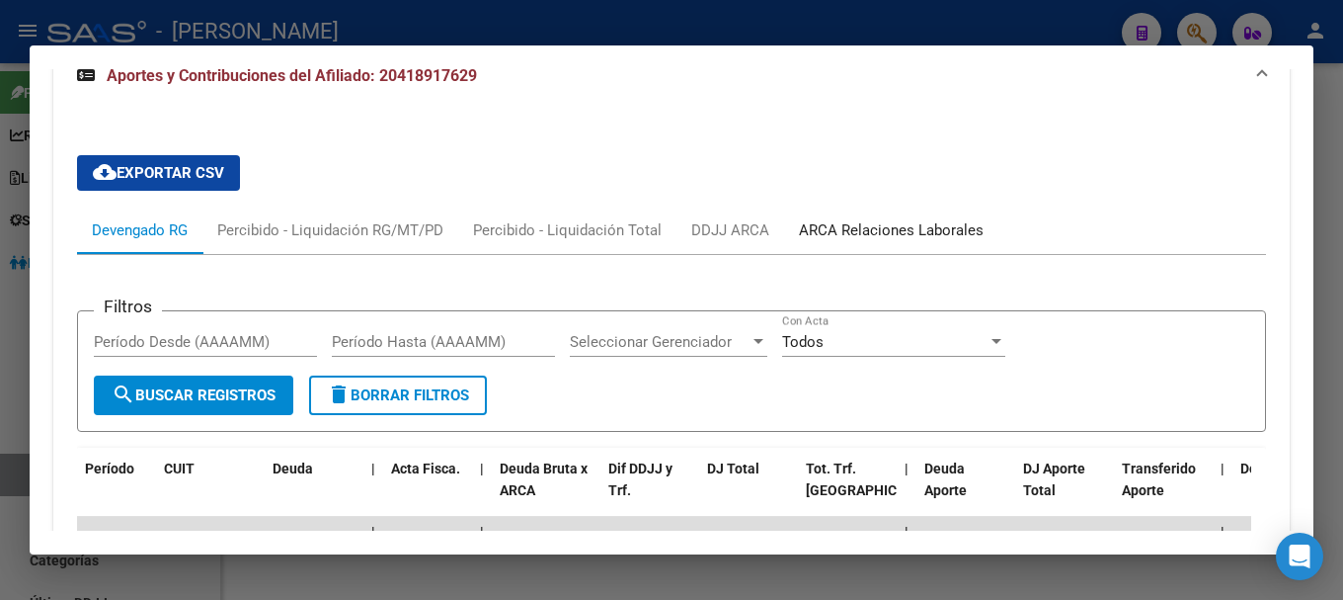
click at [909, 226] on div "ARCA Relaciones Laborales" at bounding box center [891, 230] width 185 height 22
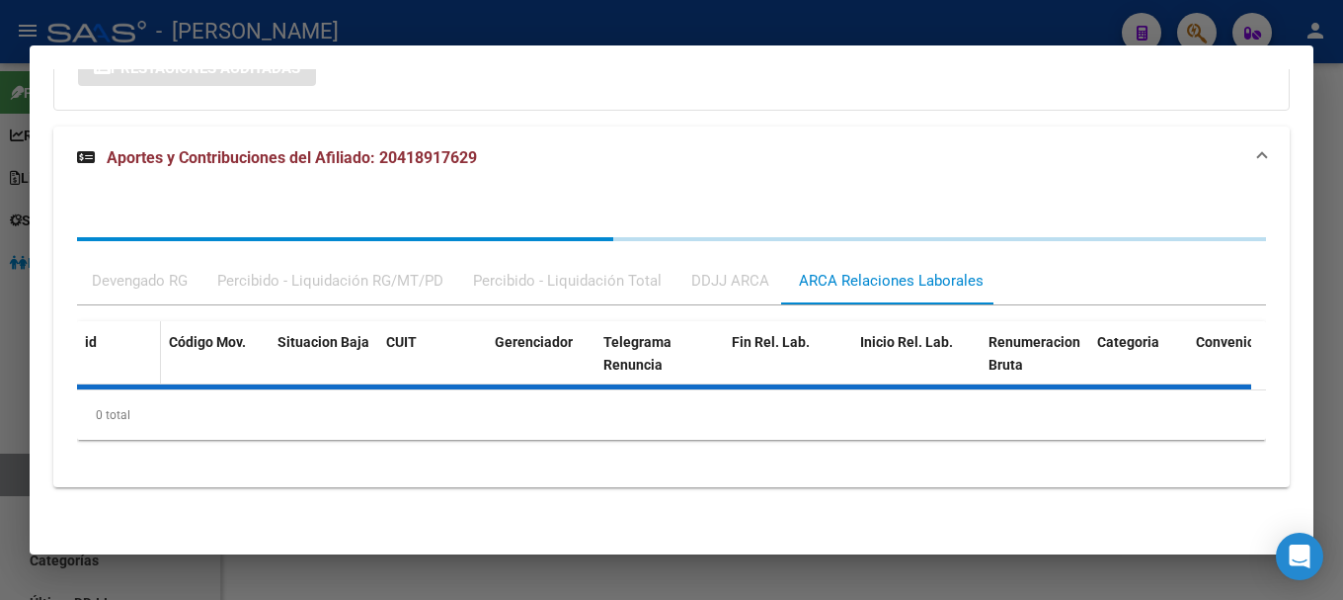
scroll to position [1652, 0]
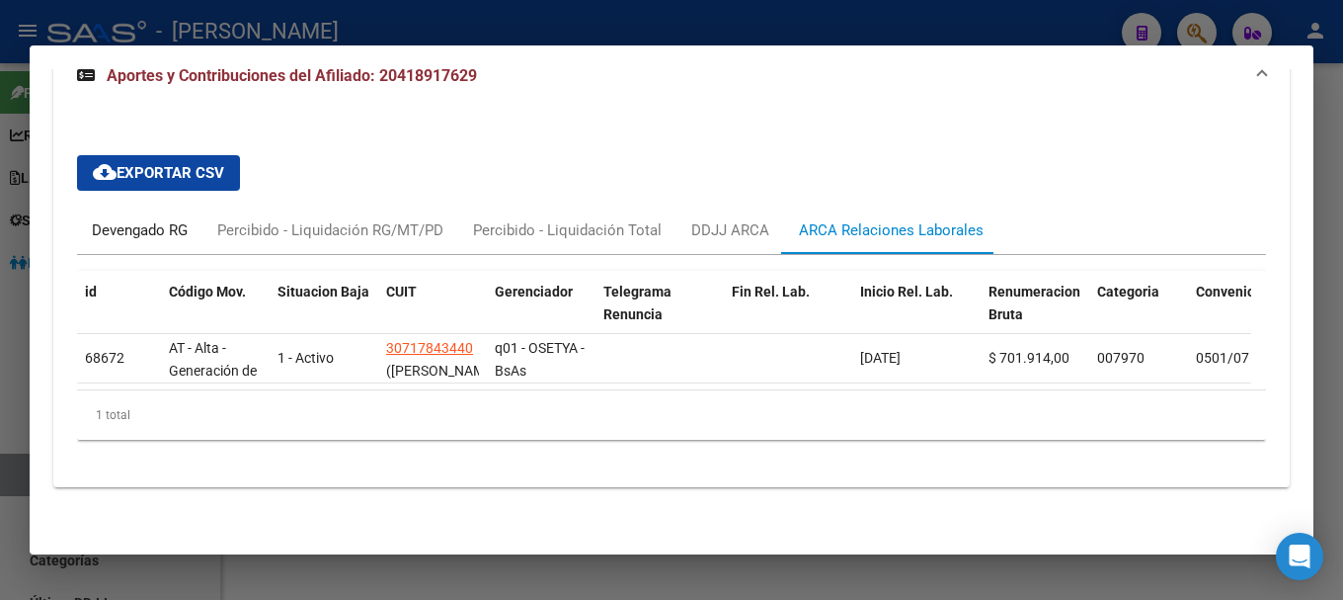
click at [146, 241] on div "Devengado RG" at bounding box center [139, 229] width 125 height 47
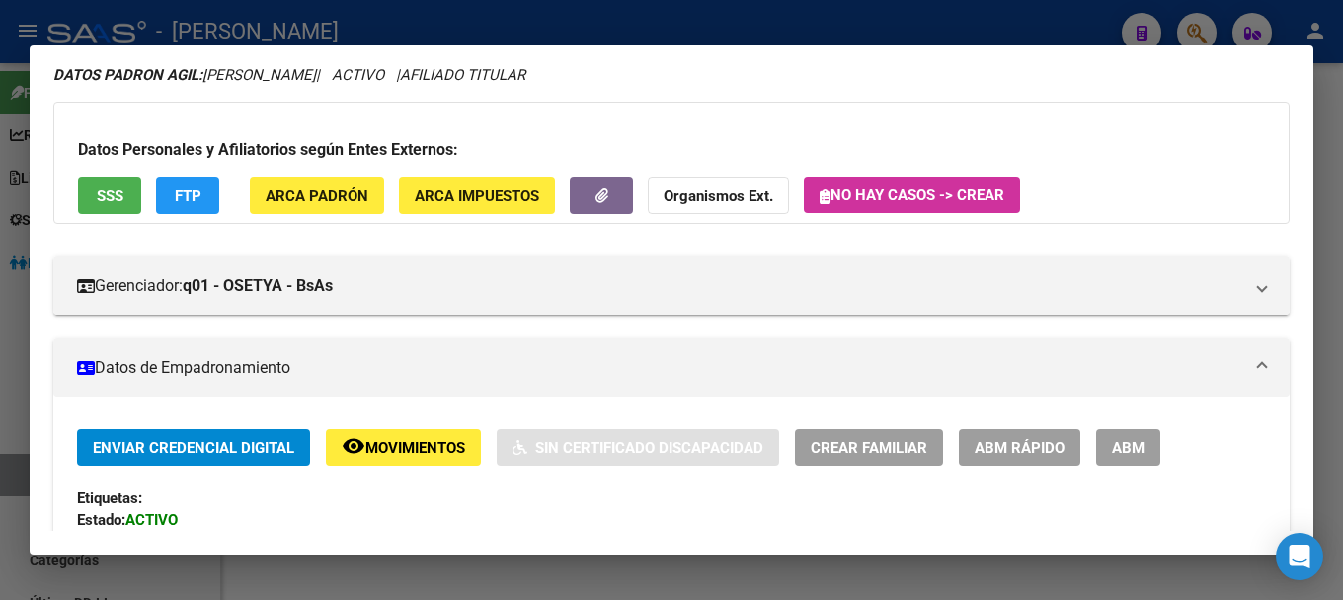
scroll to position [0, 0]
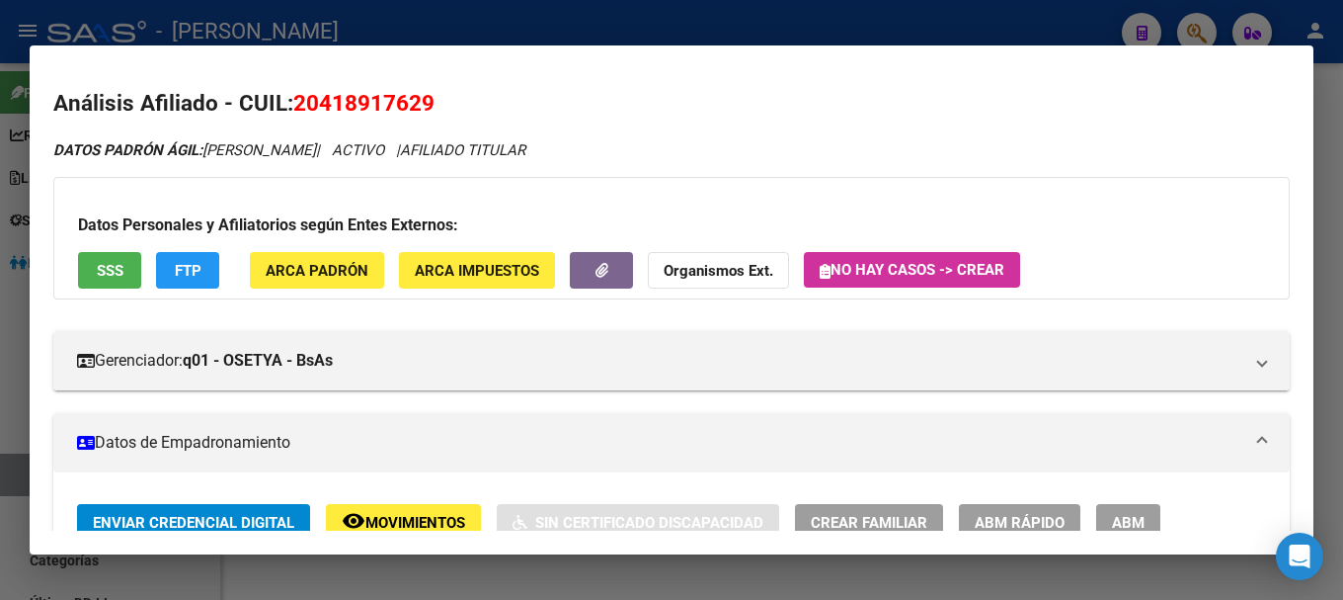
click at [373, 115] on span "20418917629" at bounding box center [363, 103] width 141 height 26
click at [373, 114] on span "20418917629" at bounding box center [363, 103] width 141 height 26
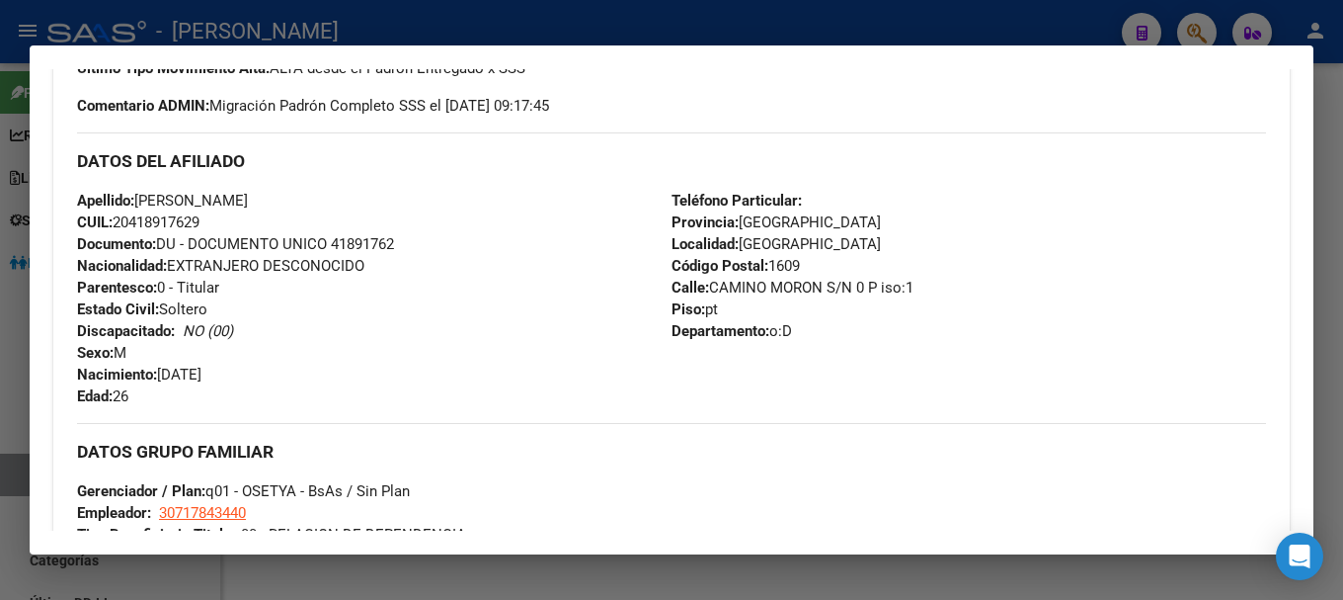
scroll to position [593, 0]
drag, startPoint x: 133, startPoint y: 219, endPoint x: 198, endPoint y: 218, distance: 64.2
click at [198, 218] on span "CUIL: 20418917629" at bounding box center [138, 221] width 122 height 18
drag, startPoint x: 709, startPoint y: 282, endPoint x: 817, endPoint y: 287, distance: 107.8
click at [817, 287] on span "Calle: CAMINO MORON S/N 0 P iso:1" at bounding box center [793, 287] width 242 height 18
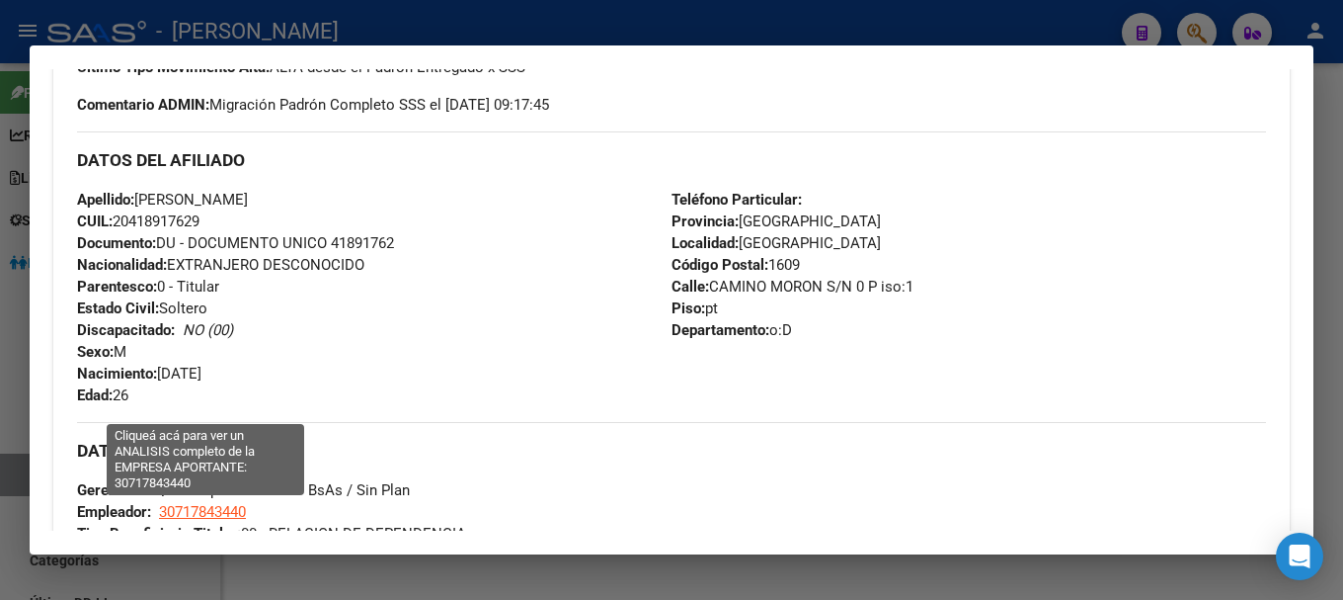
click at [211, 515] on span "30717843440" at bounding box center [202, 512] width 87 height 18
type textarea "30717843440"
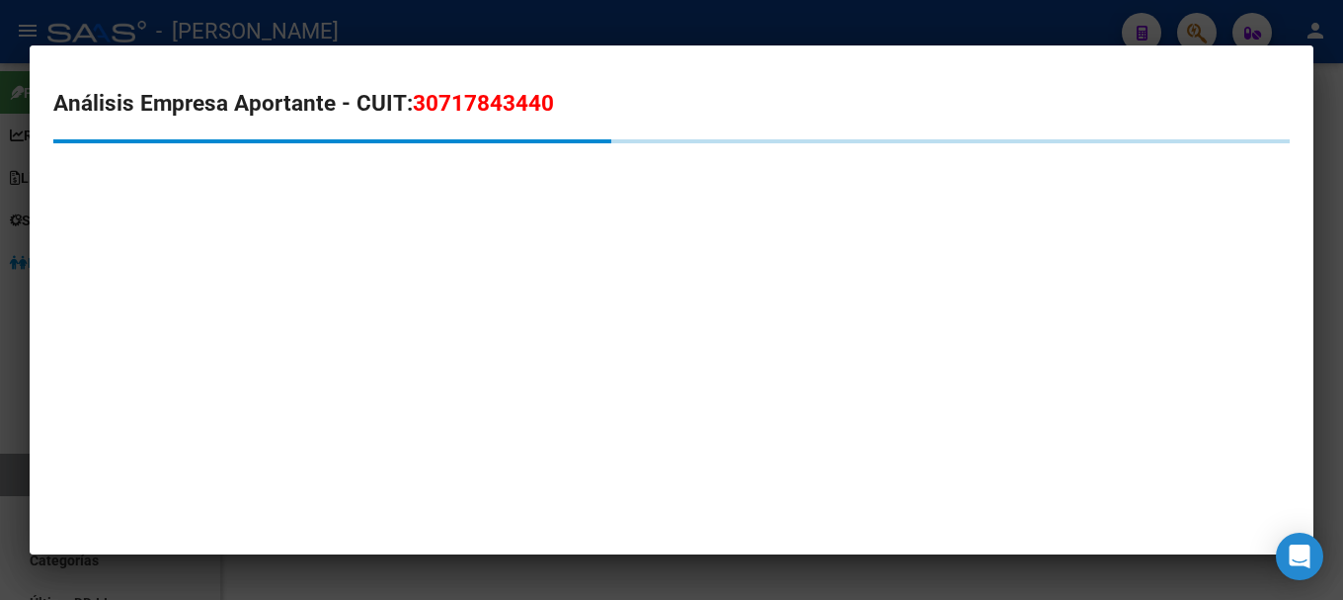
click at [426, 101] on span "30717843440" at bounding box center [483, 103] width 141 height 26
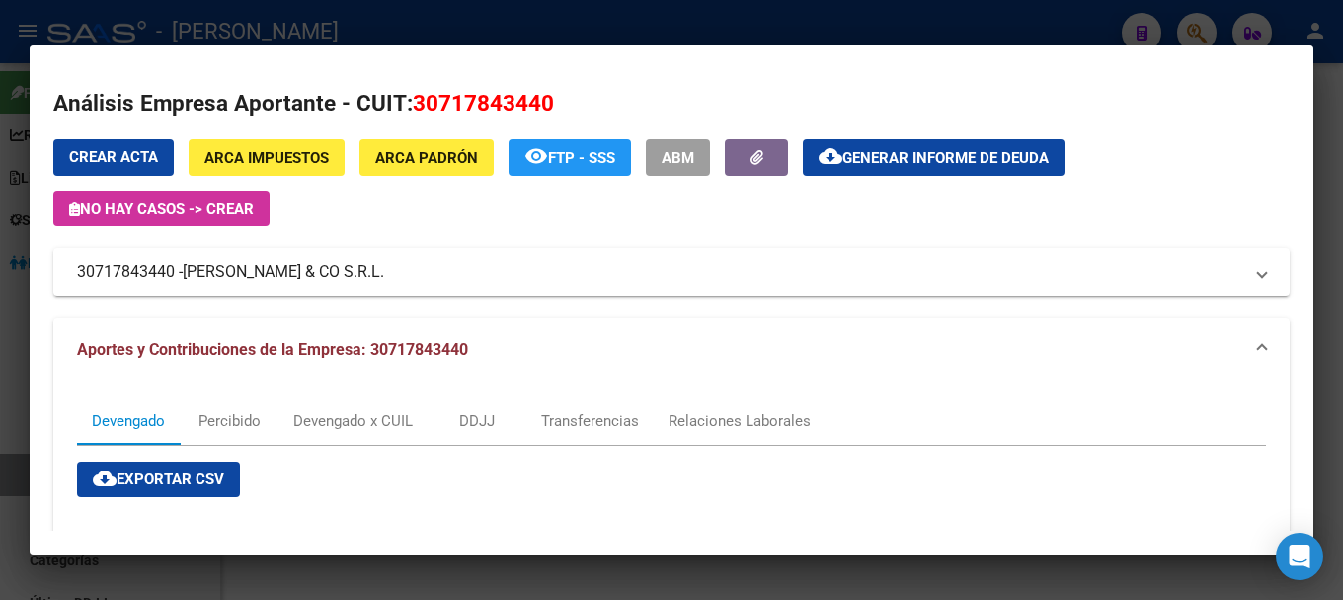
click at [370, 7] on div at bounding box center [671, 300] width 1343 height 600
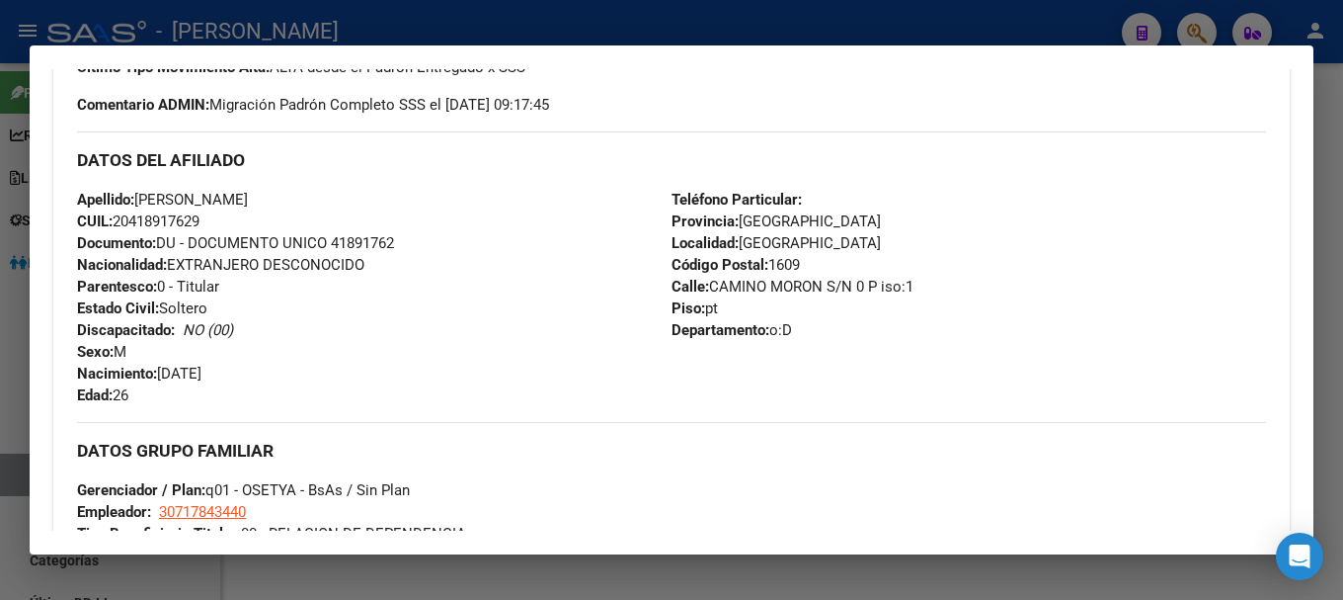
click at [363, 15] on div at bounding box center [671, 300] width 1343 height 600
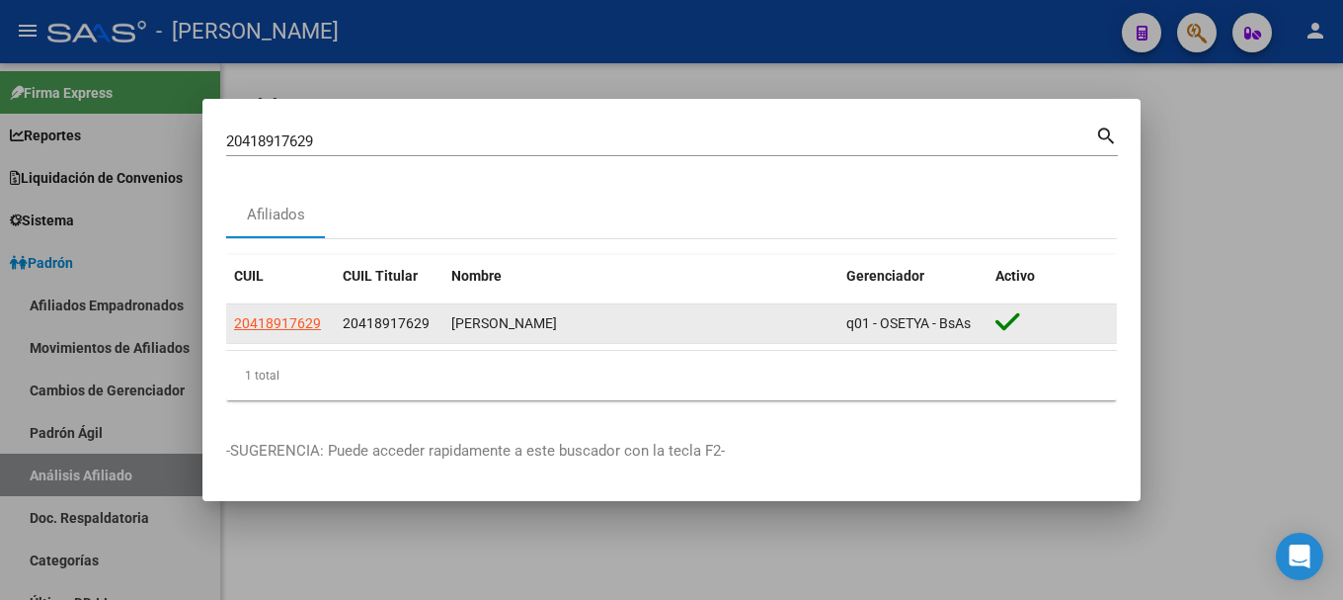
click at [282, 339] on datatable-body-cell "20418917629" at bounding box center [280, 323] width 109 height 39
click at [283, 327] on span "20418917629" at bounding box center [277, 323] width 87 height 16
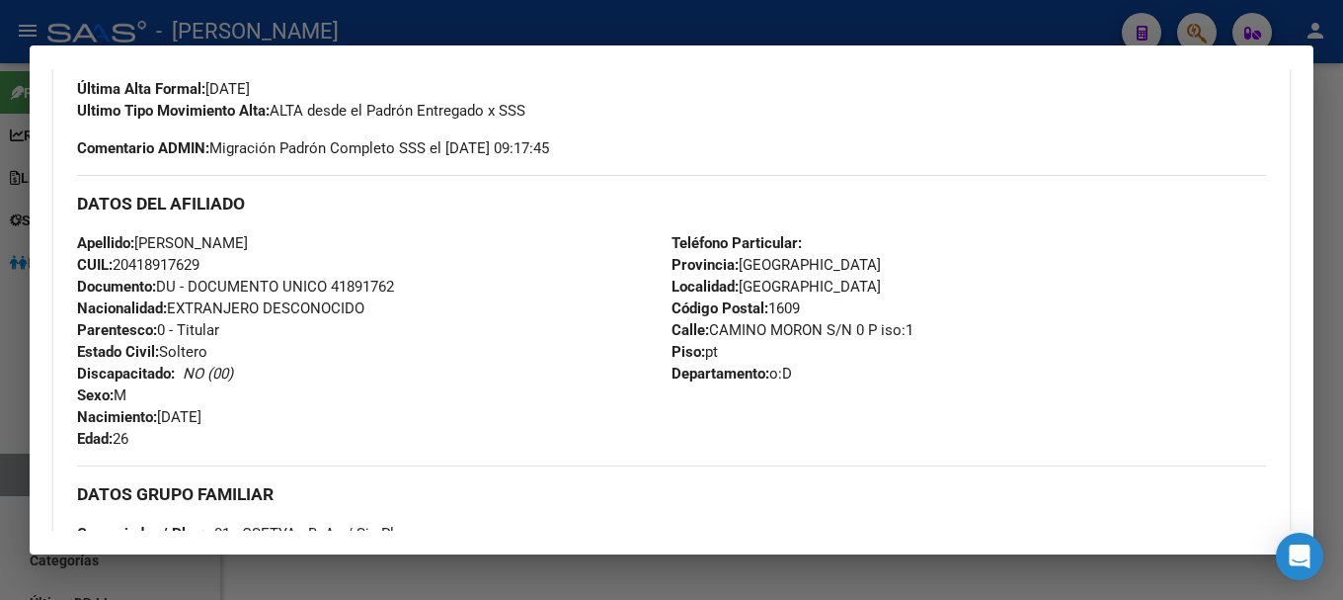
scroll to position [648, 0]
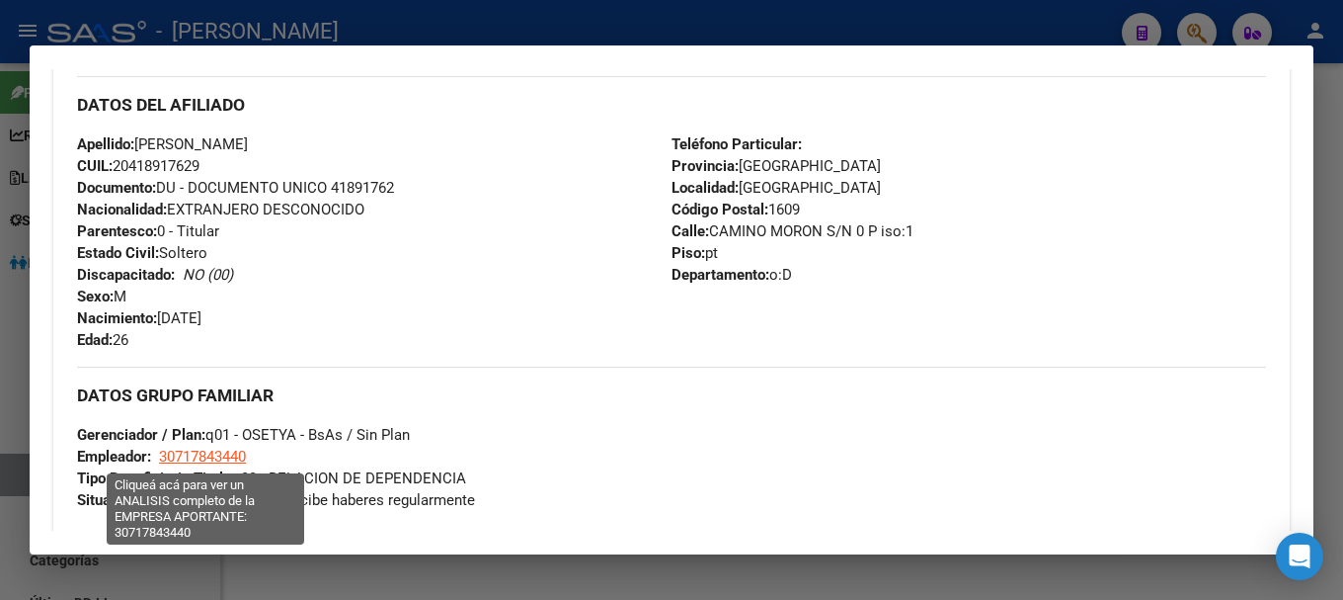
click at [221, 457] on span "30717843440" at bounding box center [202, 456] width 87 height 18
type textarea "30717843440"
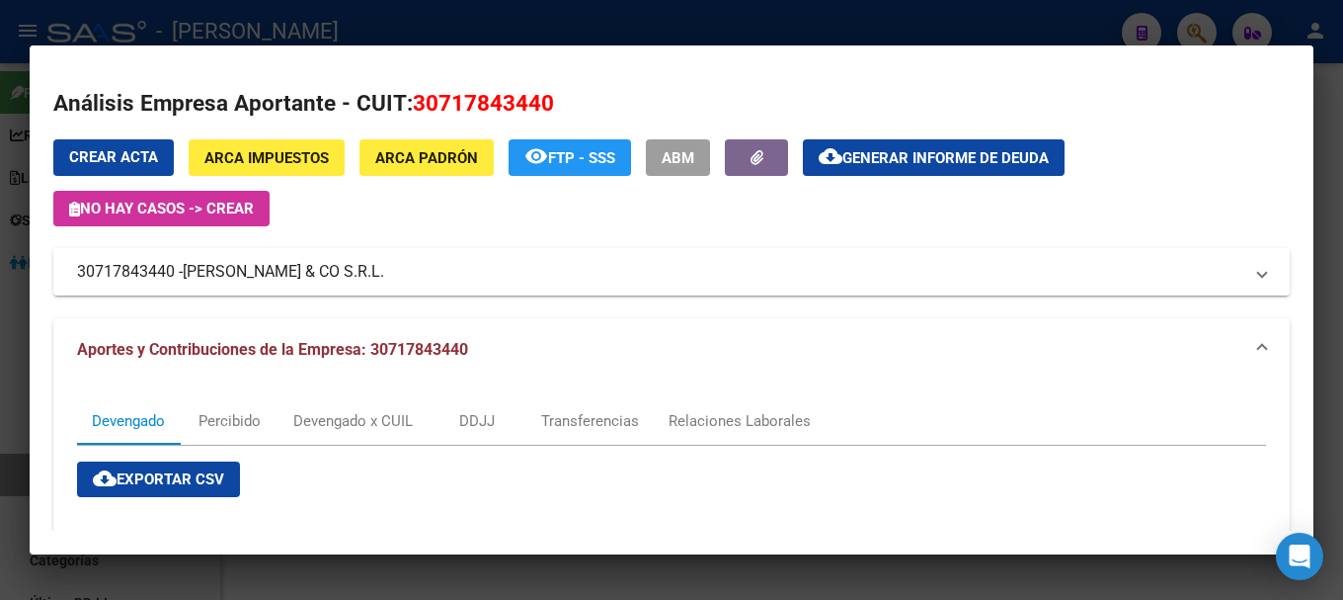
drag, startPoint x: 190, startPoint y: 266, endPoint x: 323, endPoint y: 273, distance: 133.5
click at [323, 273] on span "[PERSON_NAME] & CO S.R.L." at bounding box center [284, 272] width 202 height 24
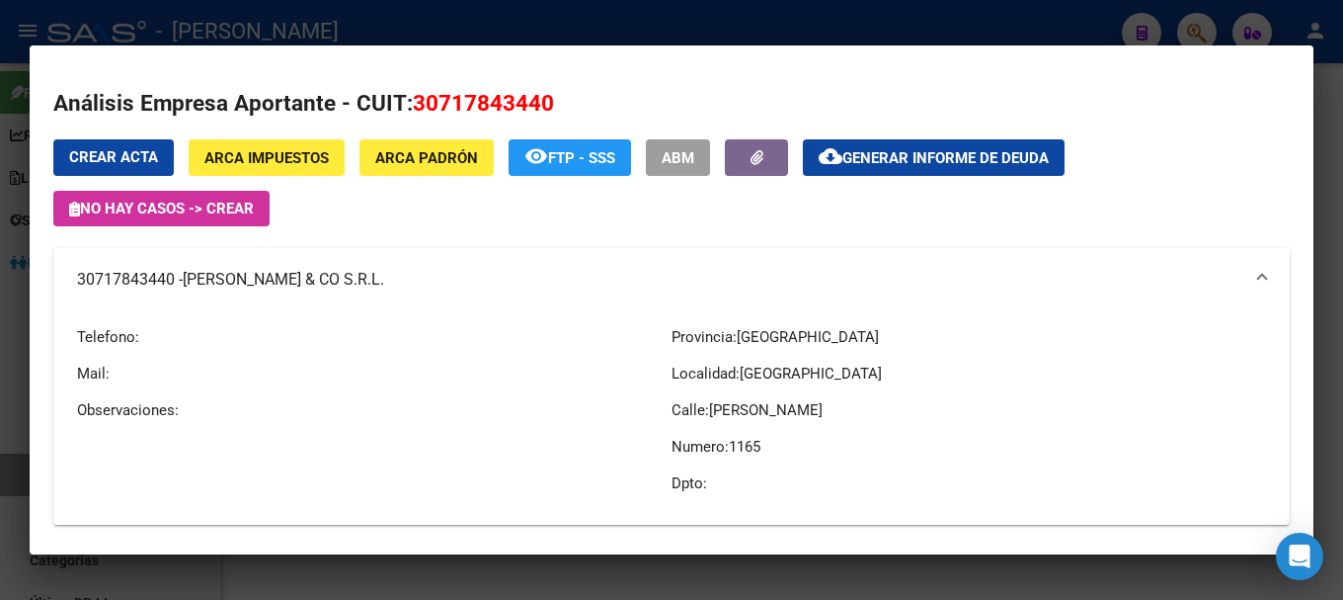
click at [592, 32] on div at bounding box center [671, 300] width 1343 height 600
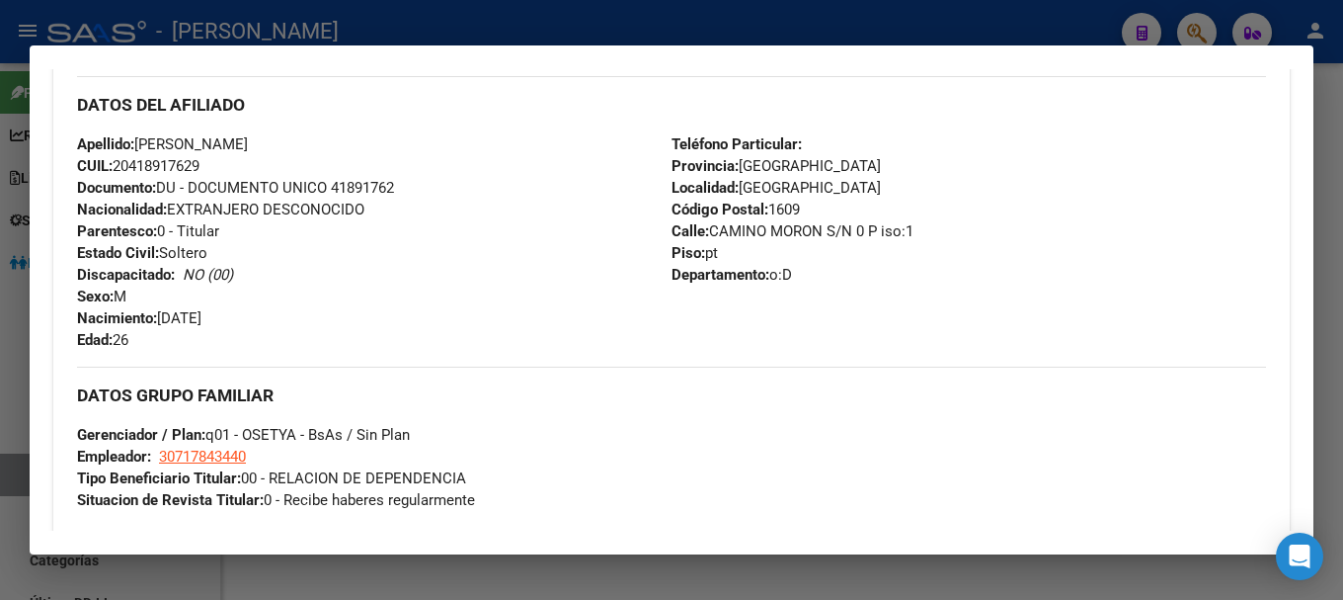
click at [747, 21] on div at bounding box center [671, 300] width 1343 height 600
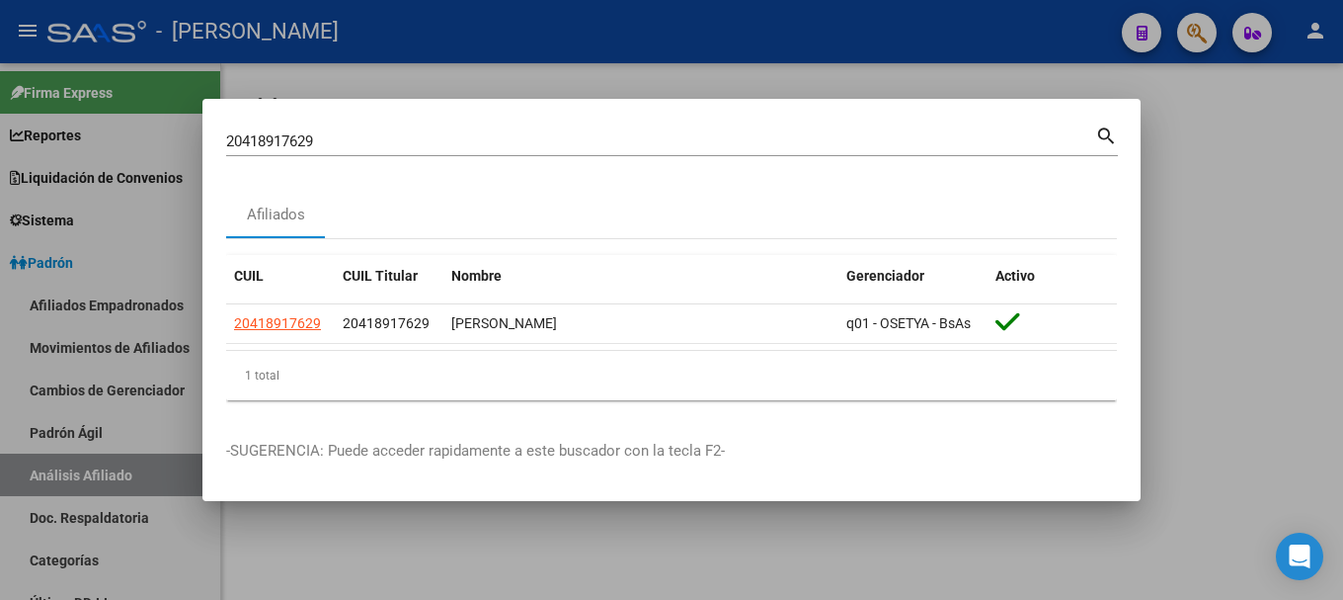
click at [719, 138] on input "20418917629" at bounding box center [660, 141] width 869 height 18
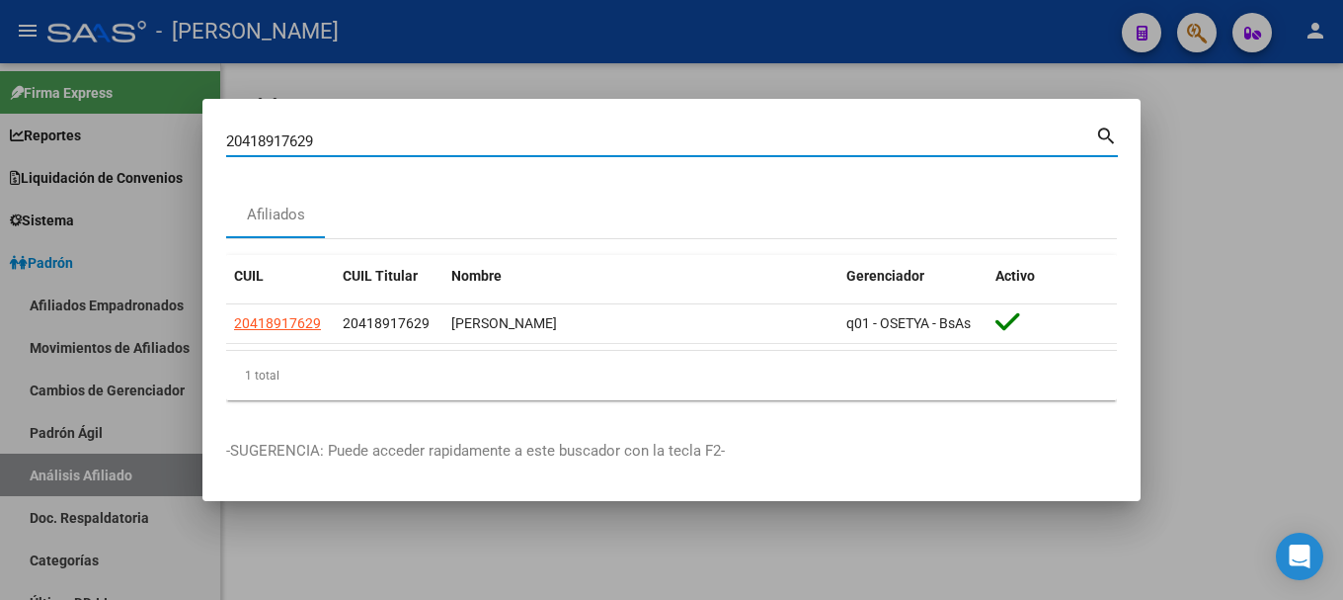
click at [719, 138] on input "20418917629" at bounding box center [660, 141] width 869 height 18
paste input "86884"
type input "20418986884"
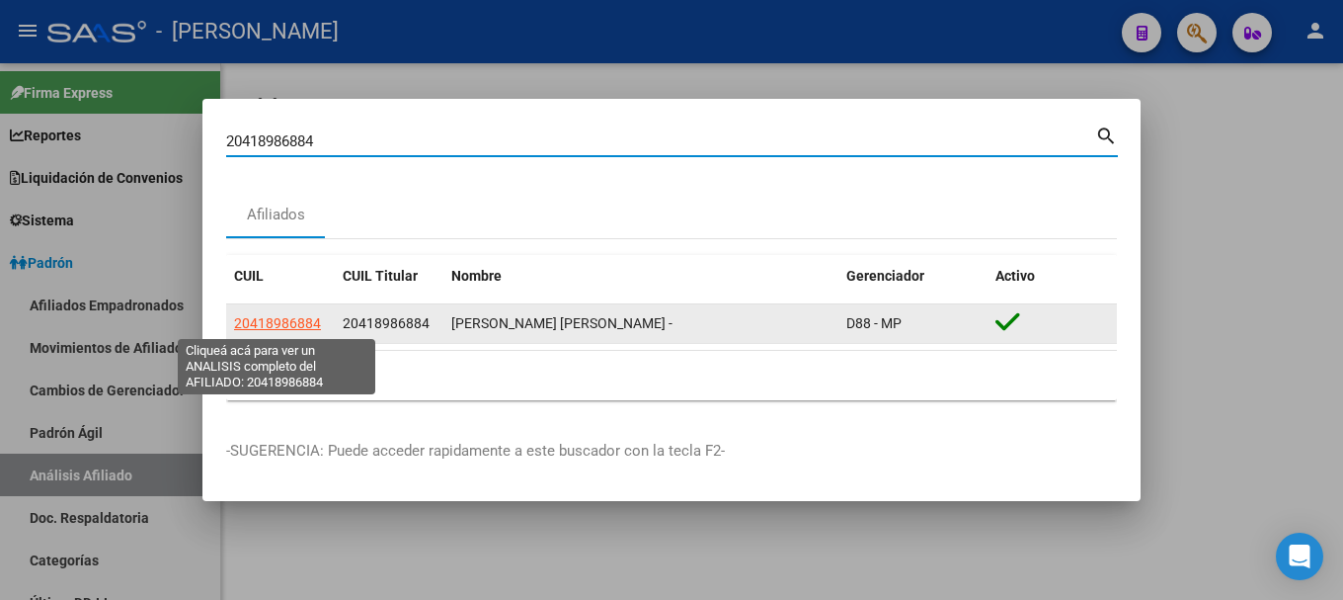
click at [299, 329] on span "20418986884" at bounding box center [277, 323] width 87 height 16
type textarea "20418986884"
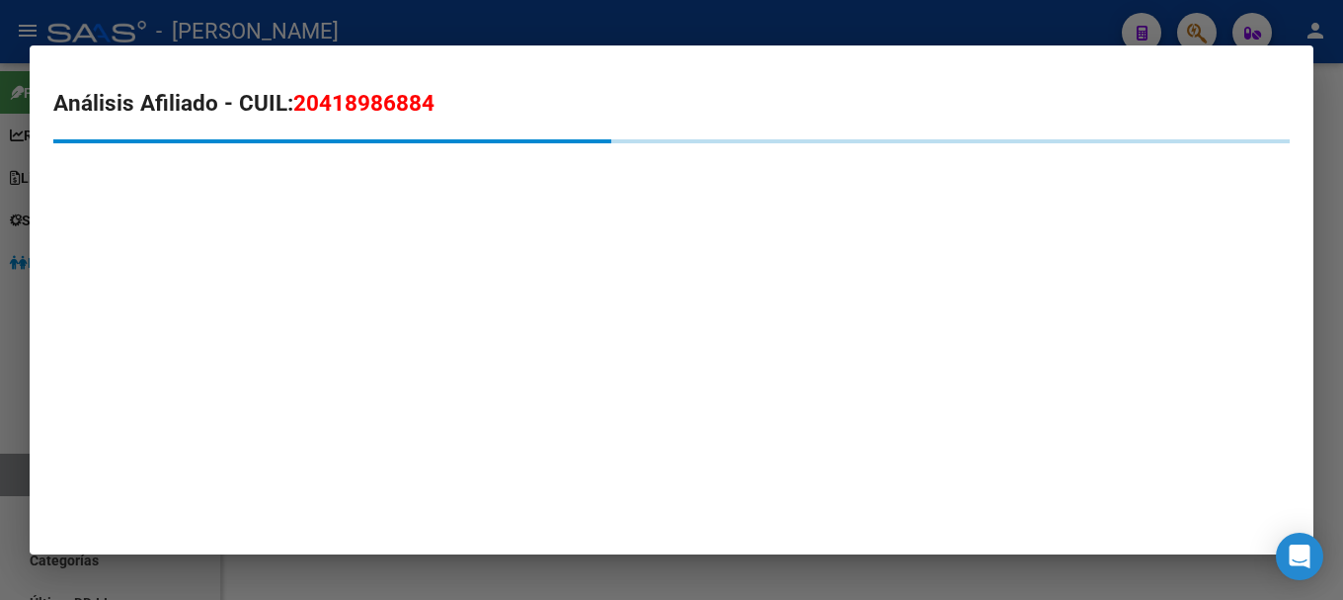
click at [389, 109] on span "20418986884" at bounding box center [363, 103] width 141 height 26
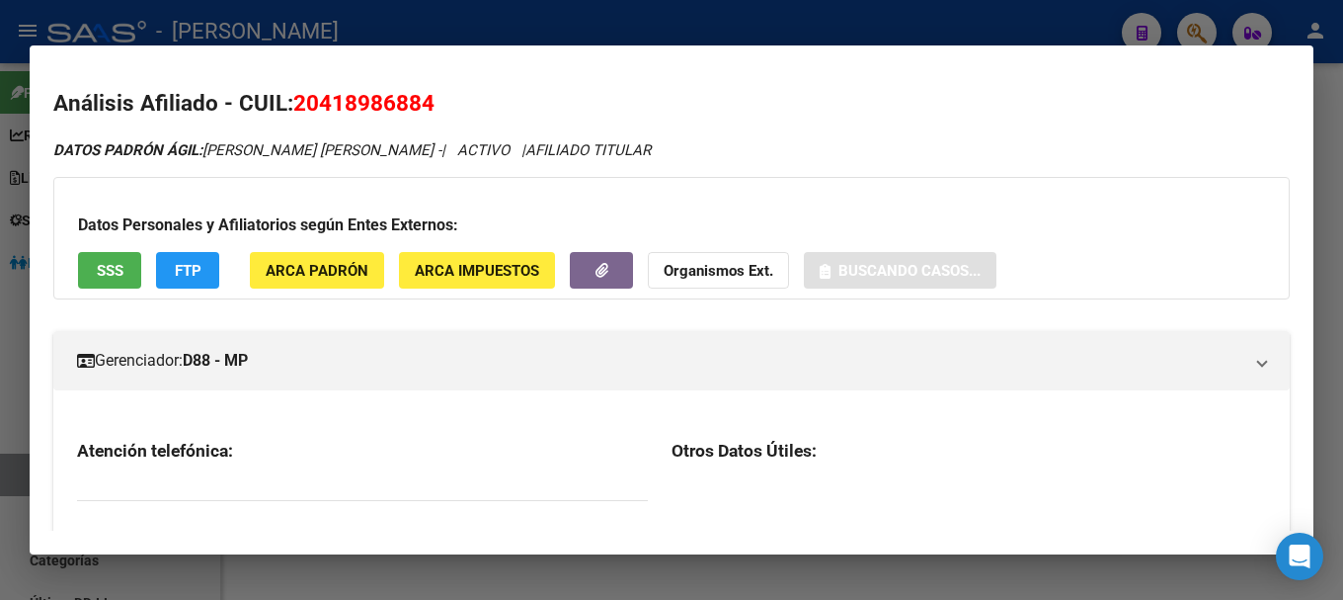
click at [389, 109] on span "20418986884" at bounding box center [363, 103] width 141 height 26
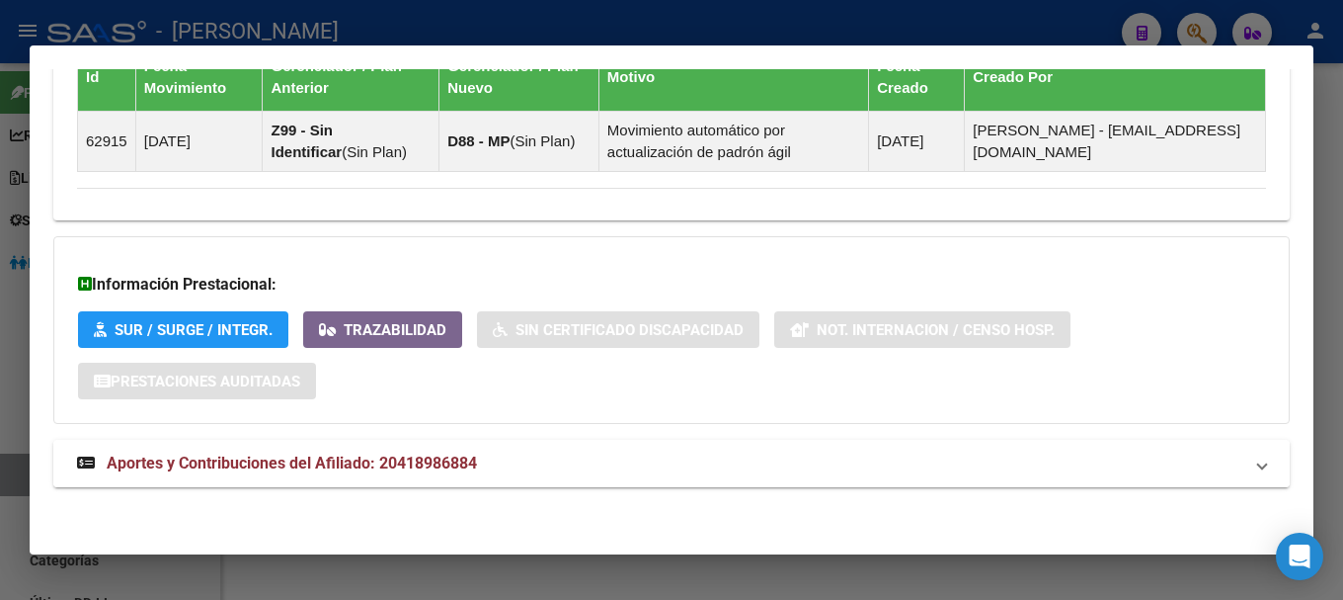
click at [614, 471] on mat-panel-title "Aportes y Contribuciones del Afiliado: 20418986884" at bounding box center [660, 463] width 1166 height 24
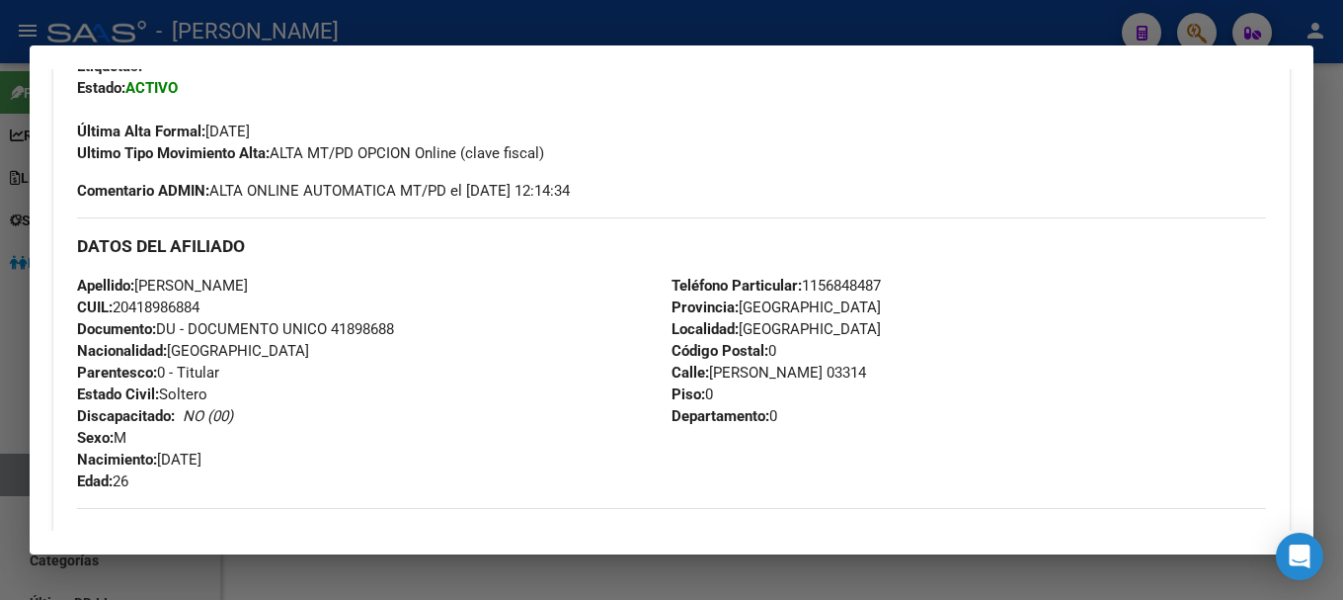
scroll to position [506, 0]
click at [443, 20] on div at bounding box center [671, 300] width 1343 height 600
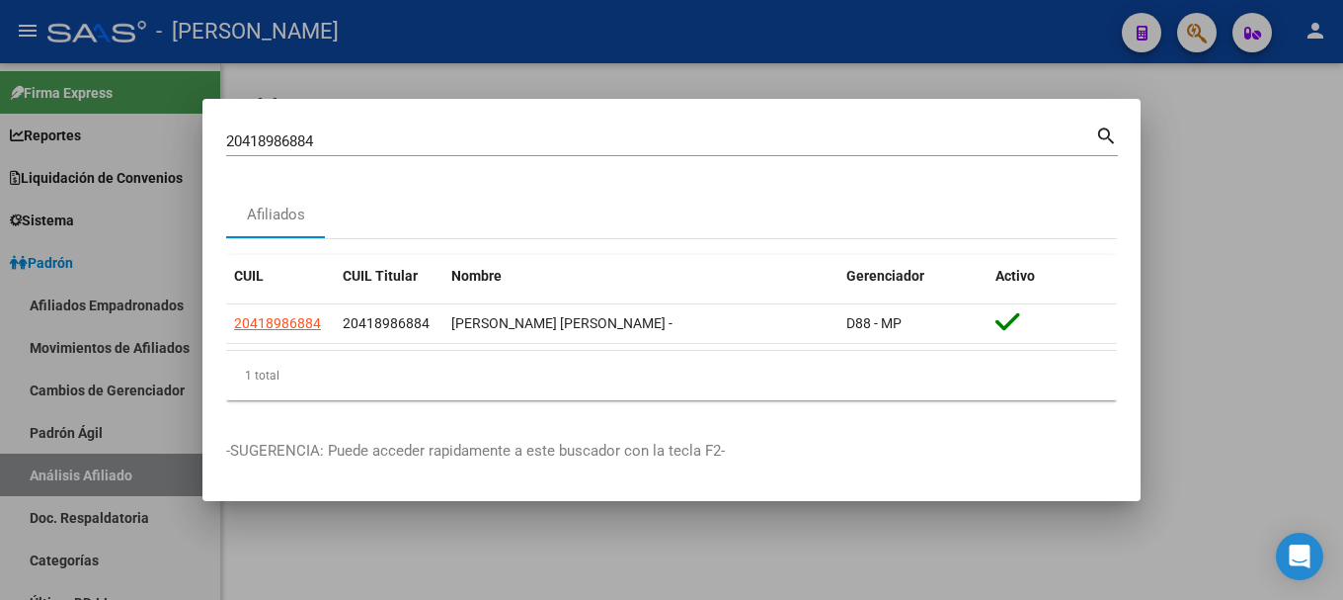
click at [599, 137] on input "20418986884" at bounding box center [660, 141] width 869 height 18
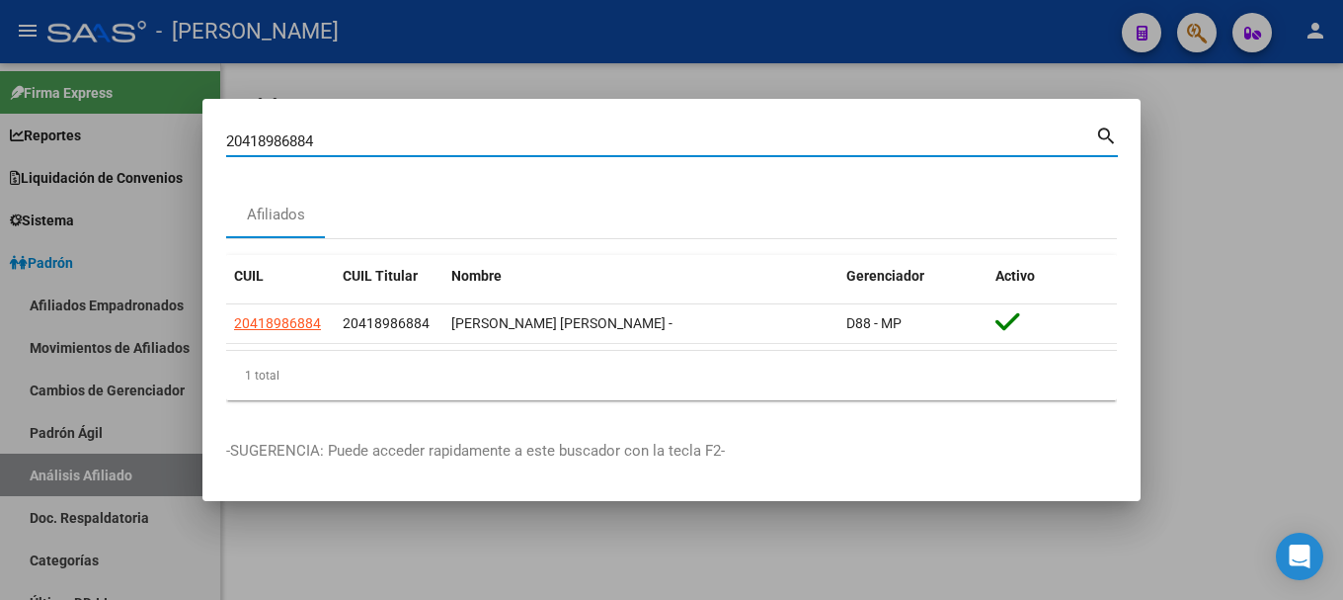
click at [599, 137] on input "20418986884" at bounding box center [660, 141] width 869 height 18
paste input "912797"
type input "20419127974"
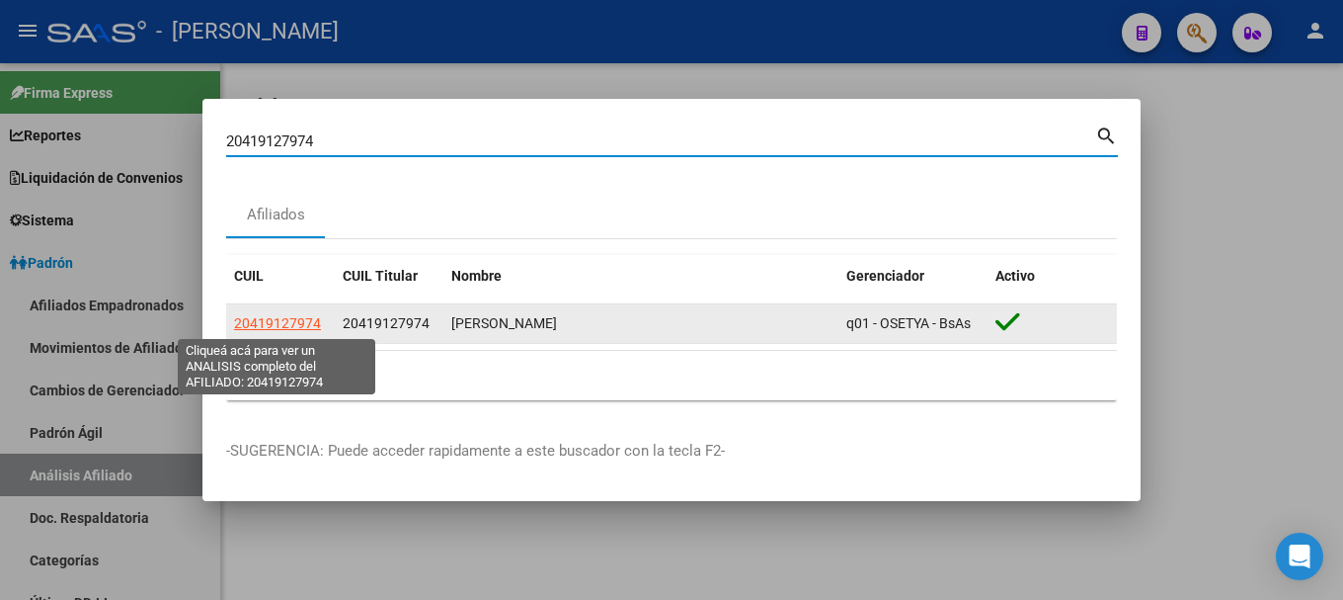
click at [308, 327] on span "20419127974" at bounding box center [277, 323] width 87 height 16
type textarea "20419127974"
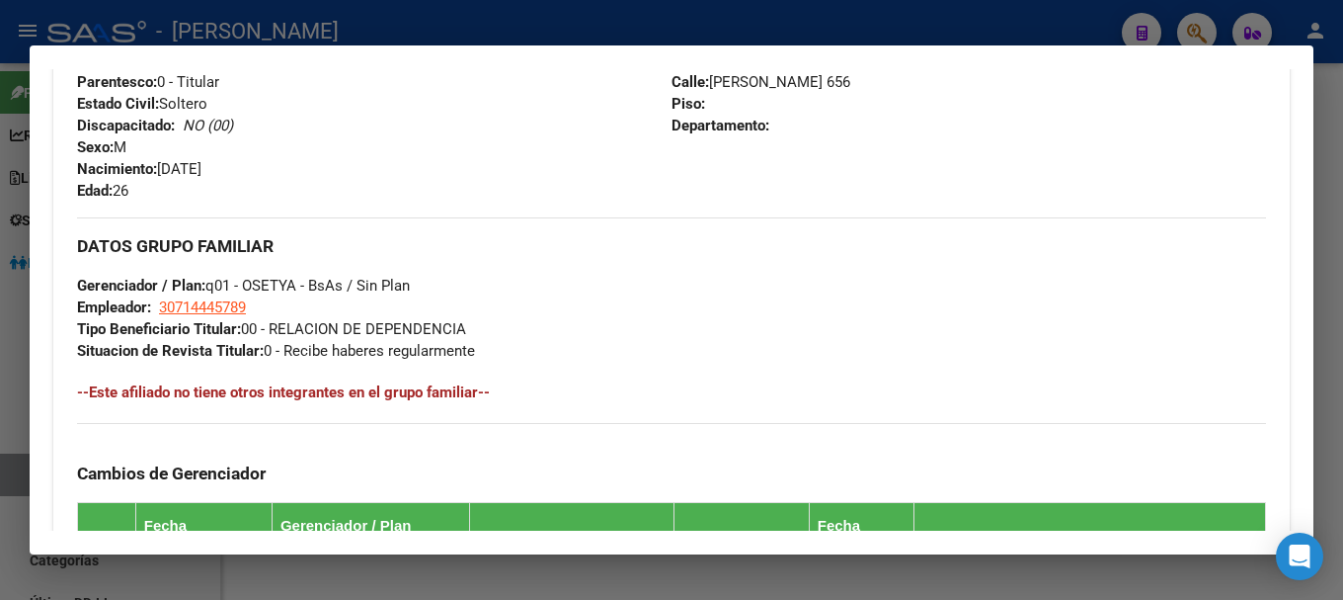
scroll to position [1256, 0]
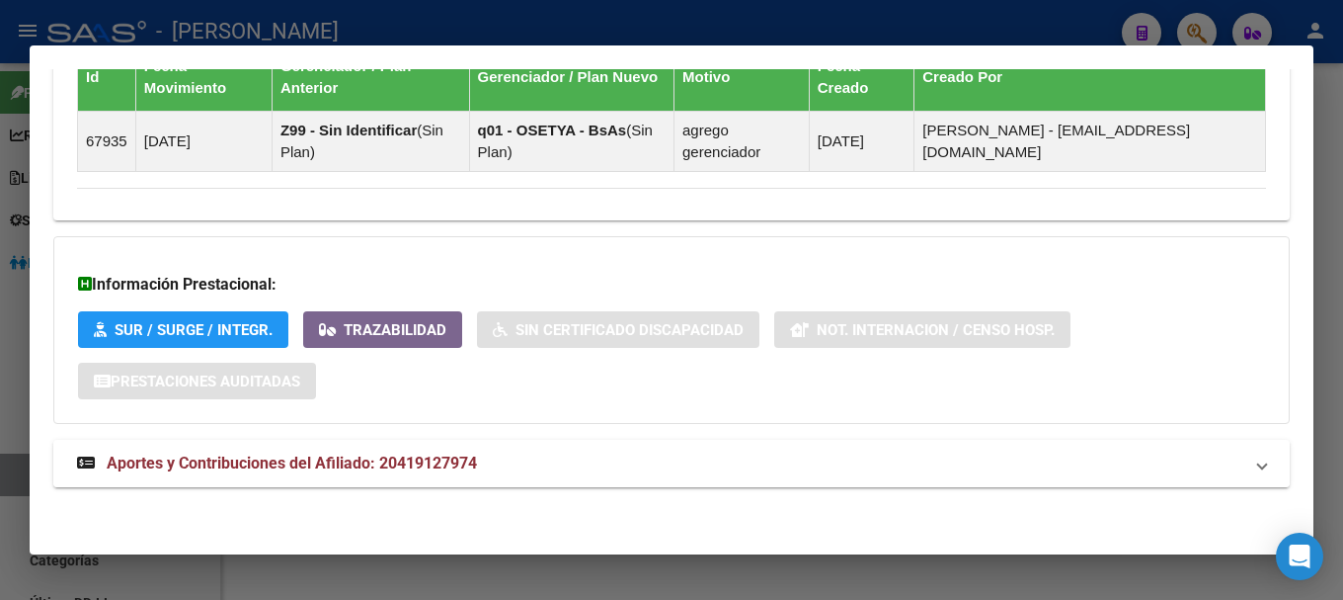
click at [598, 440] on mat-expansion-panel-header "Aportes y Contribuciones del Afiliado: 20419127974" at bounding box center [671, 463] width 1237 height 47
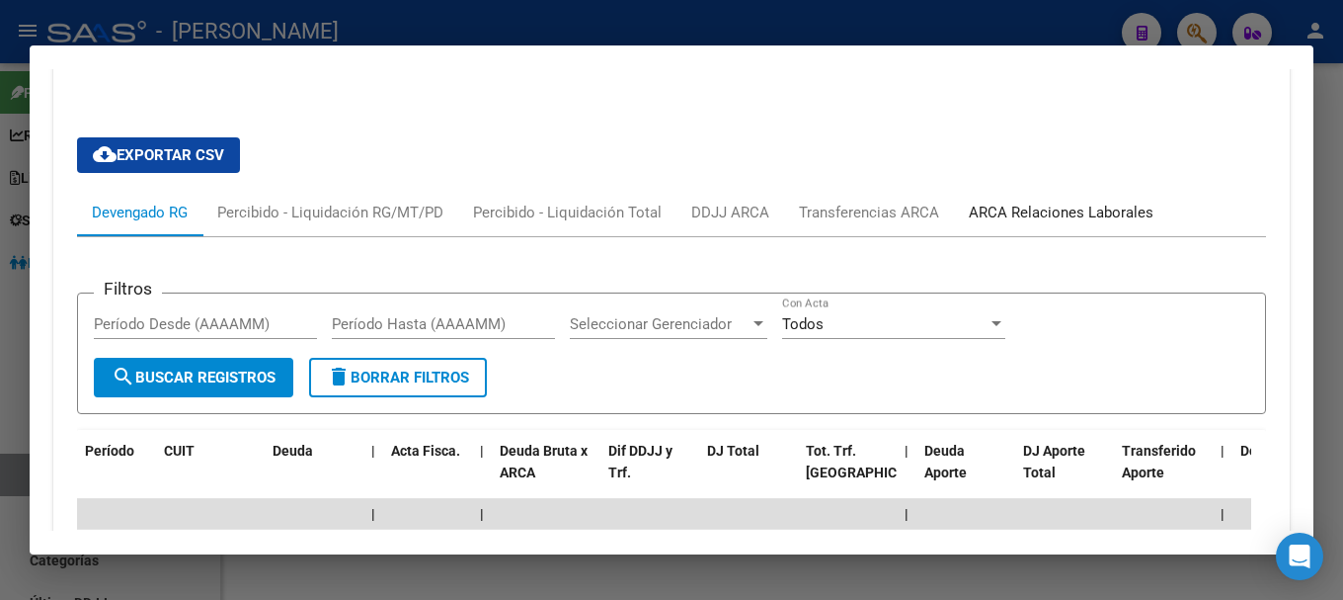
click at [1009, 206] on div "ARCA Relaciones Laborales" at bounding box center [1061, 213] width 185 height 22
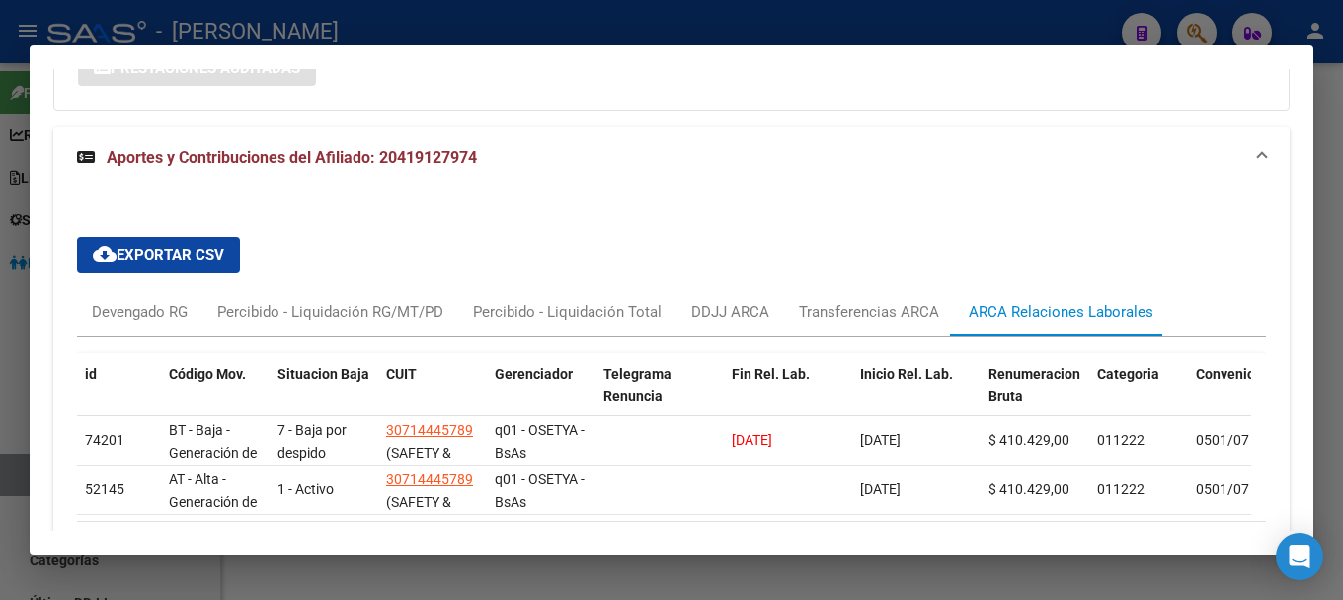
scroll to position [1669, 0]
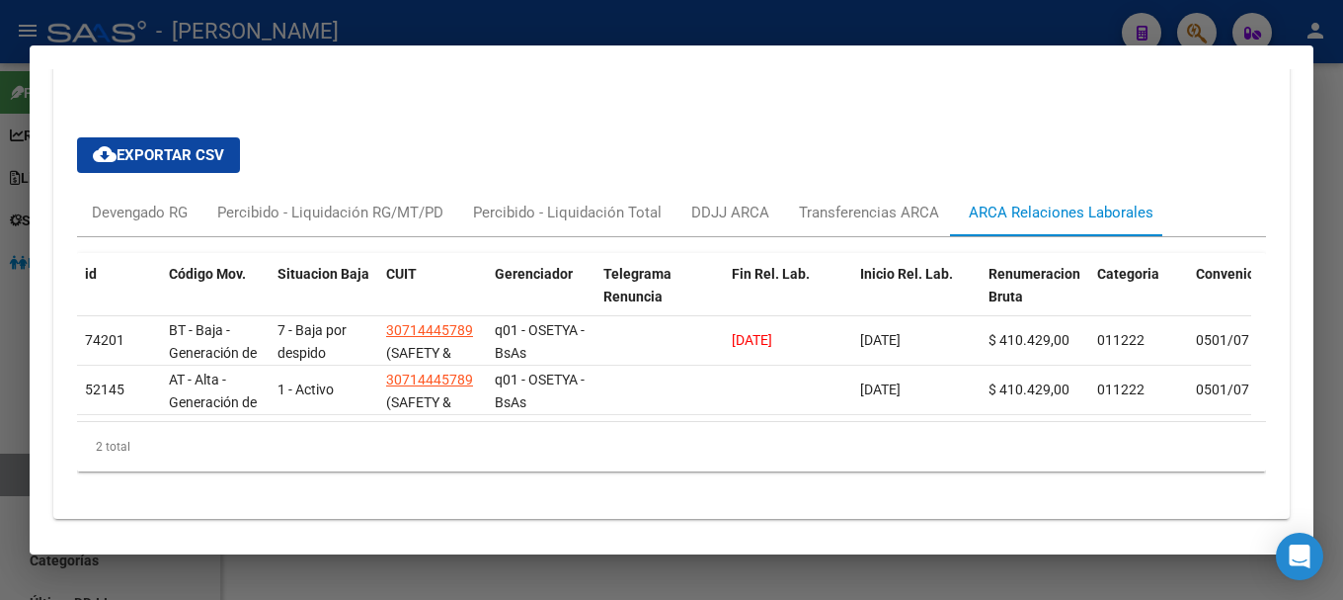
click at [616, 32] on div at bounding box center [671, 300] width 1343 height 600
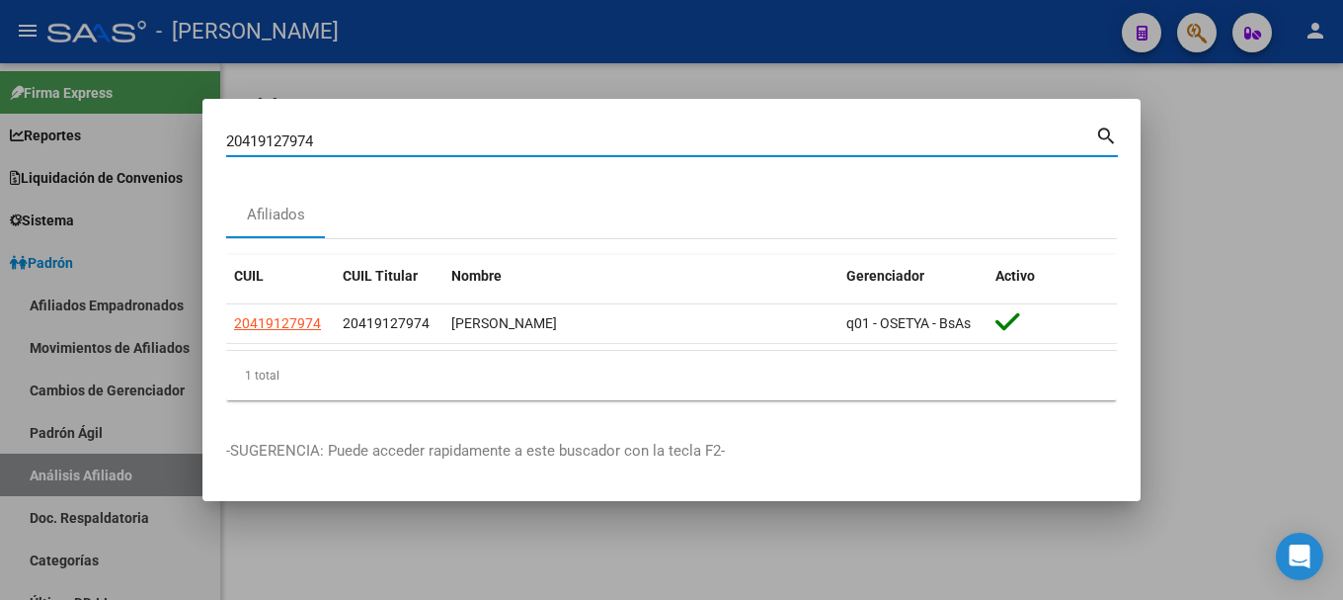
click at [659, 132] on input "20419127974" at bounding box center [660, 141] width 869 height 18
paste input "722236"
type input "20419722236"
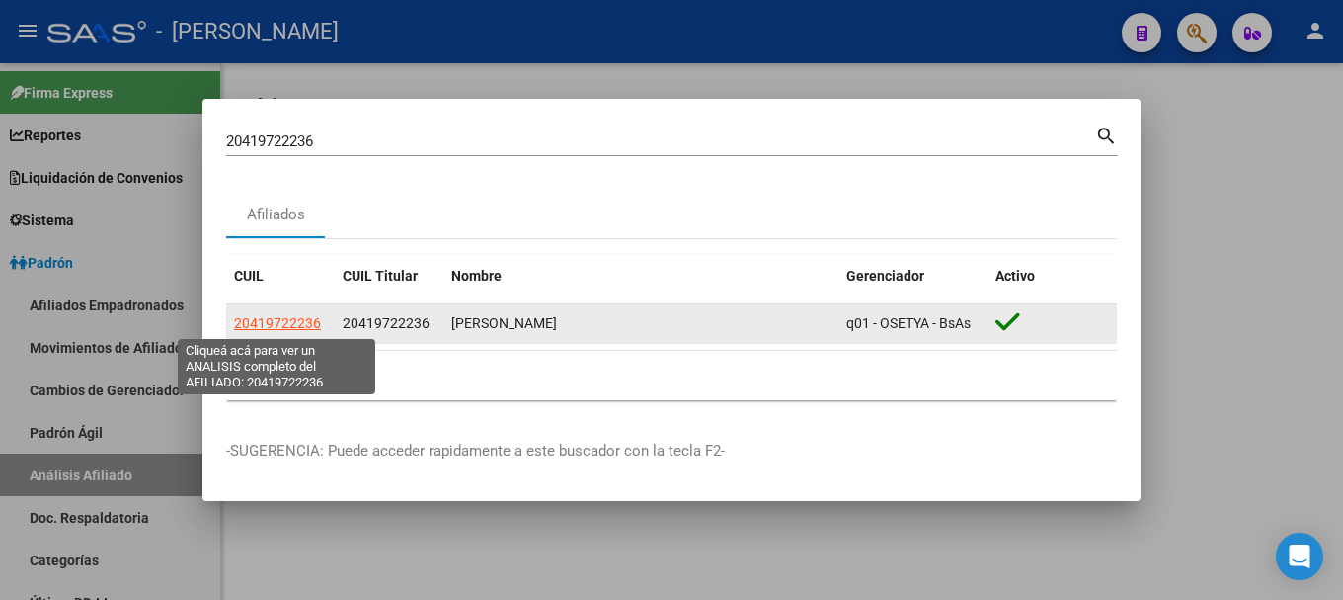
click at [284, 317] on span "20419722236" at bounding box center [277, 323] width 87 height 16
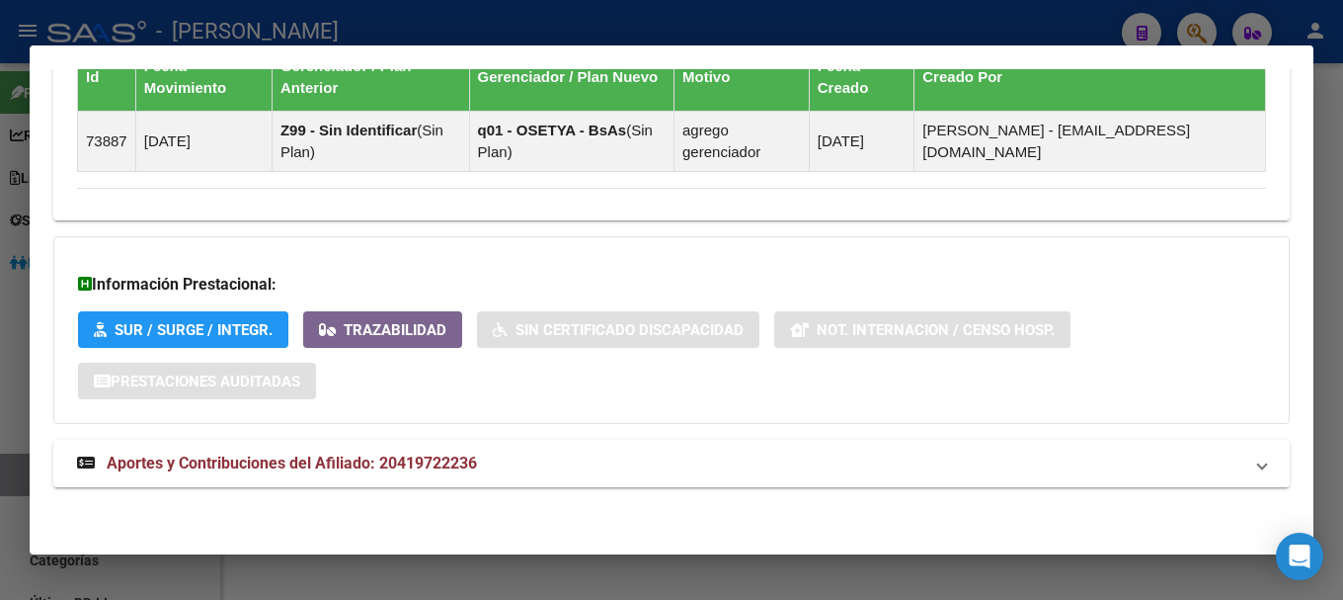
click at [562, 462] on mat-panel-title "Aportes y Contribuciones del Afiliado: 20419722236" at bounding box center [660, 463] width 1166 height 24
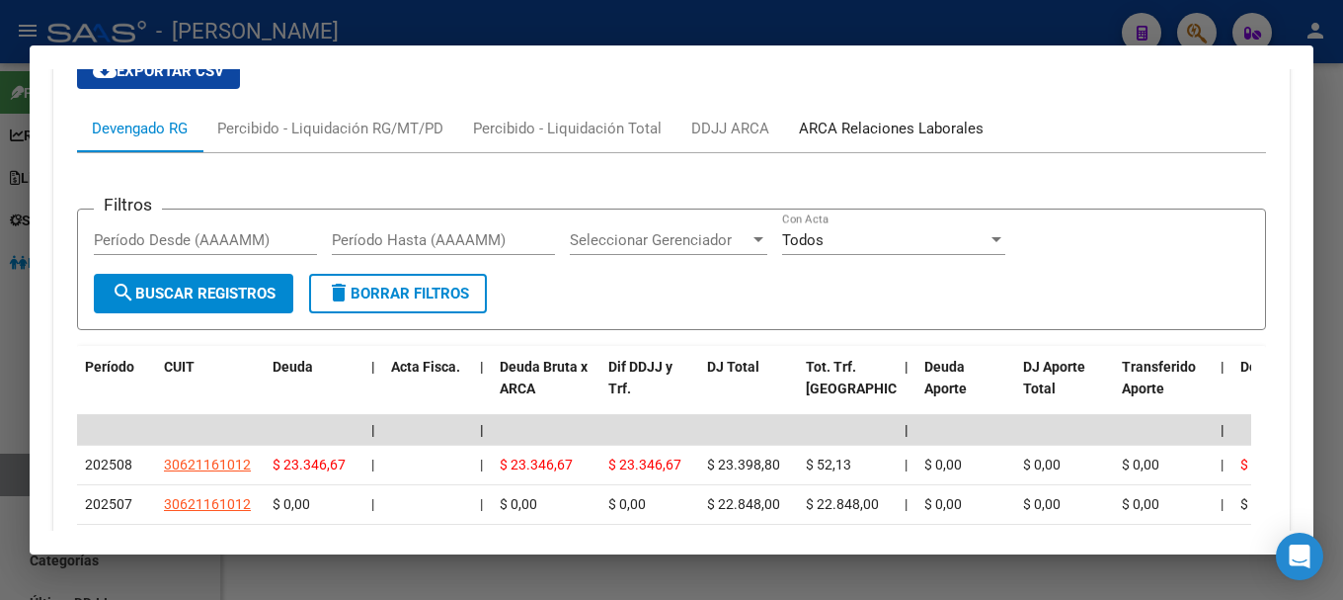
click at [878, 128] on div "ARCA Relaciones Laborales" at bounding box center [891, 129] width 185 height 22
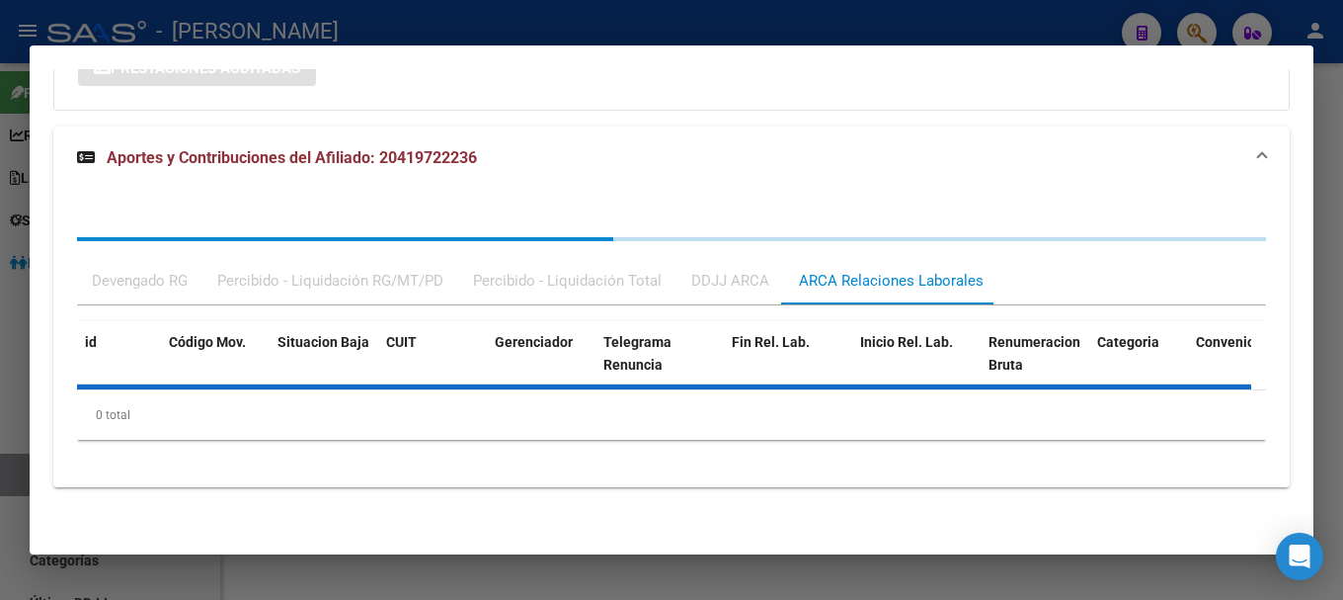
scroll to position [1660, 0]
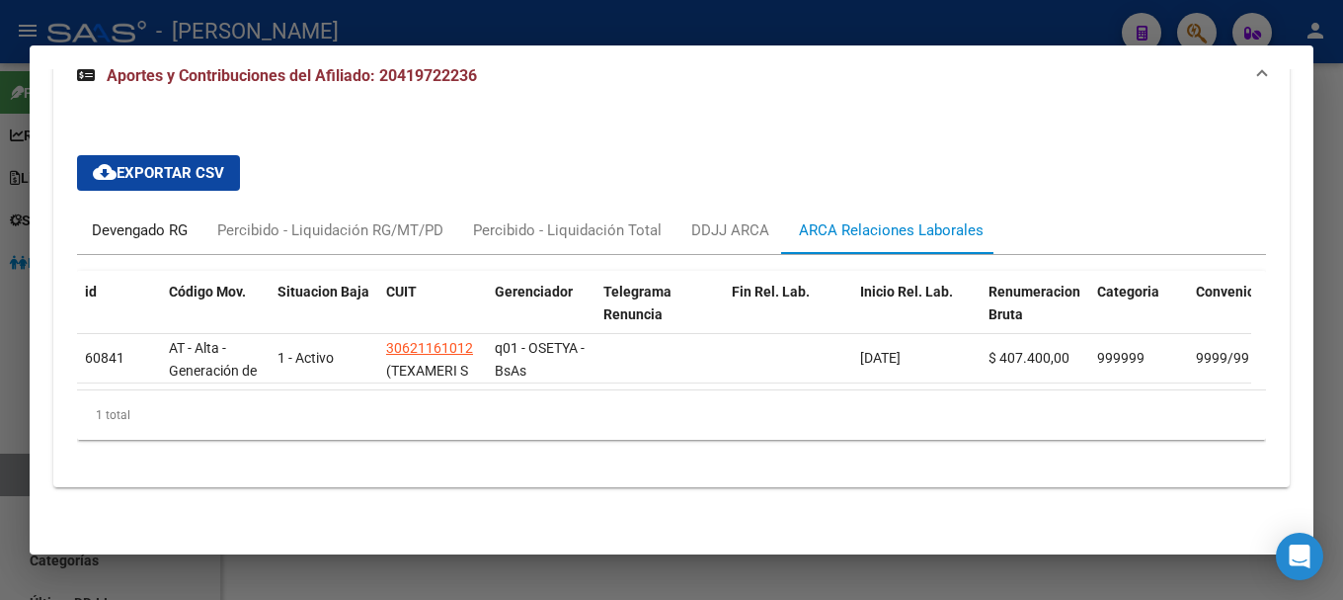
click at [178, 219] on div "Devengado RG" at bounding box center [140, 230] width 96 height 22
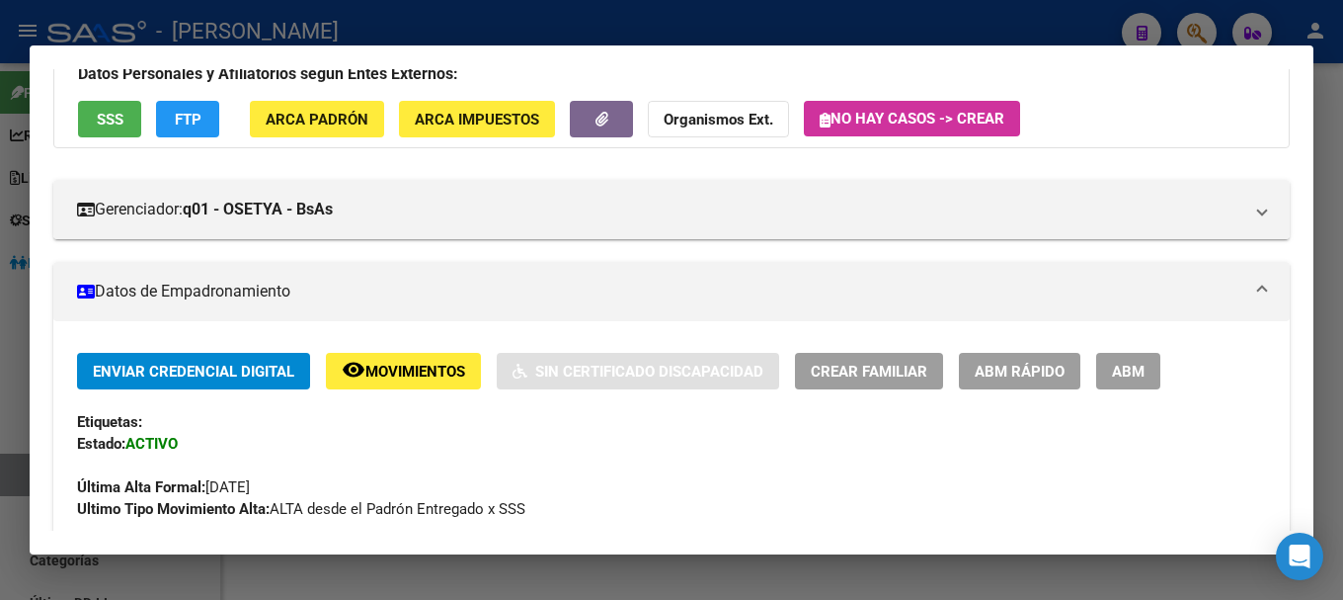
scroll to position [0, 0]
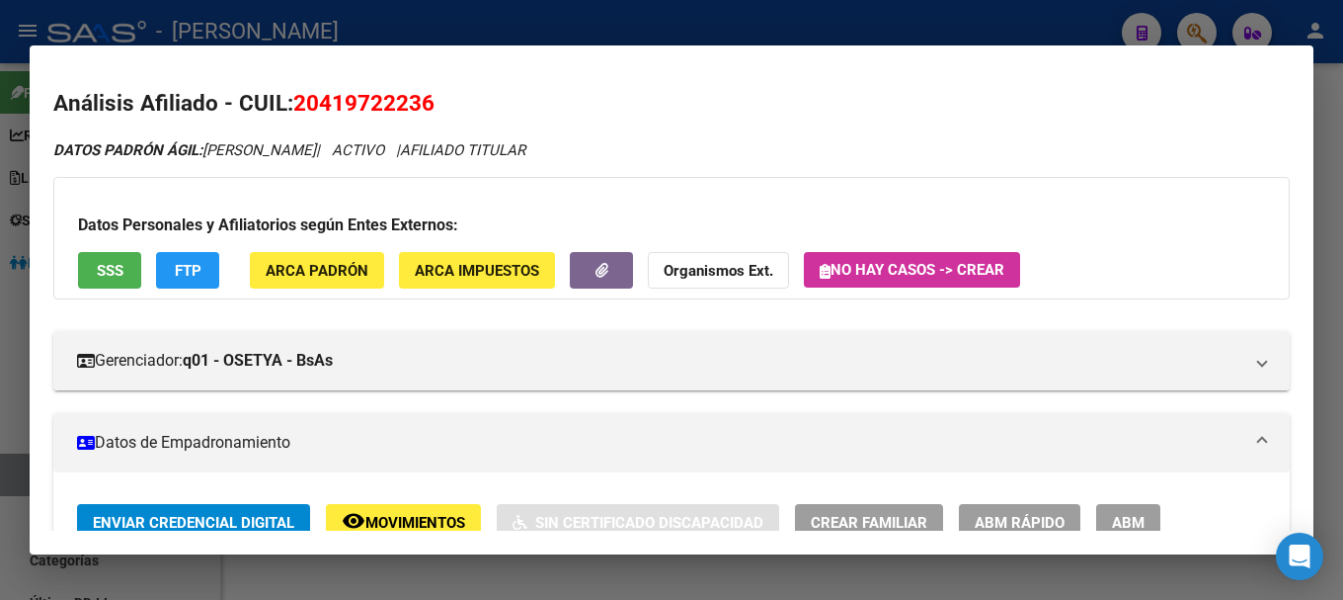
click at [337, 102] on span "20419722236" at bounding box center [363, 103] width 141 height 26
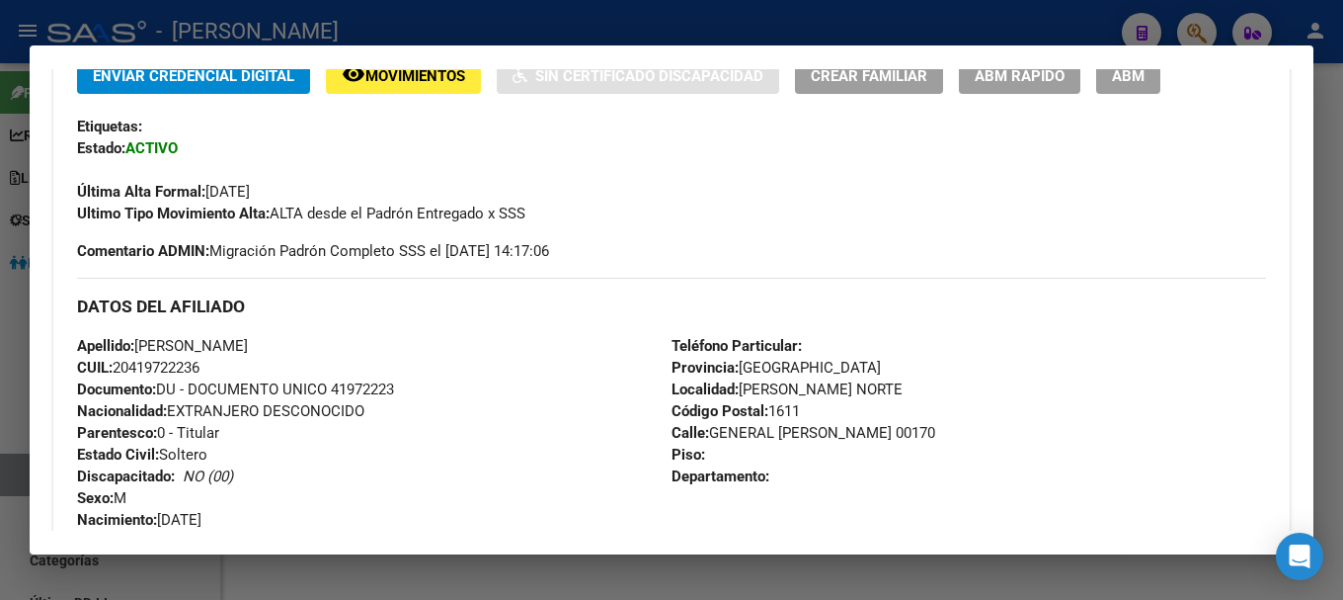
scroll to position [593, 0]
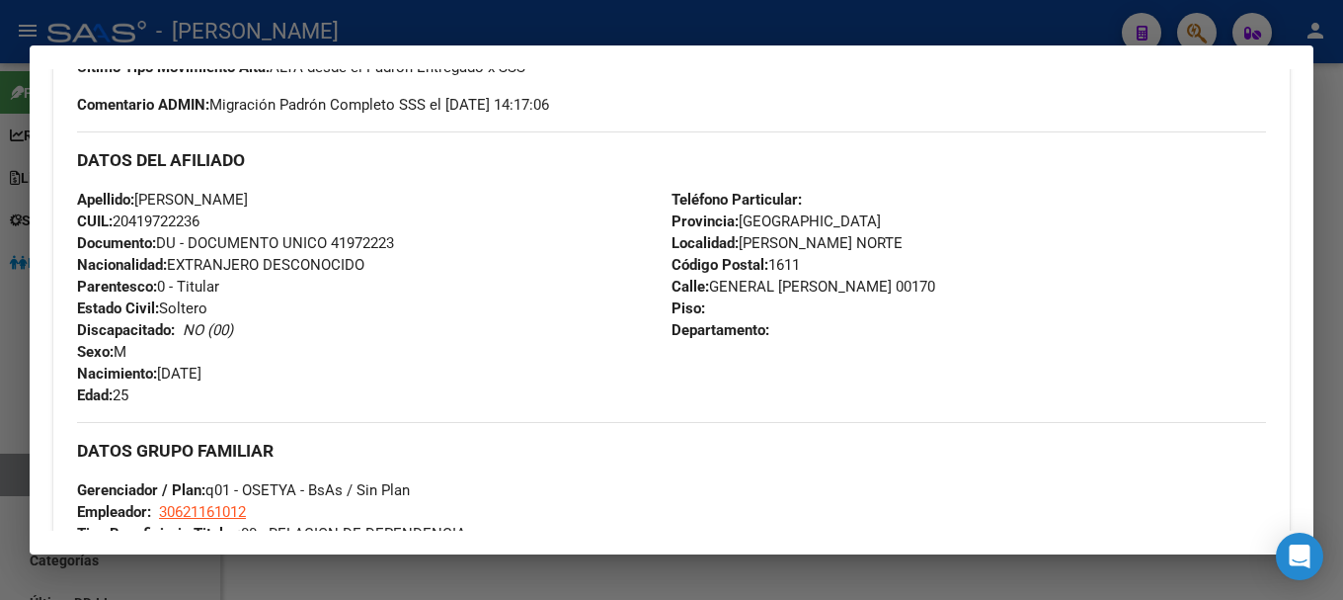
drag, startPoint x: 133, startPoint y: 220, endPoint x: 198, endPoint y: 220, distance: 64.2
click at [198, 220] on span "CUIL: 20419722236" at bounding box center [138, 221] width 122 height 18
click at [717, 282] on span "Calle: GENERAL [PERSON_NAME] 00170" at bounding box center [804, 287] width 264 height 18
drag, startPoint x: 708, startPoint y: 282, endPoint x: 839, endPoint y: 279, distance: 130.4
click at [839, 279] on span "Calle: GENERAL [PERSON_NAME] 00170" at bounding box center [804, 287] width 264 height 18
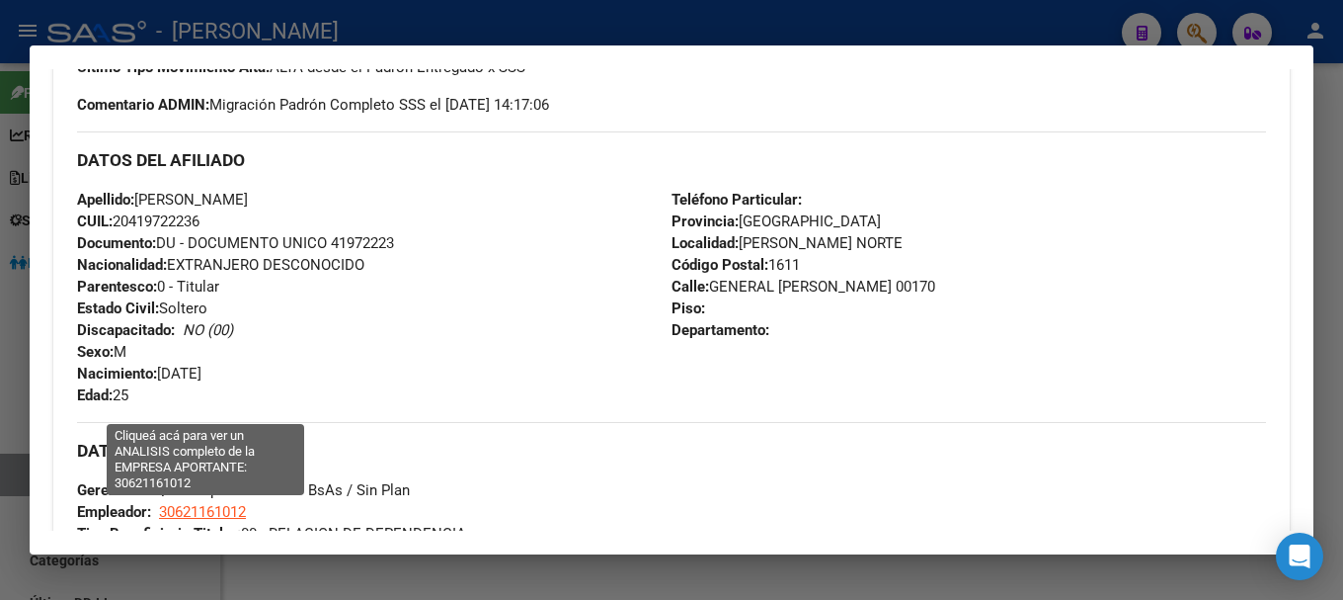
click at [206, 516] on span "30621161012" at bounding box center [202, 512] width 87 height 18
type textarea "30621161012"
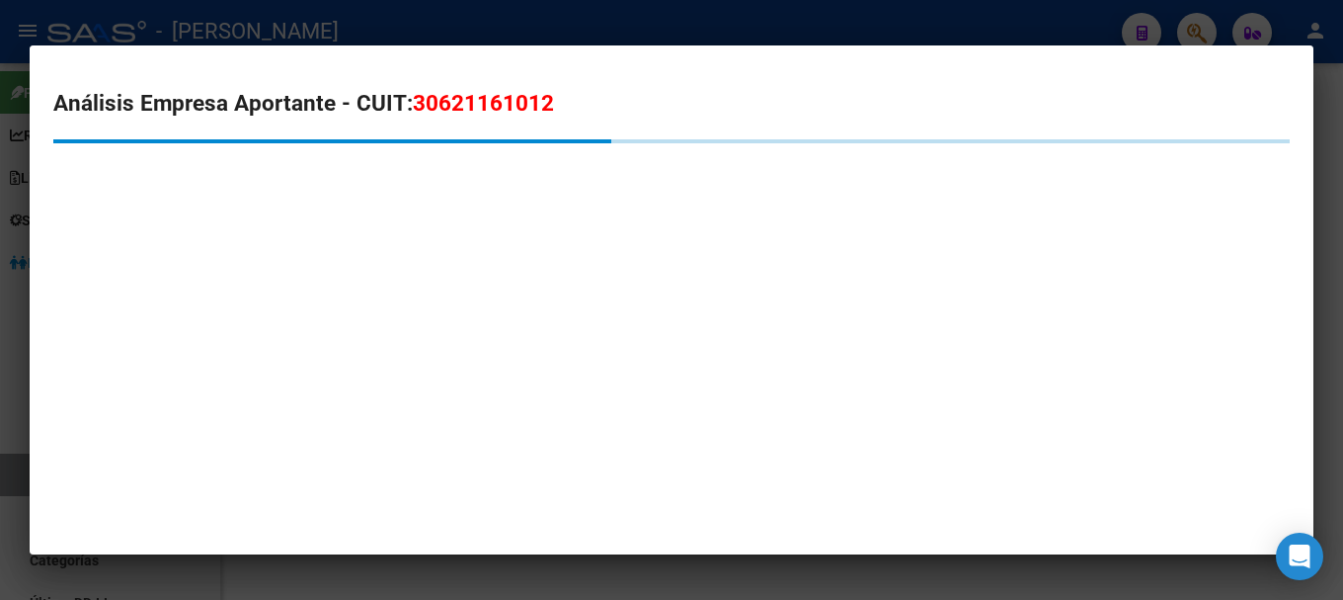
click at [484, 106] on span "30621161012" at bounding box center [483, 103] width 141 height 26
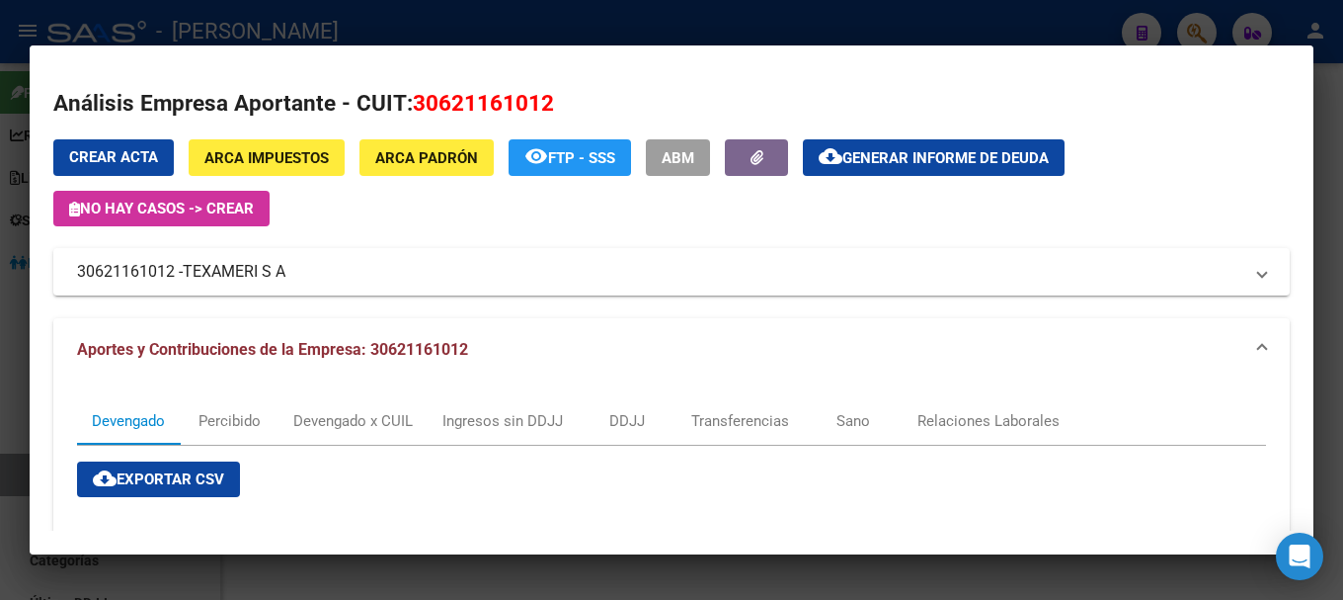
click at [320, 42] on div at bounding box center [671, 300] width 1343 height 600
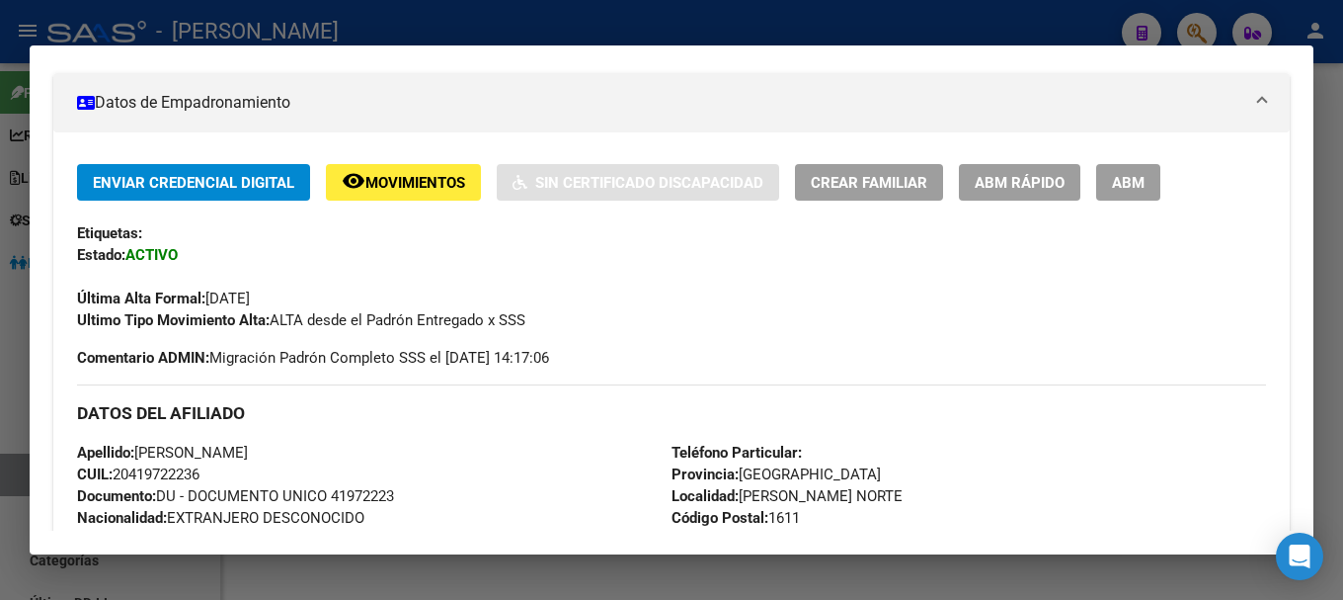
scroll to position [296, 0]
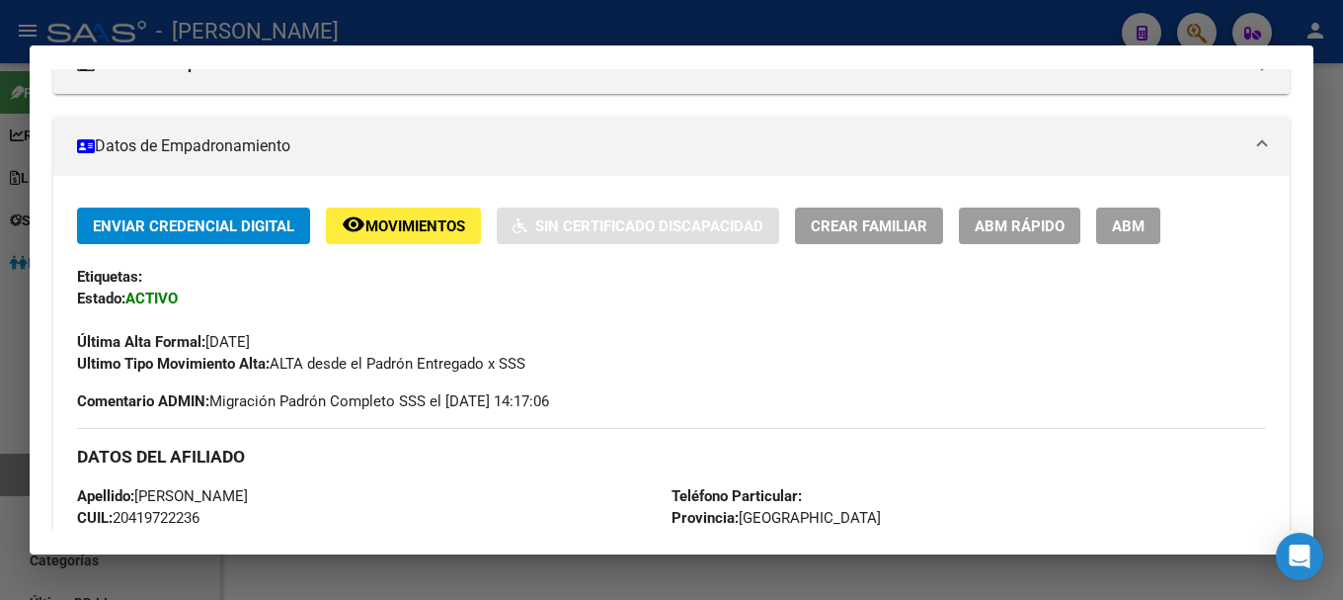
click at [720, 10] on div at bounding box center [671, 300] width 1343 height 600
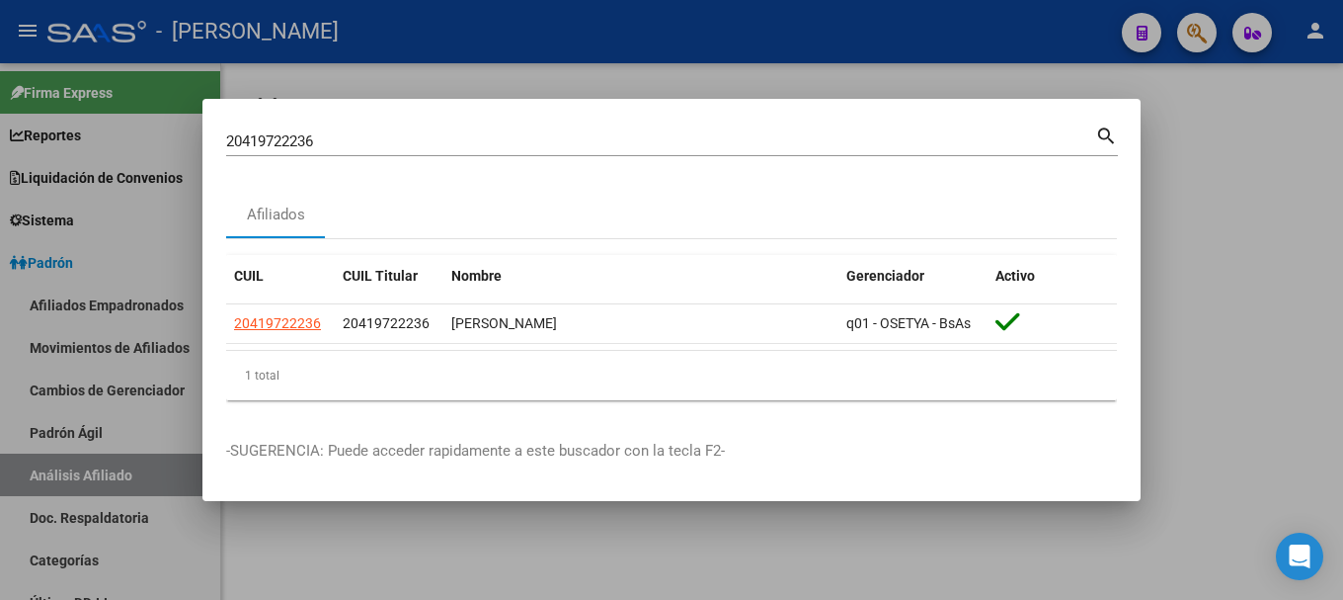
click at [750, 139] on input "20419722236" at bounding box center [660, 141] width 869 height 18
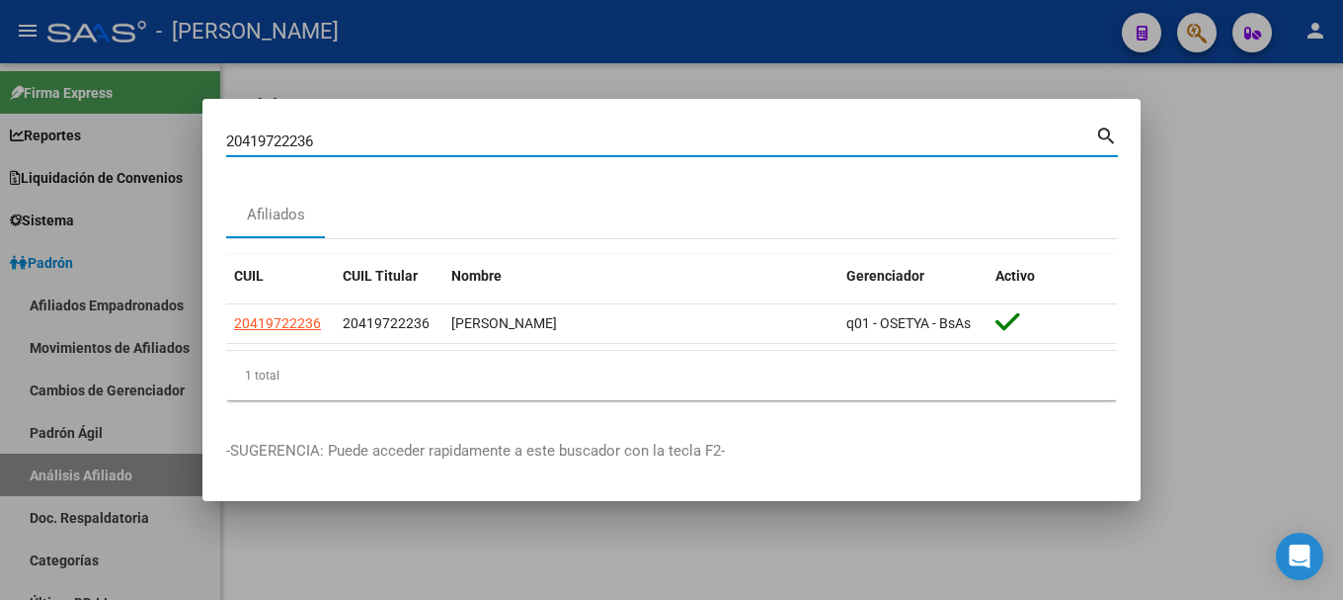
click at [750, 139] on input "20419722236" at bounding box center [660, 141] width 869 height 18
type input "29555651"
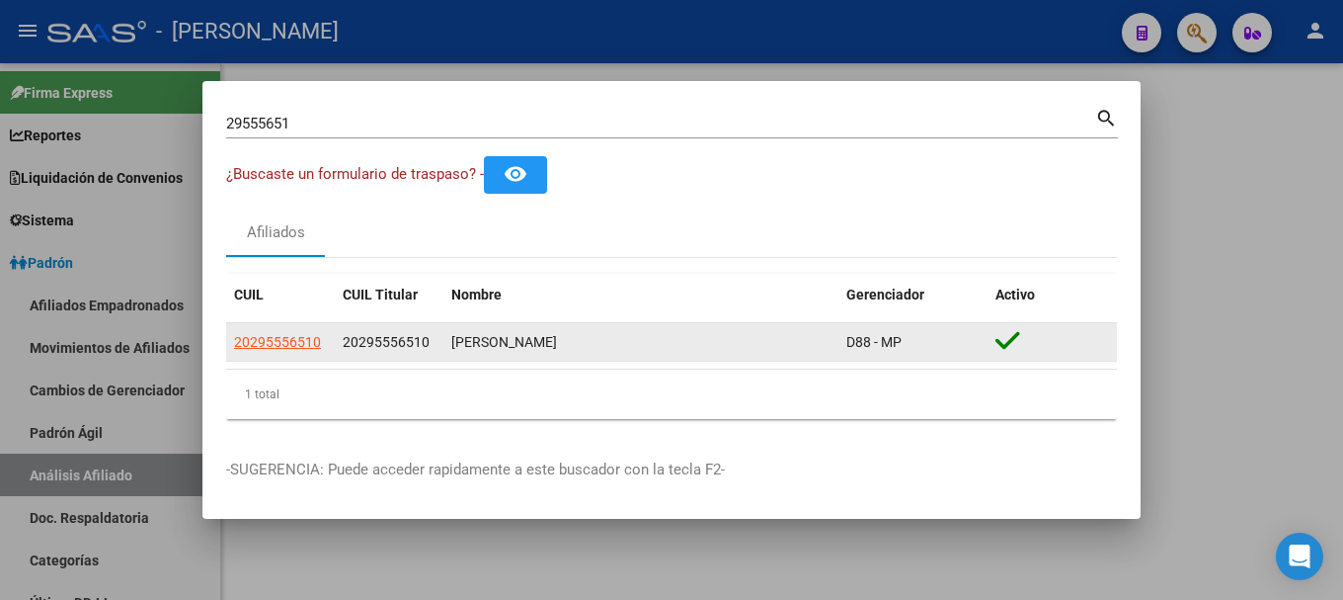
click at [260, 352] on app-link-go-to "20295556510" at bounding box center [277, 342] width 87 height 23
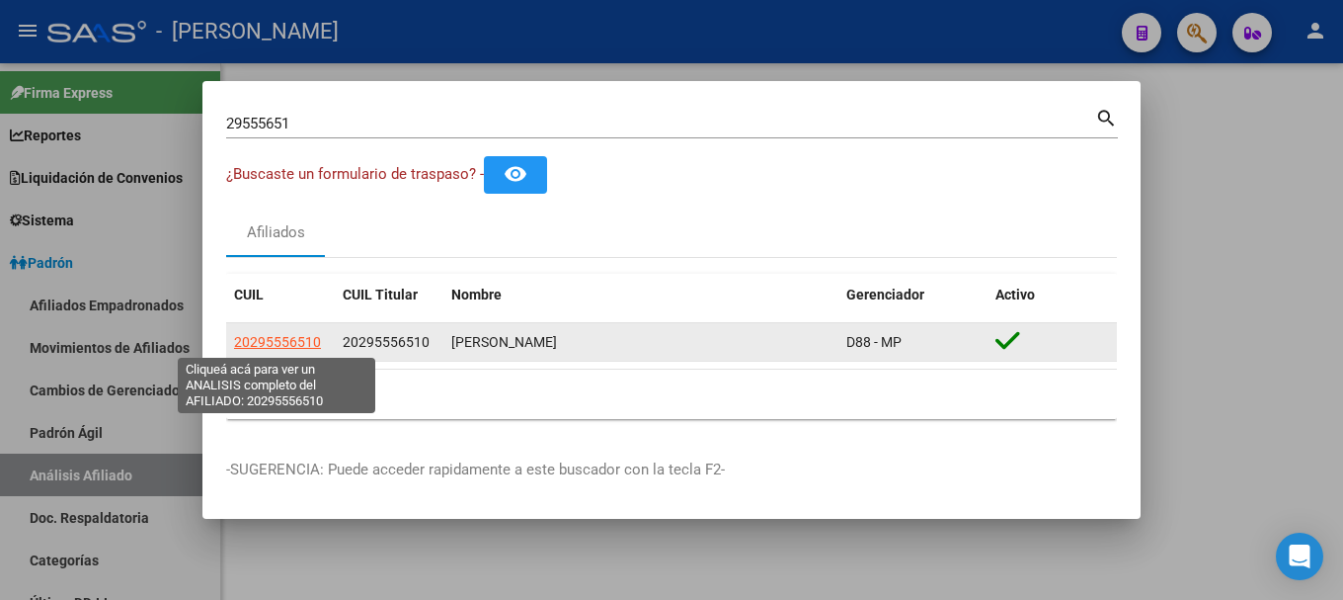
click at [262, 341] on span "20295556510" at bounding box center [277, 342] width 87 height 16
type textarea "20295556510"
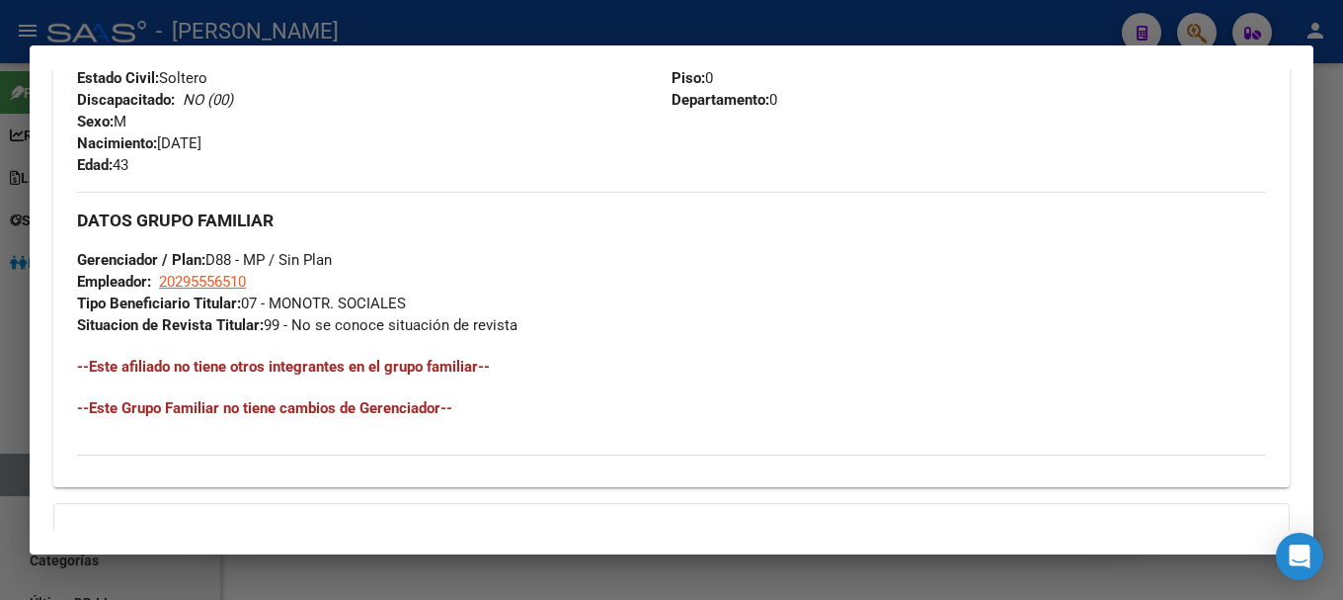
scroll to position [1111, 0]
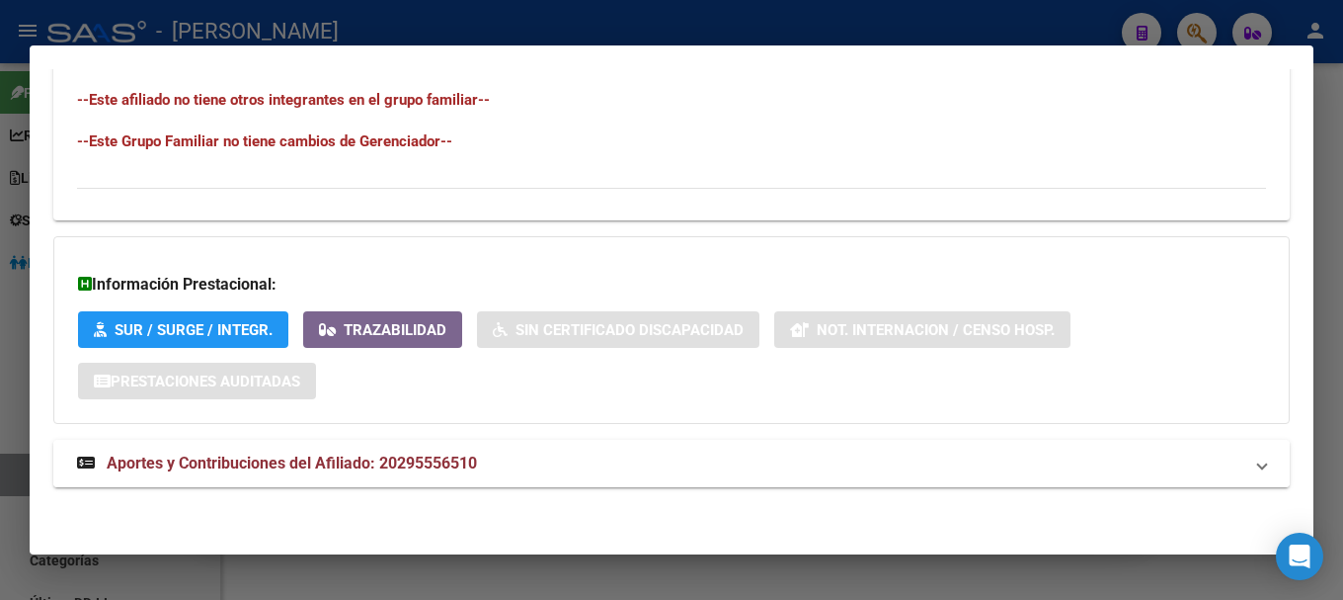
click at [546, 455] on mat-panel-title "Aportes y Contribuciones del Afiliado: 20295556510" at bounding box center [660, 463] width 1166 height 24
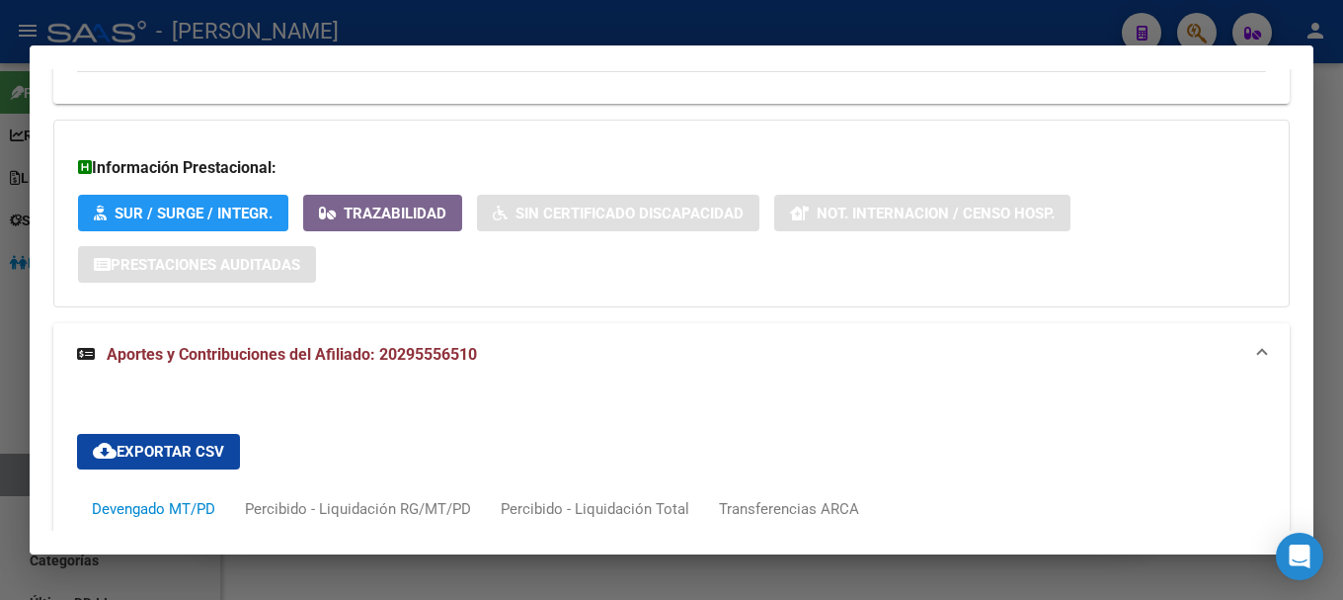
click at [607, 359] on mat-panel-title "Aportes y Contribuciones del Afiliado: 20295556510" at bounding box center [660, 355] width 1166 height 24
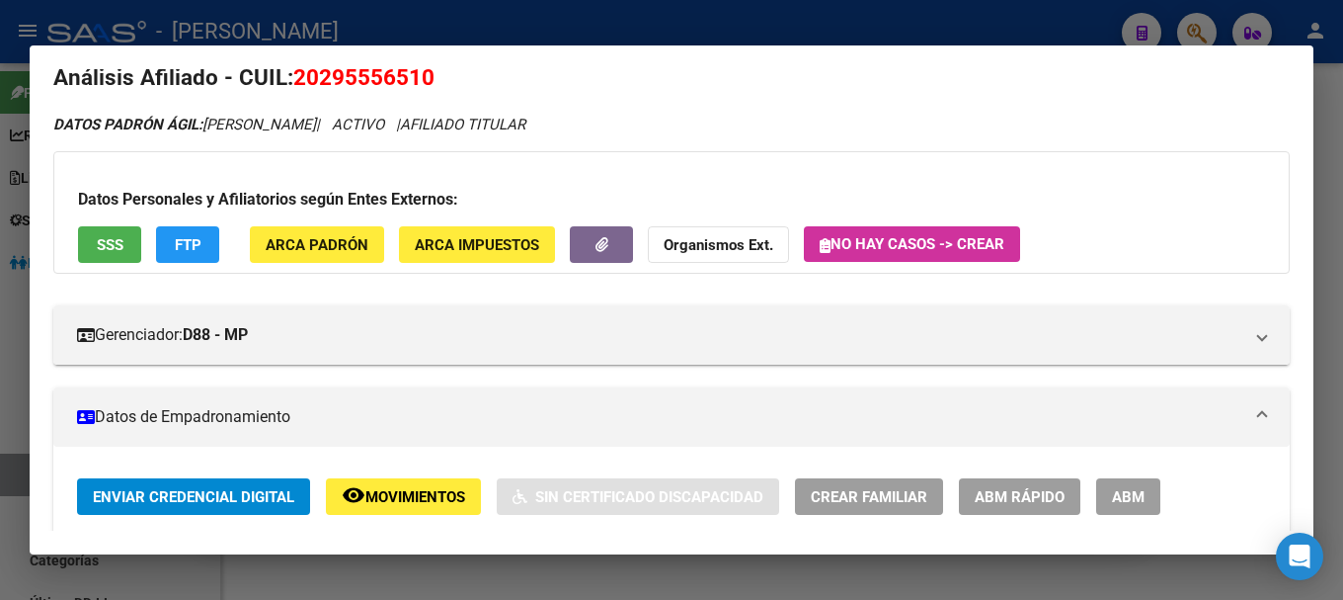
scroll to position [0, 0]
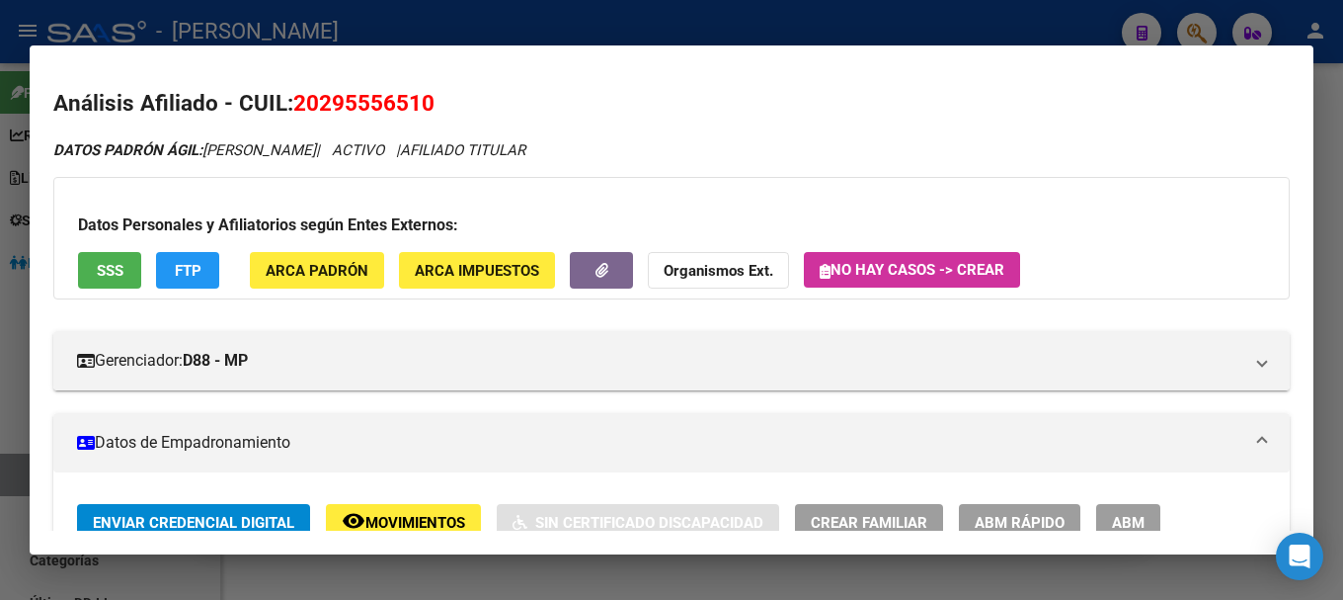
click at [665, 20] on div at bounding box center [671, 300] width 1343 height 600
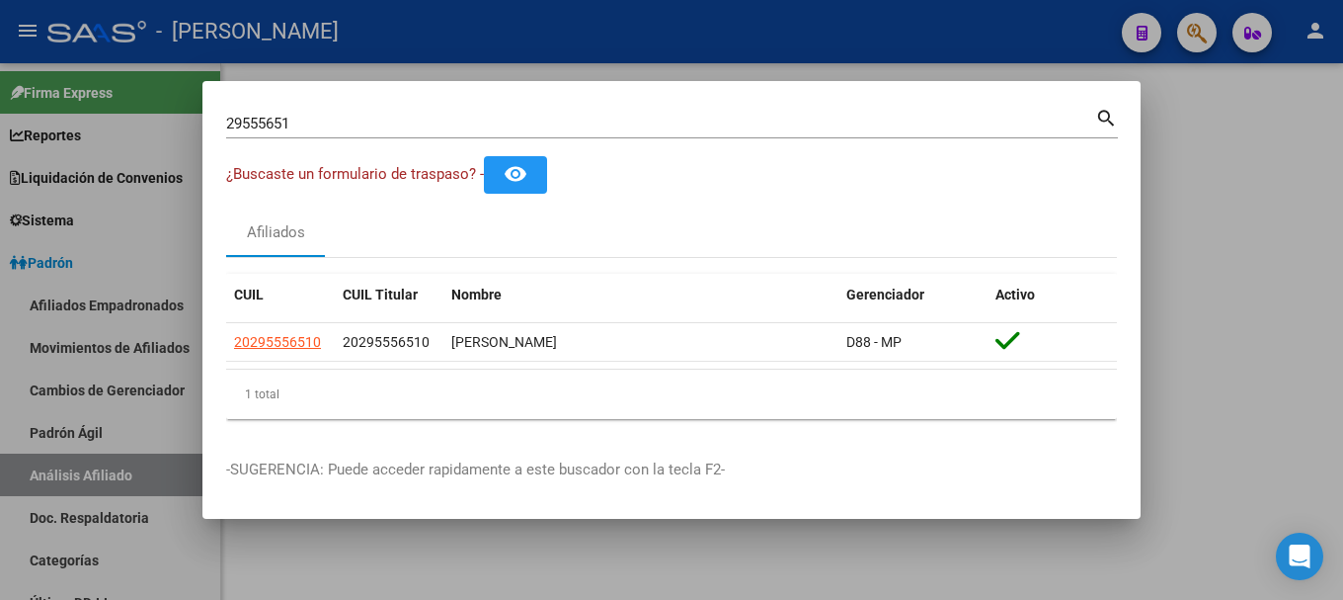
click at [665, 20] on div at bounding box center [671, 300] width 1343 height 600
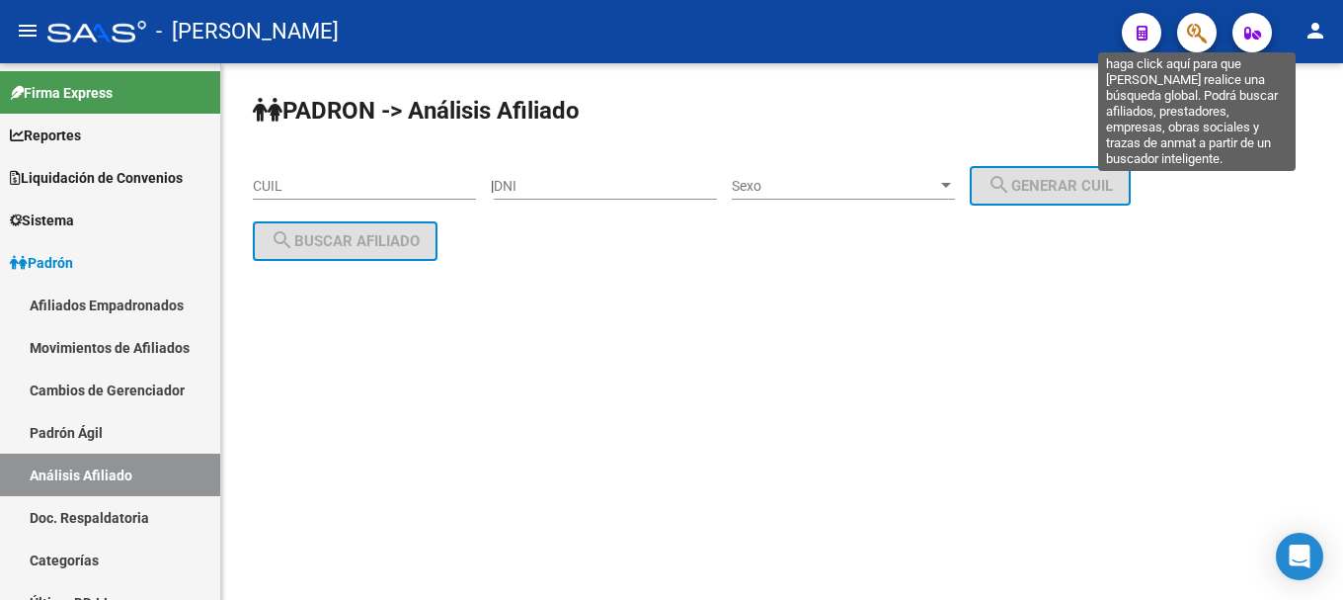
click at [1204, 31] on icon "button" at bounding box center [1197, 33] width 20 height 23
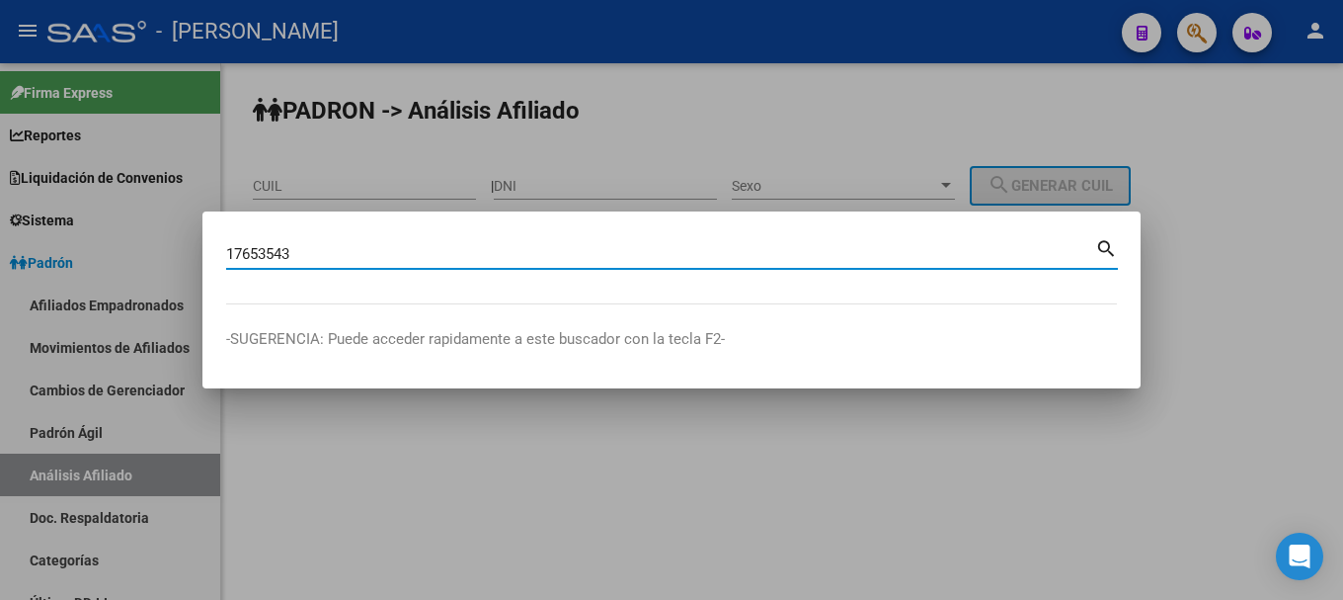
type input "17653543"
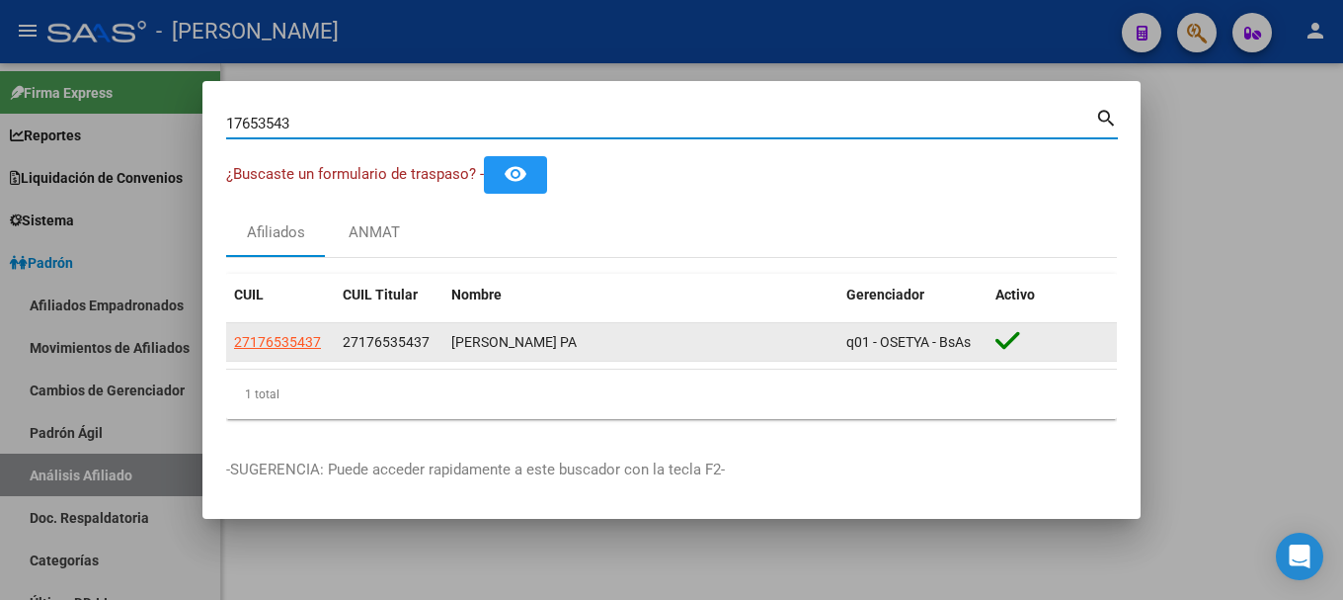
click at [305, 336] on span "27176535437" at bounding box center [277, 342] width 87 height 16
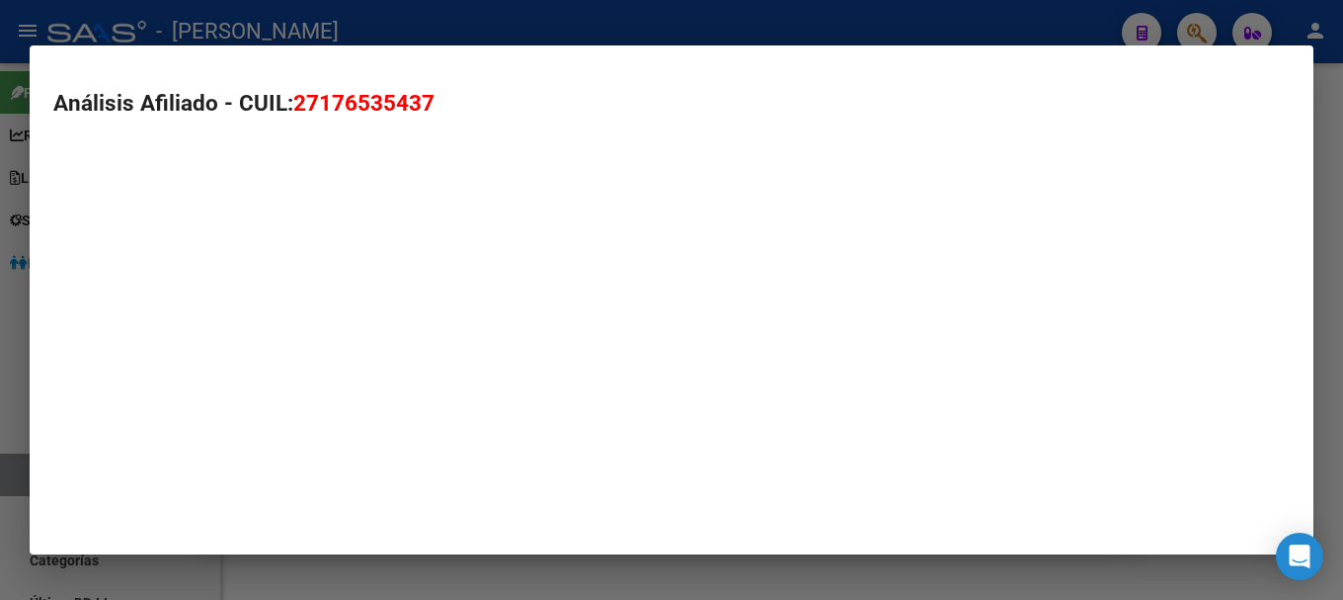
type textarea "27176535437"
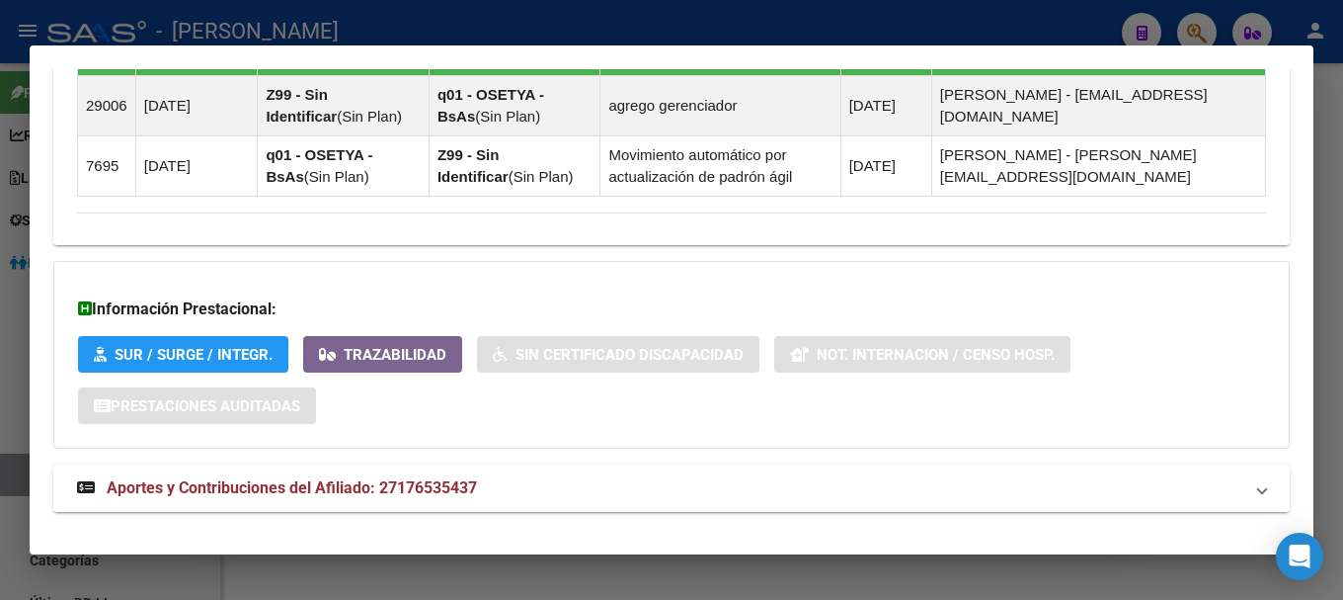
scroll to position [1317, 0]
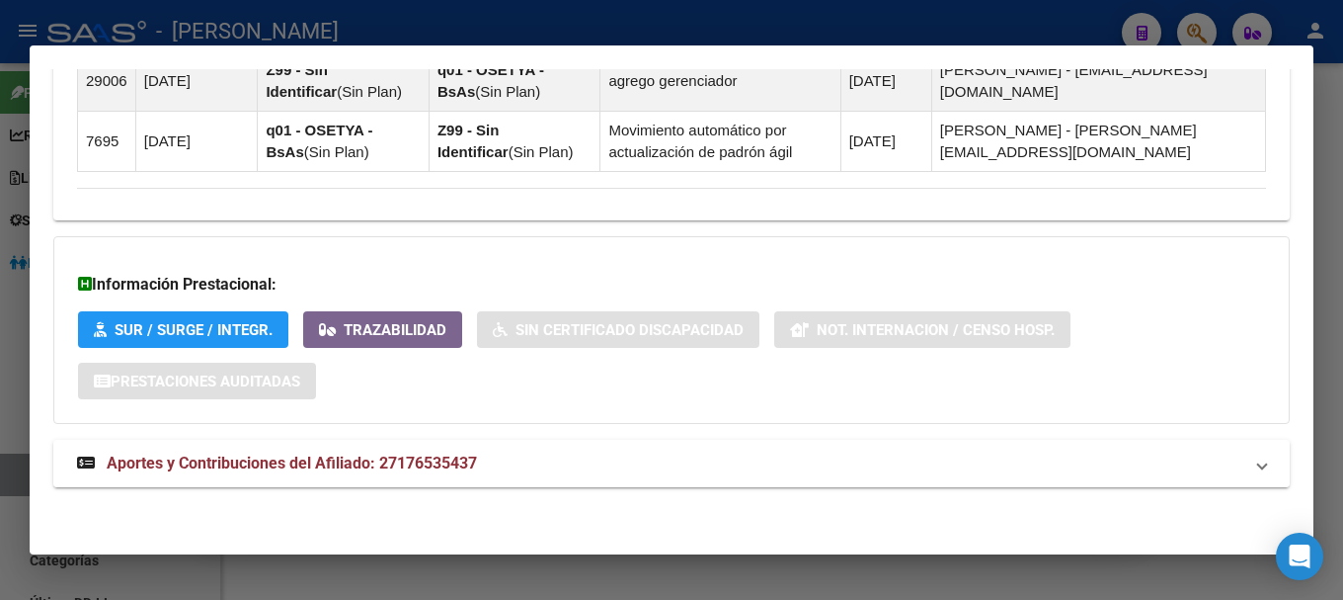
click at [637, 469] on mat-panel-title "Aportes y Contribuciones del Afiliado: 27176535437" at bounding box center [660, 463] width 1166 height 24
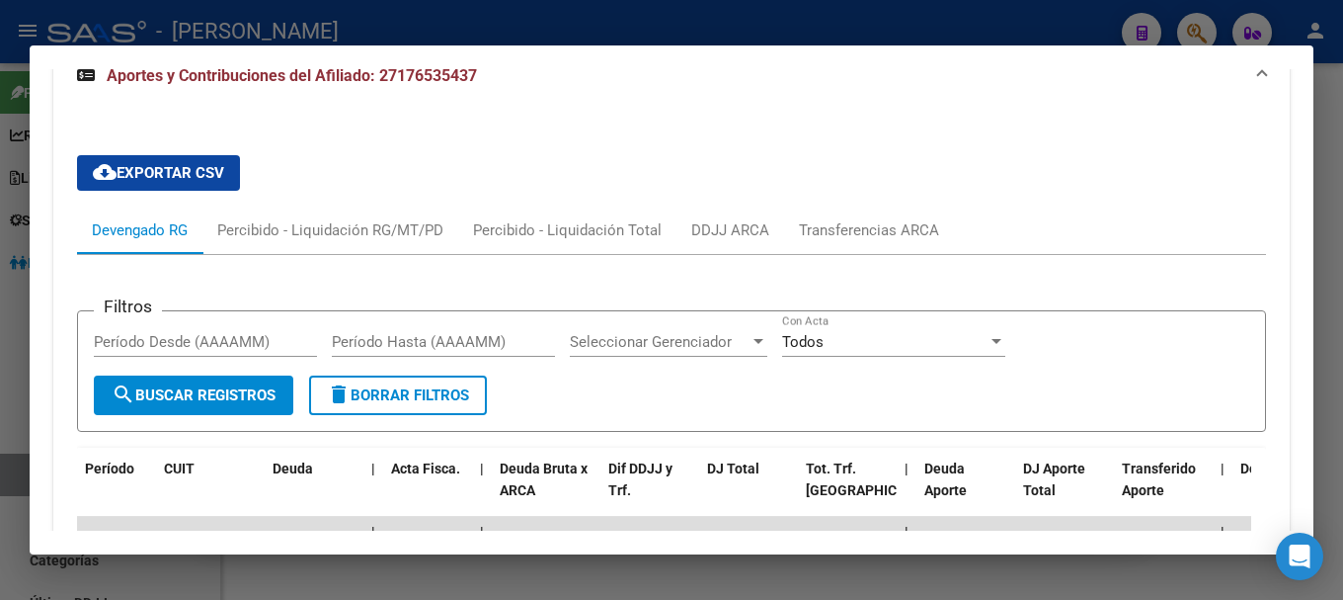
scroll to position [1613, 0]
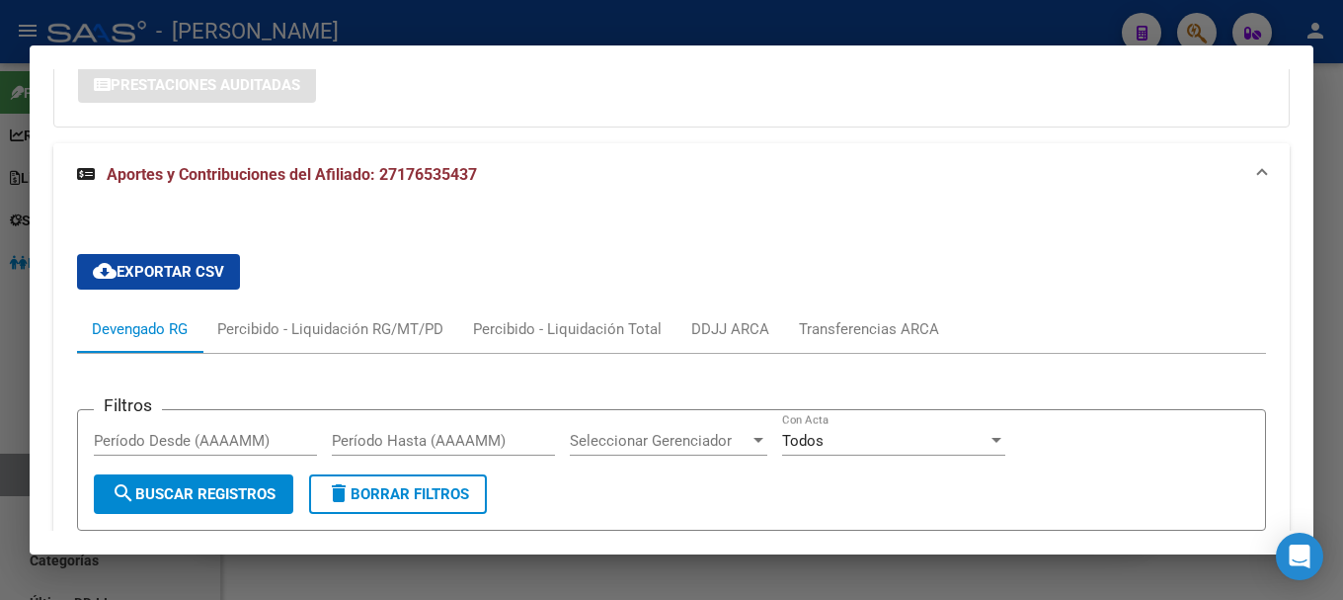
click at [881, 169] on mat-panel-title "Aportes y Contribuciones del Afiliado: 27176535437" at bounding box center [660, 175] width 1166 height 24
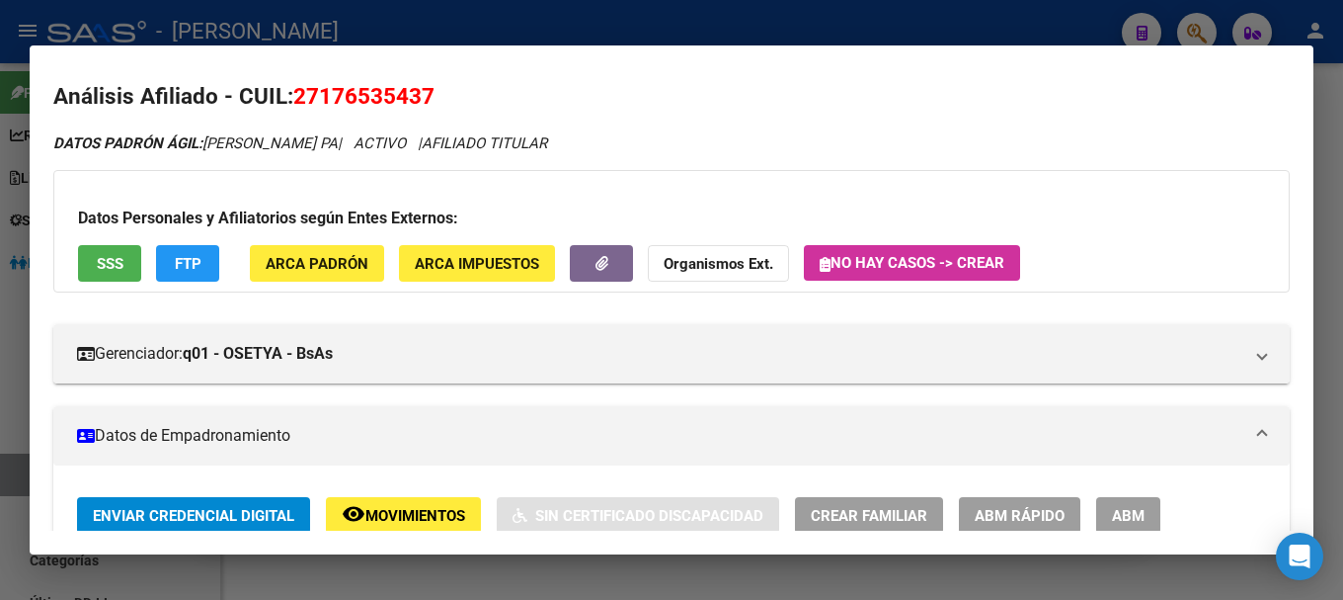
scroll to position [0, 0]
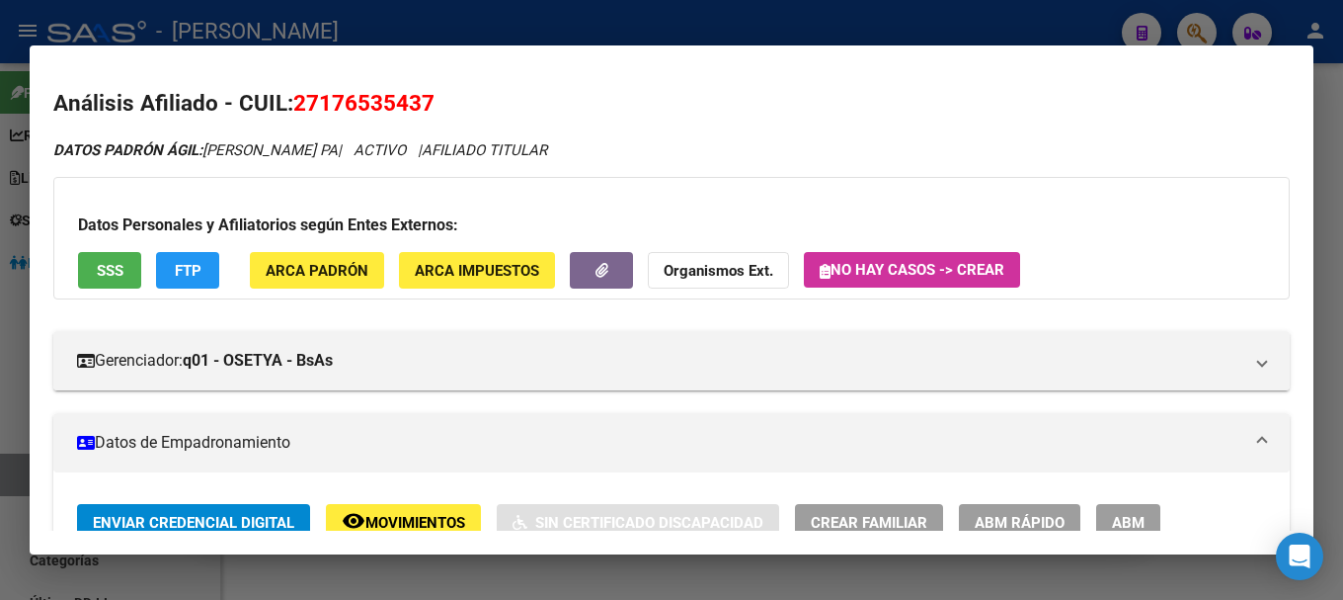
click at [394, 103] on span "27176535437" at bounding box center [363, 103] width 141 height 26
